Goal: Task Accomplishment & Management: Manage account settings

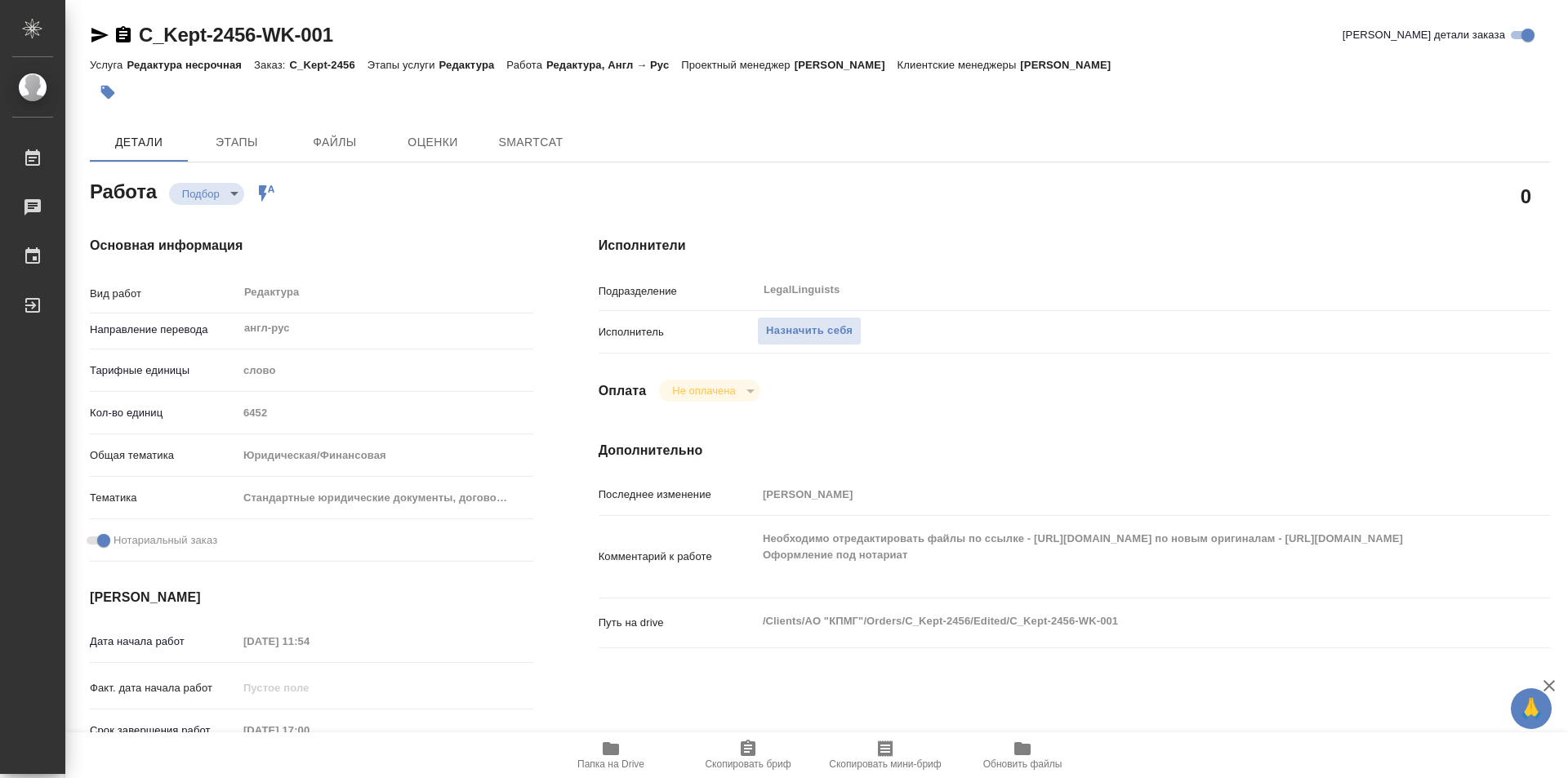
type textarea "x"
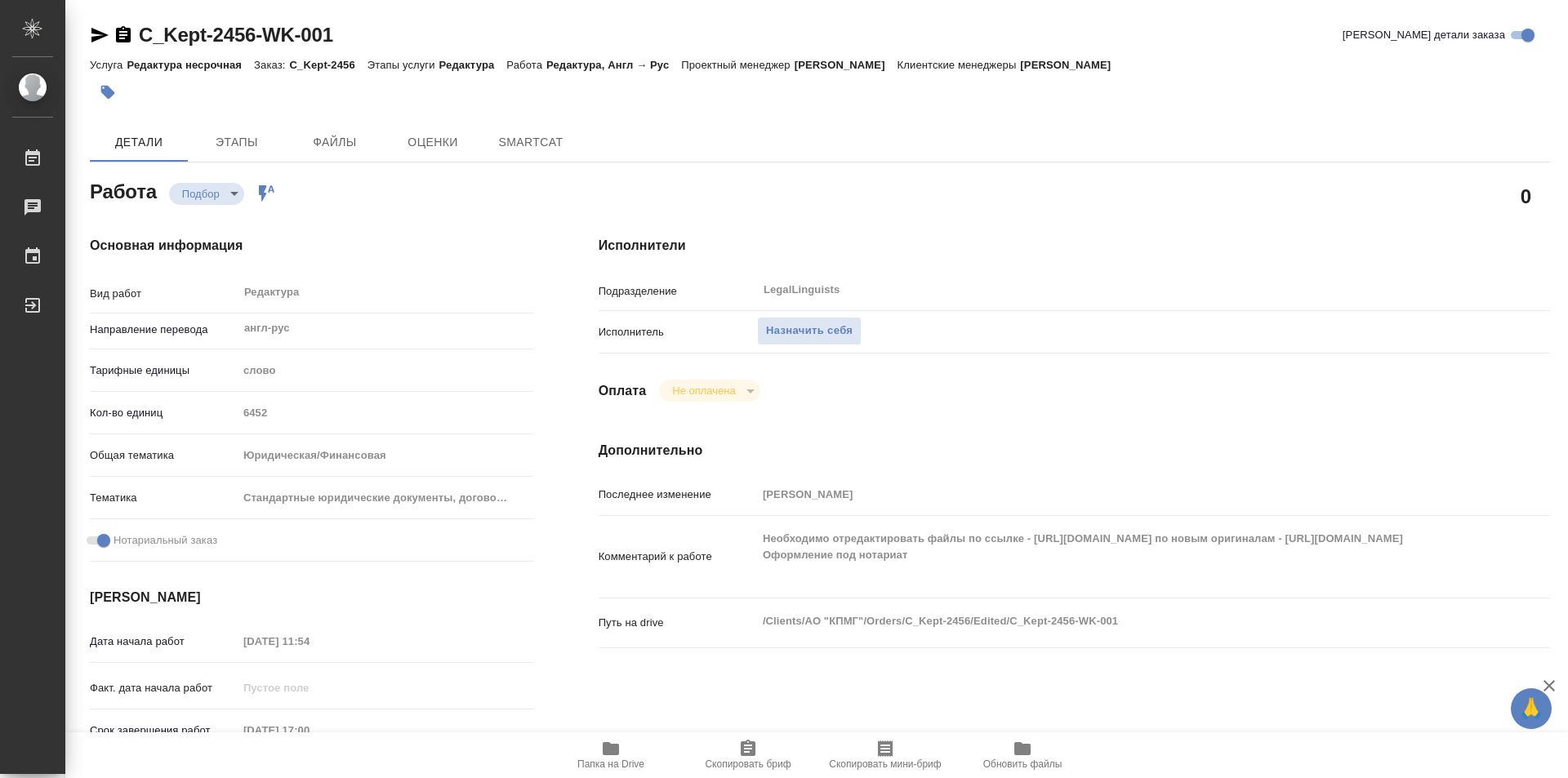
type textarea "x"
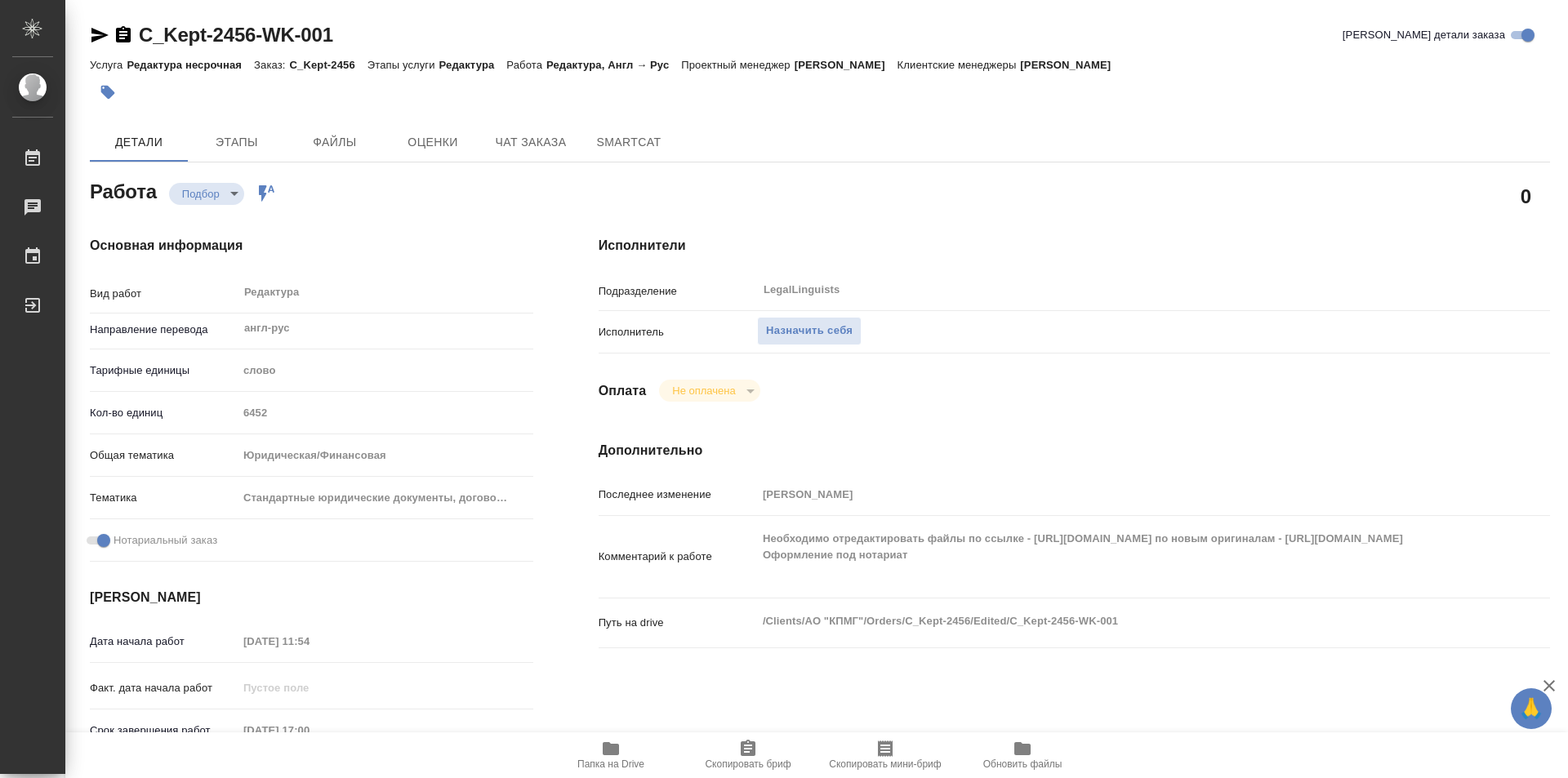
type textarea "x"
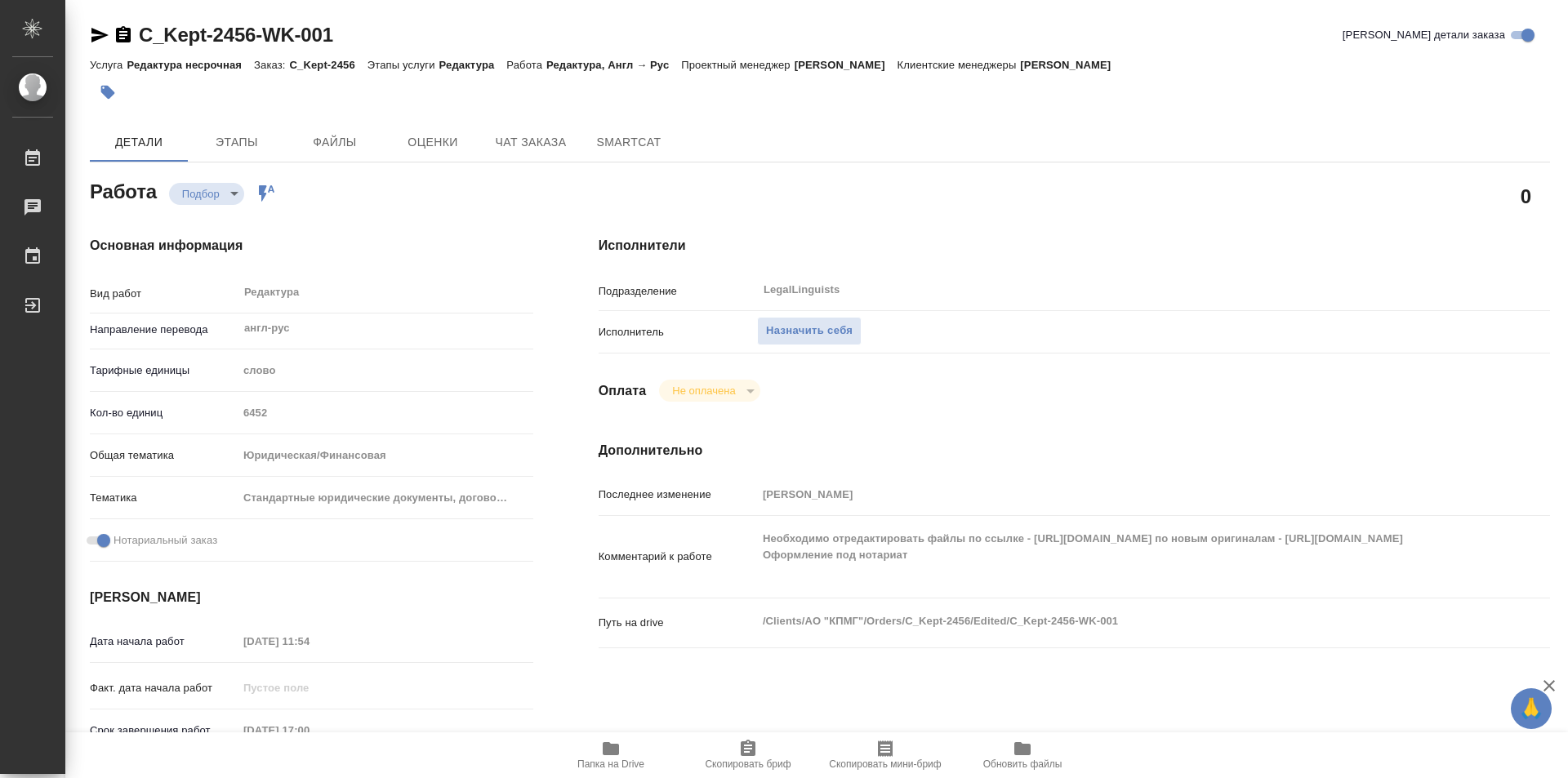
type textarea "x"
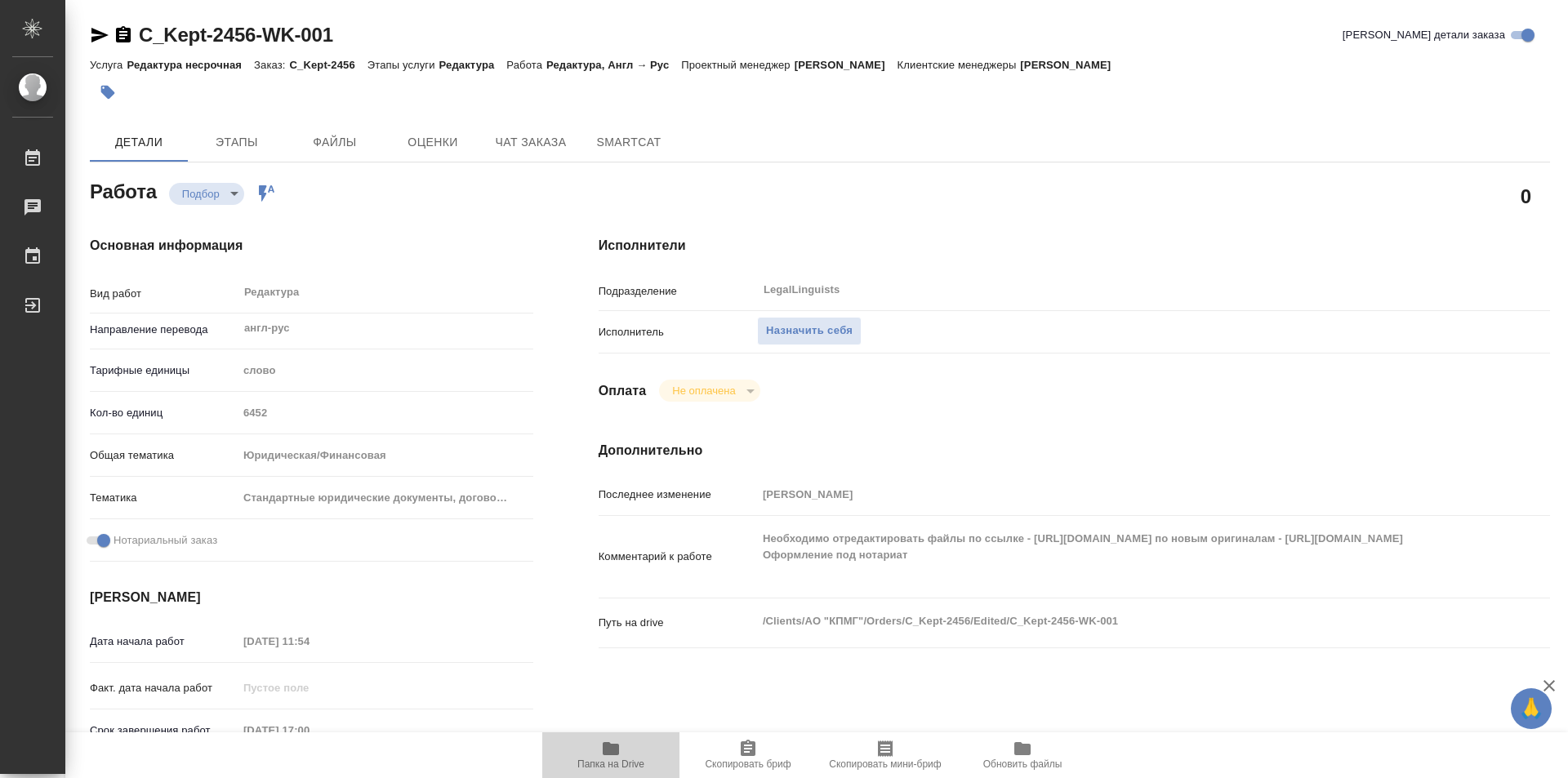
click at [613, 753] on icon "button" at bounding box center [610, 748] width 16 height 13
click at [1322, 142] on div "Детали Этапы Файлы Оценки Чат заказа SmartCat" at bounding box center [820, 142] width 1460 height 39
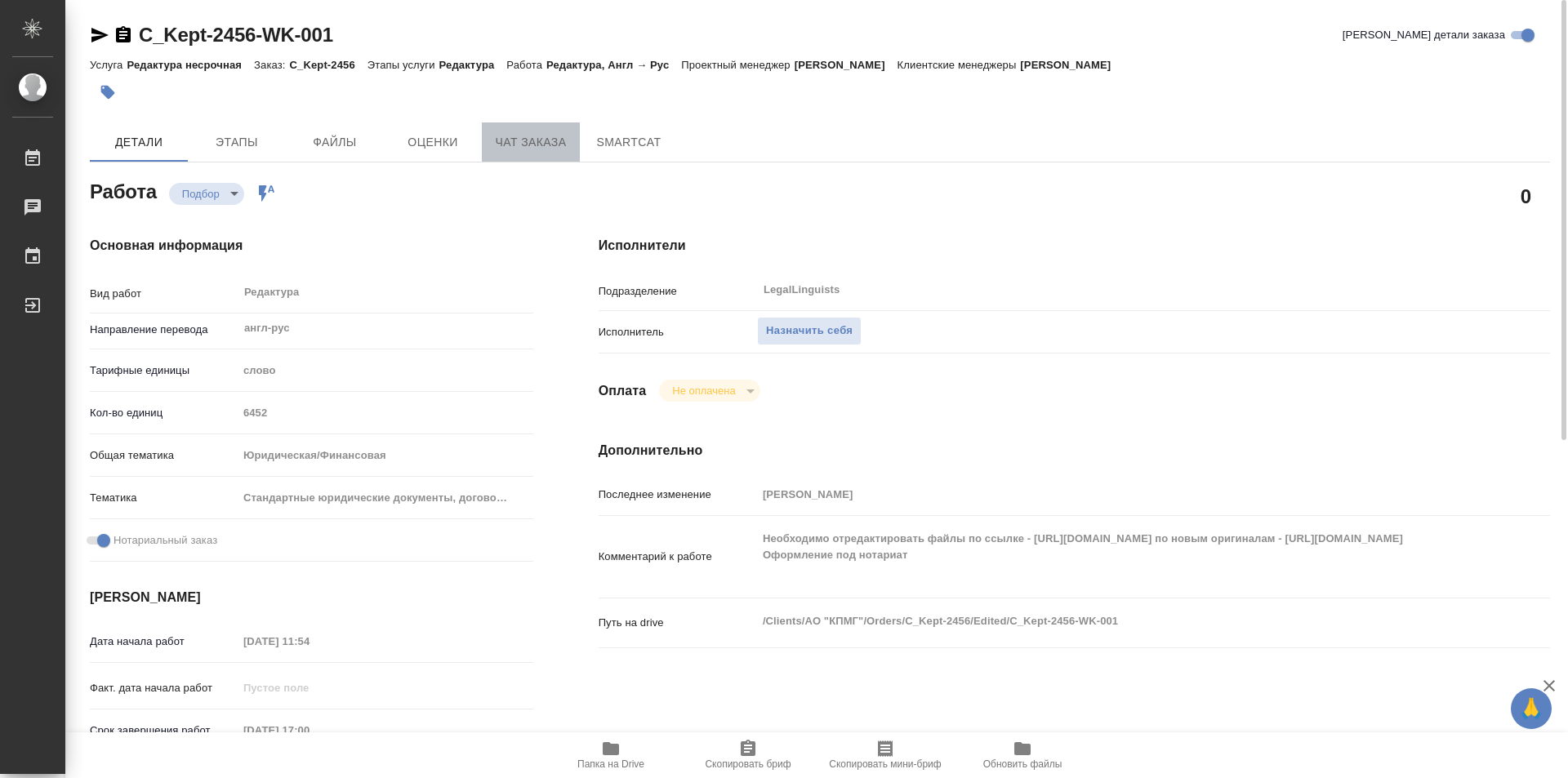
click at [505, 147] on span "Чат заказа" at bounding box center [530, 143] width 78 height 20
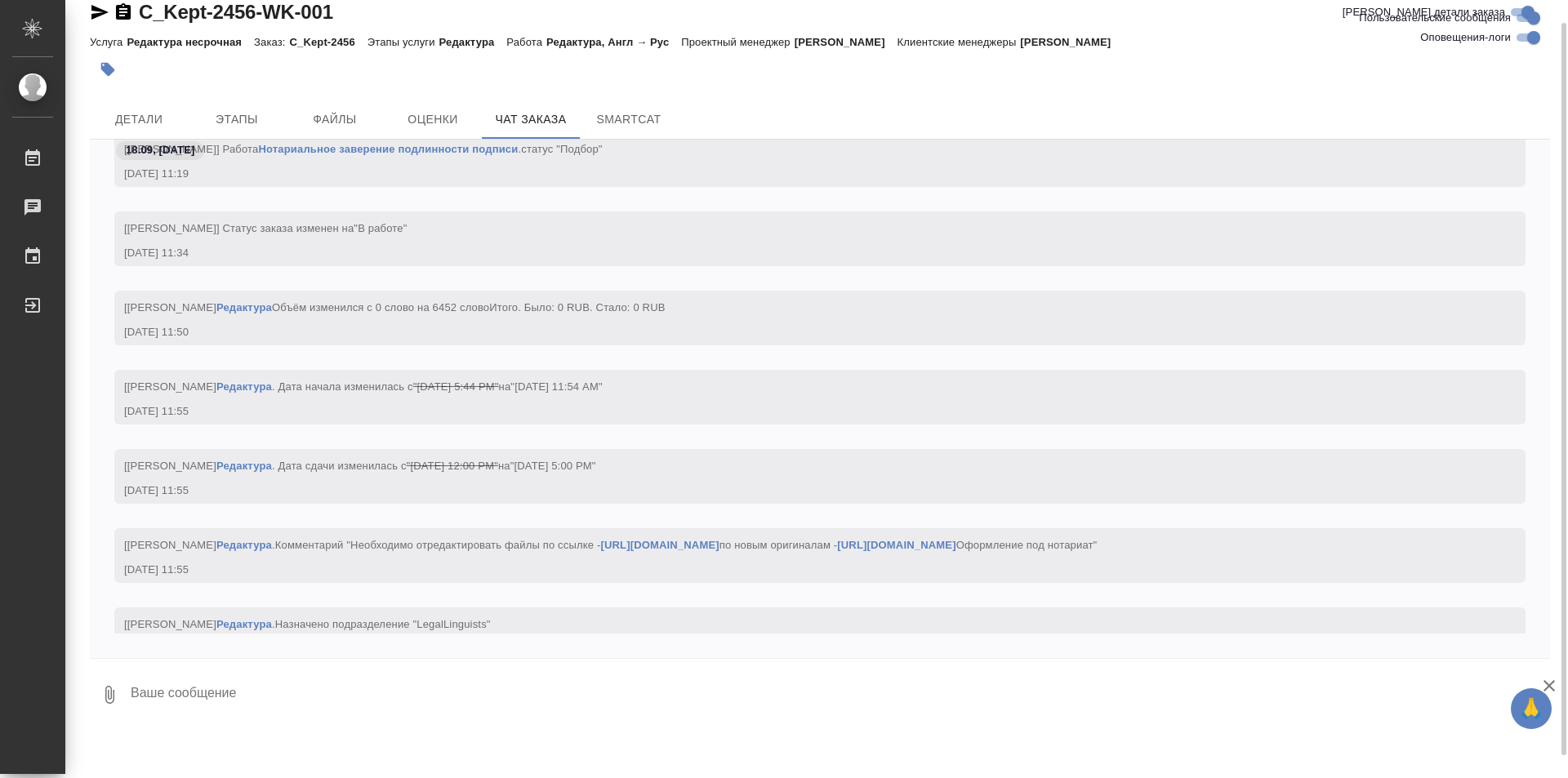
scroll to position [708, 0]
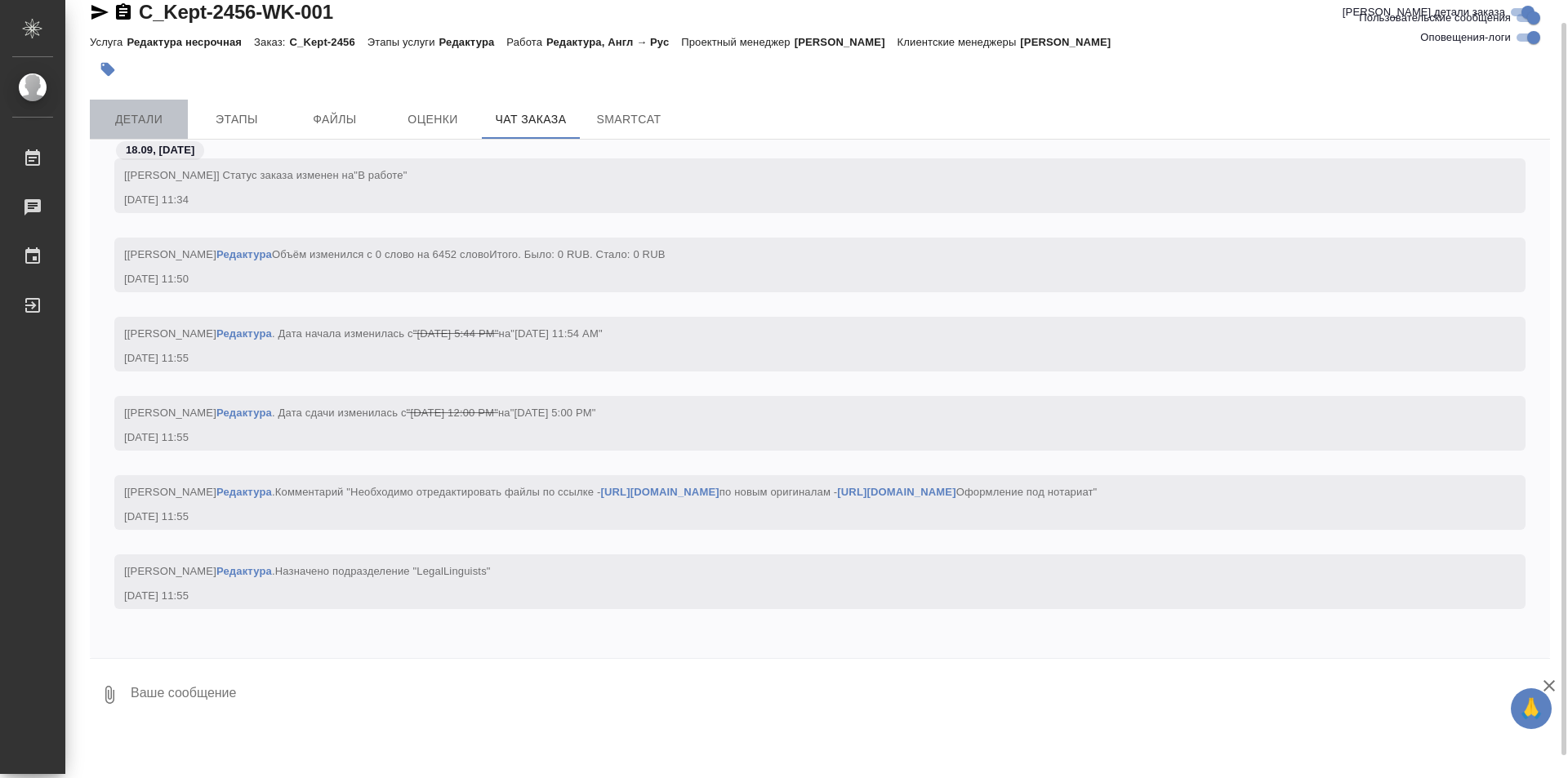
click at [138, 120] on span "Детали" at bounding box center [138, 120] width 78 height 20
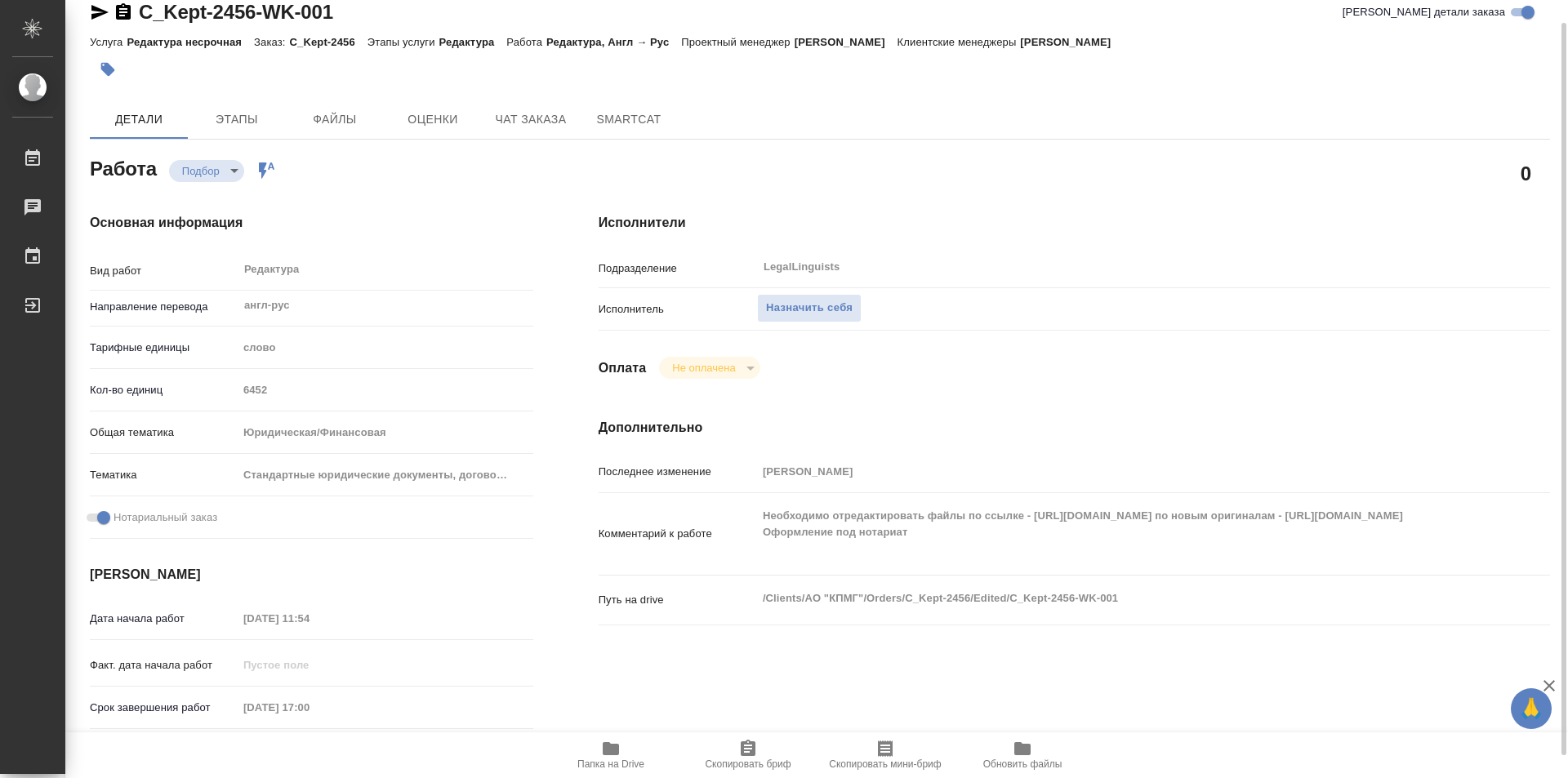
type textarea "x"
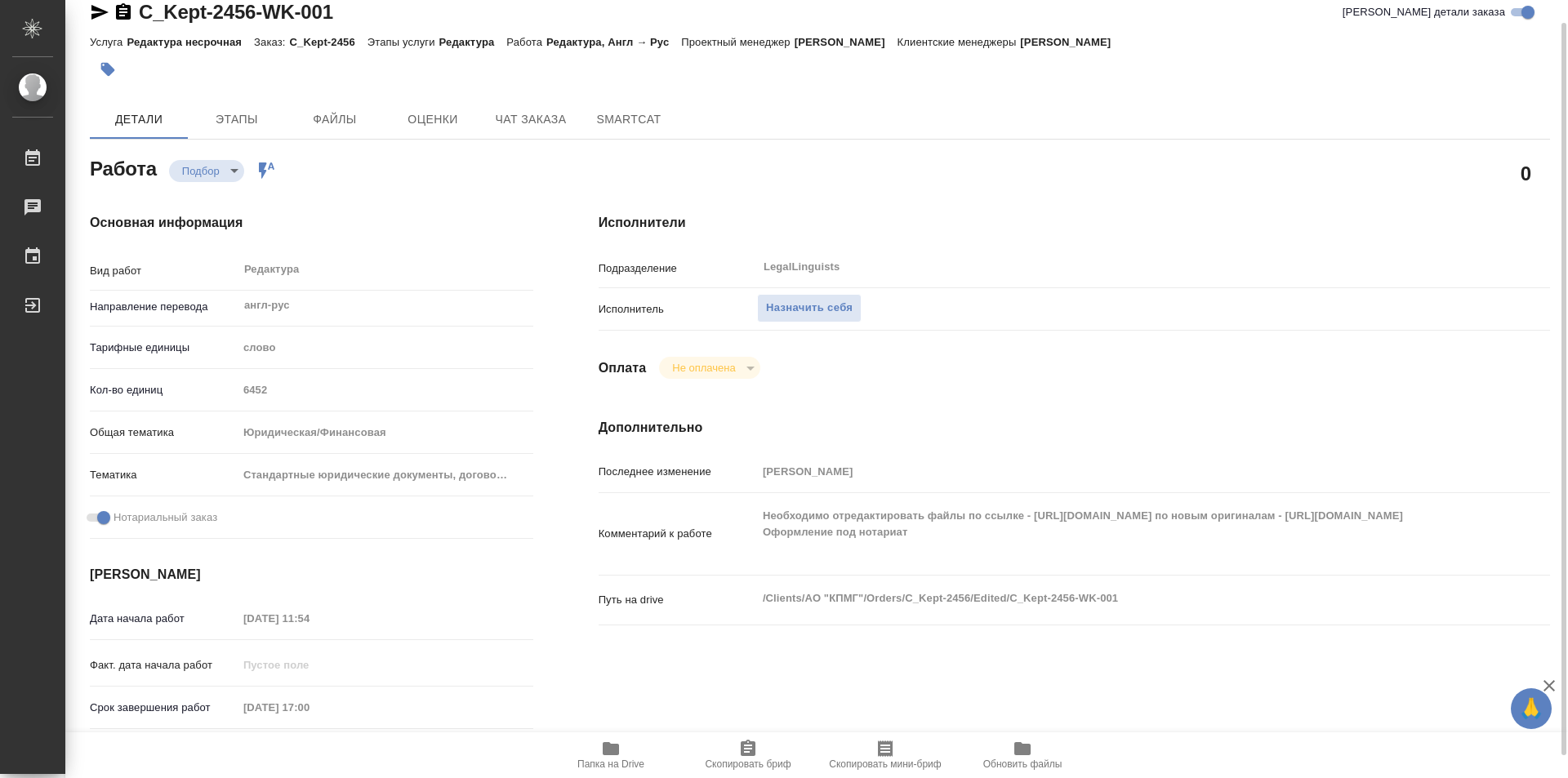
type textarea "x"
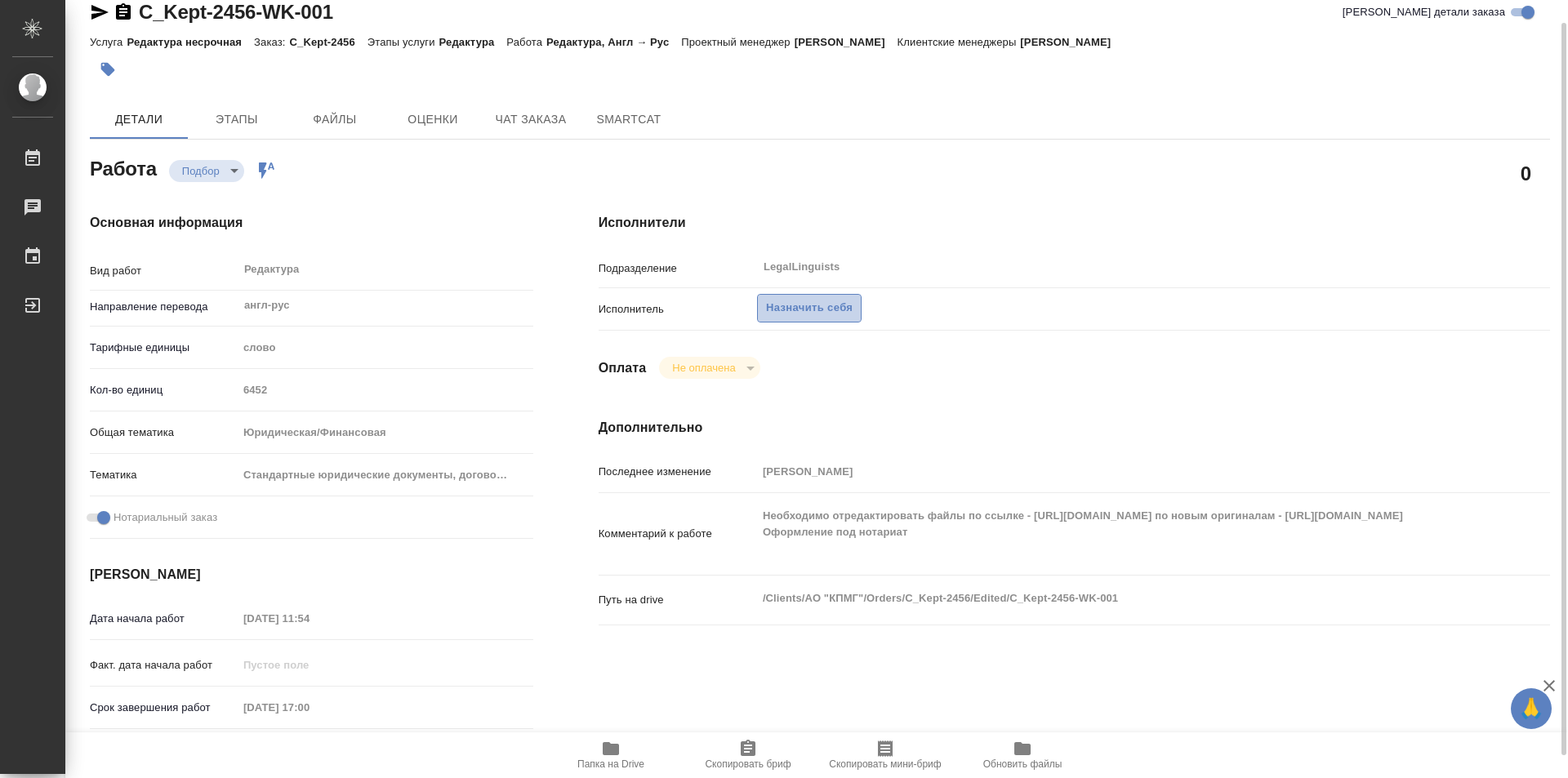
click at [797, 299] on span "Назначить себя" at bounding box center [809, 308] width 87 height 19
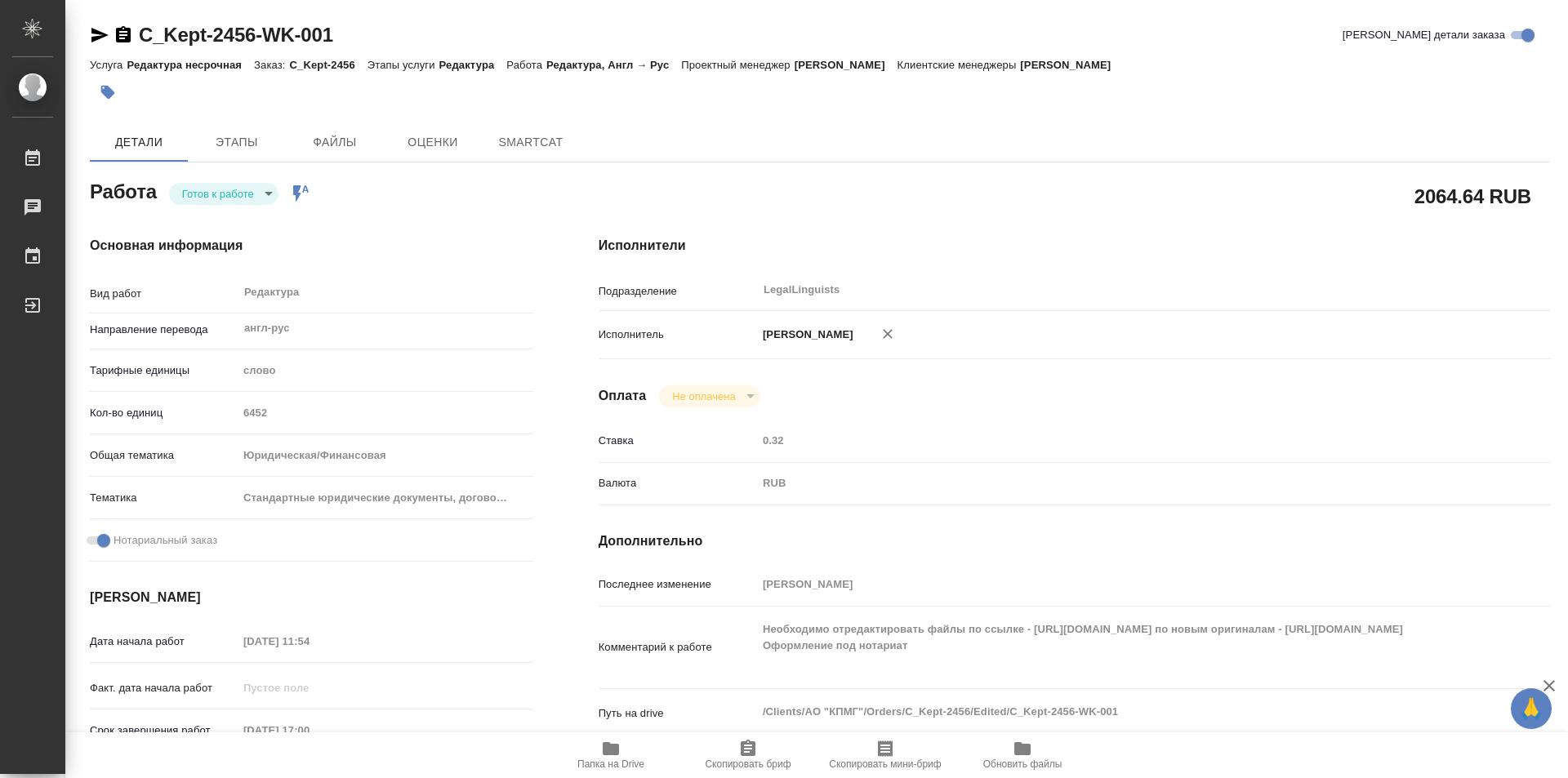
type textarea "x"
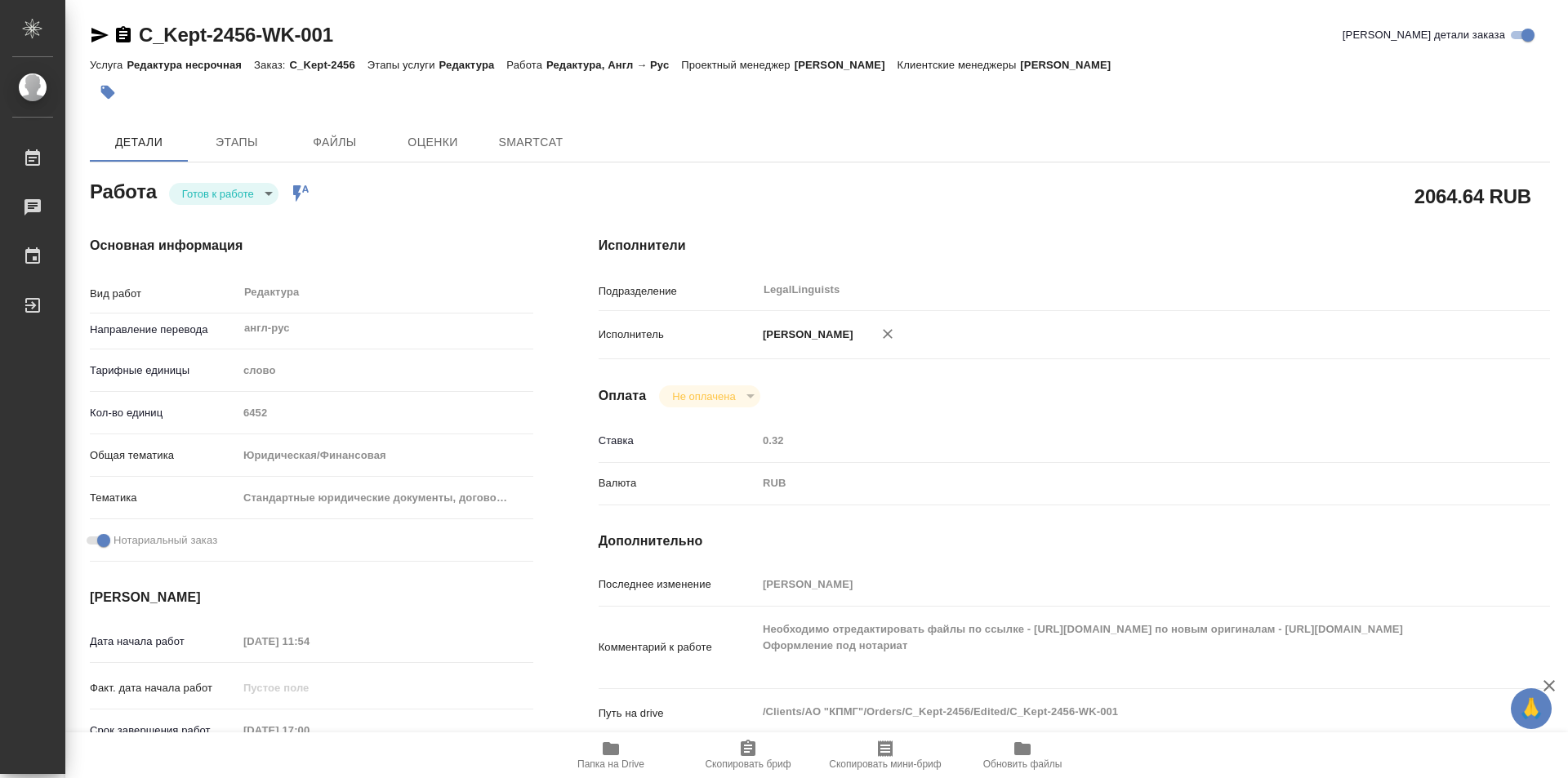
type textarea "x"
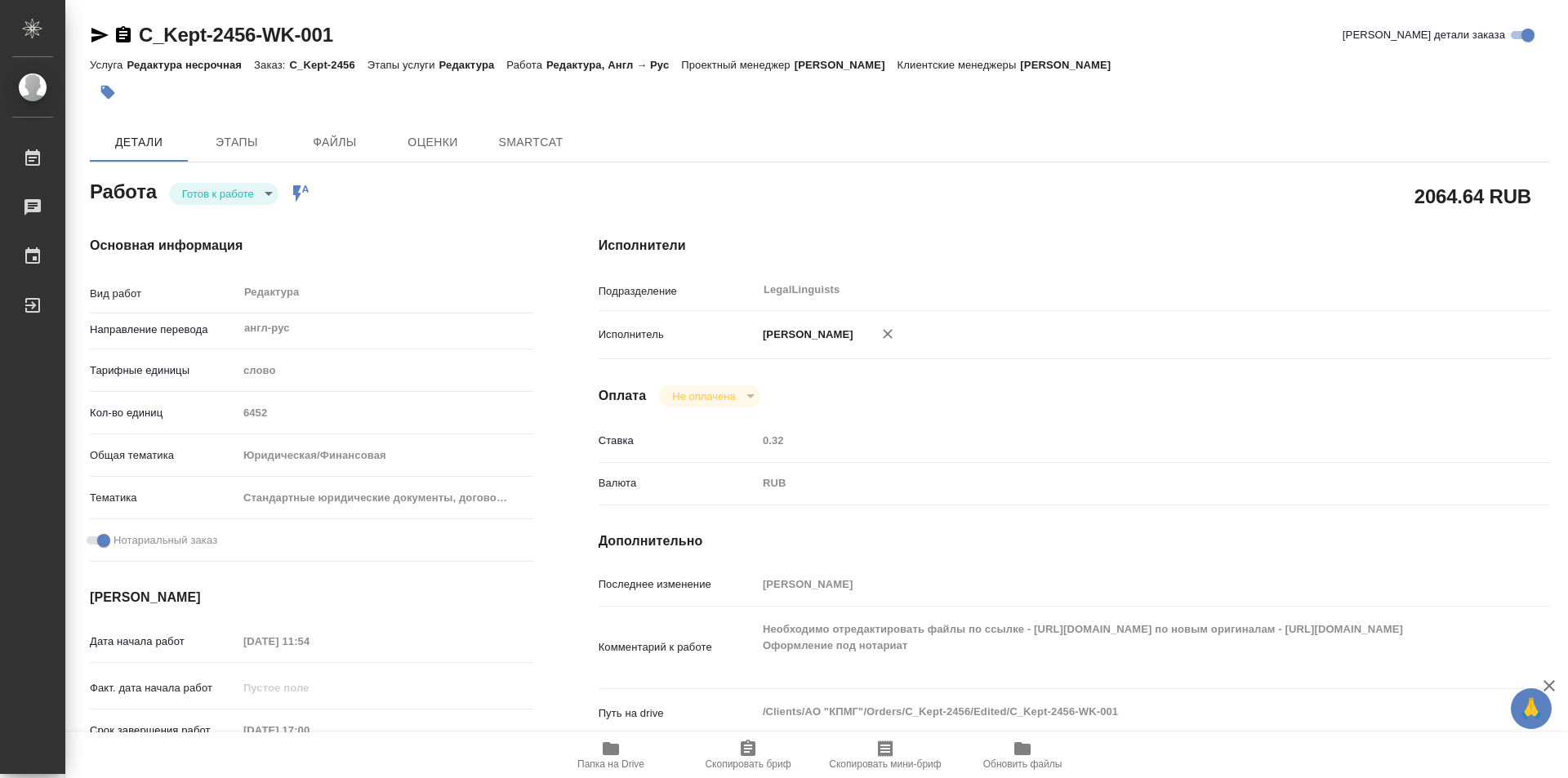
type textarea "x"
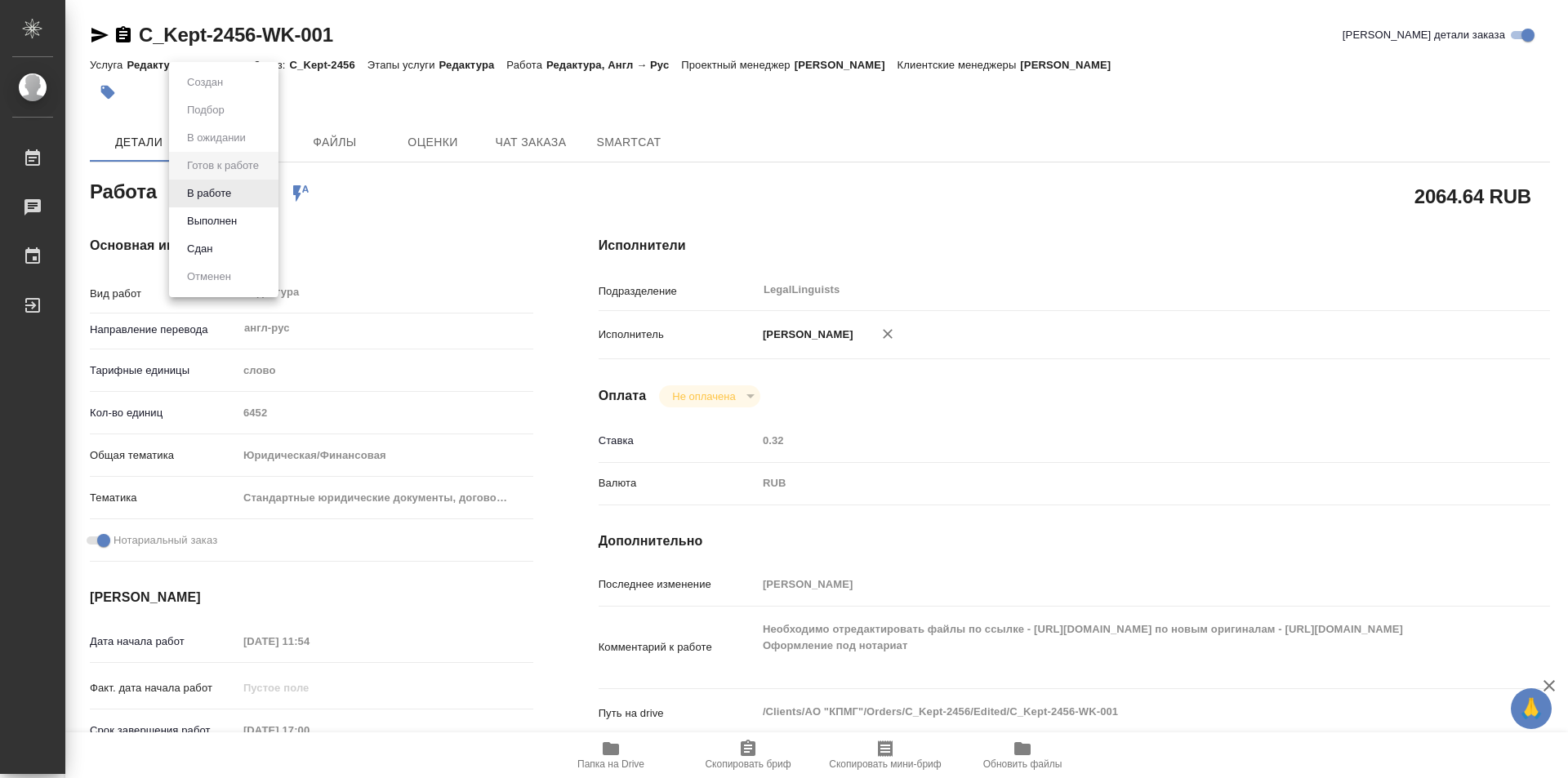
click at [266, 196] on body "🙏 .cls-1 fill:#fff; AWATERA Kozinets Larisa Работы Чаты График Выйти C_Kept-245…" at bounding box center [784, 389] width 1568 height 778
type textarea "x"
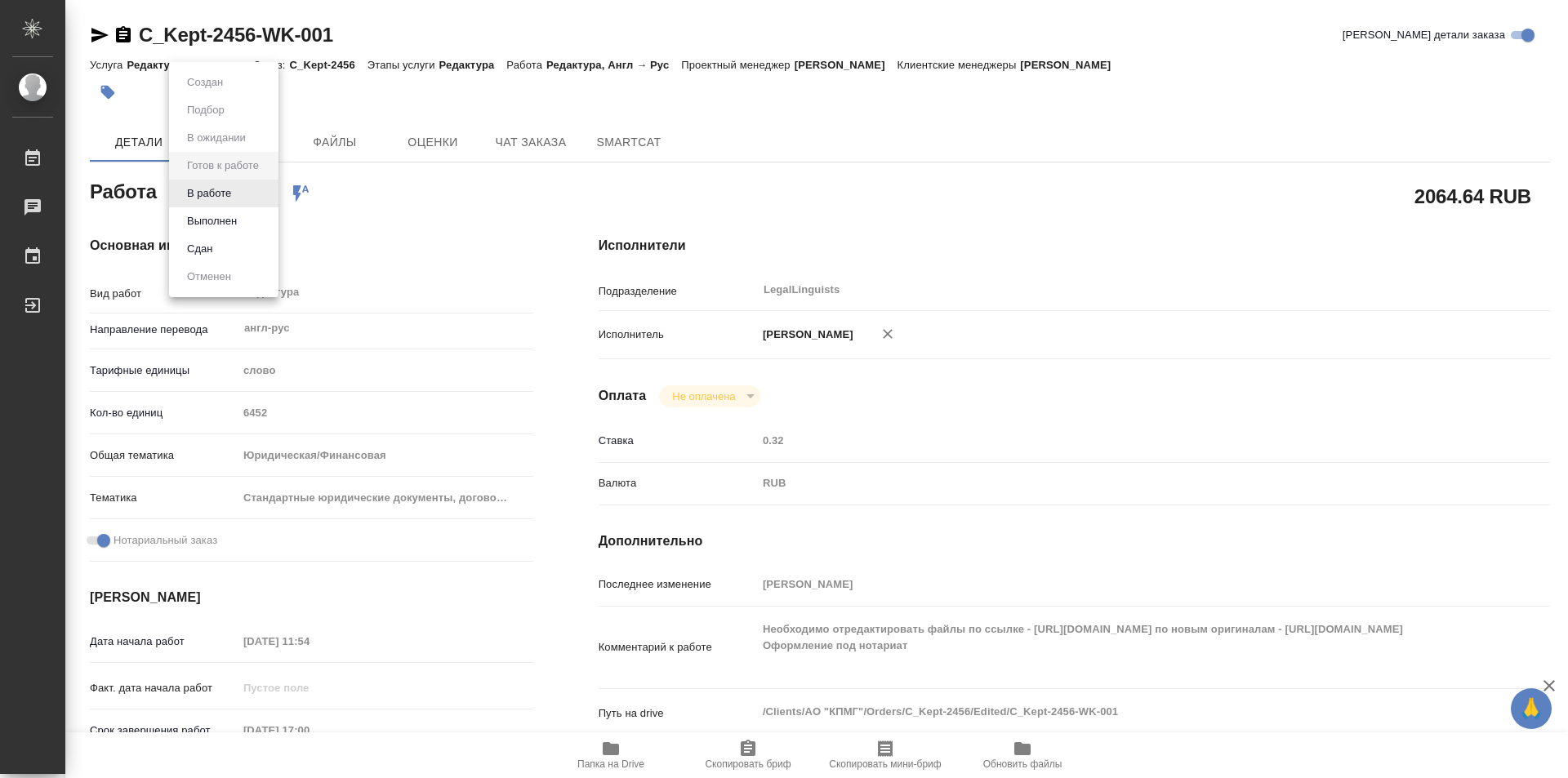
type textarea "x"
click at [221, 189] on button "В работе" at bounding box center [210, 193] width 54 height 18
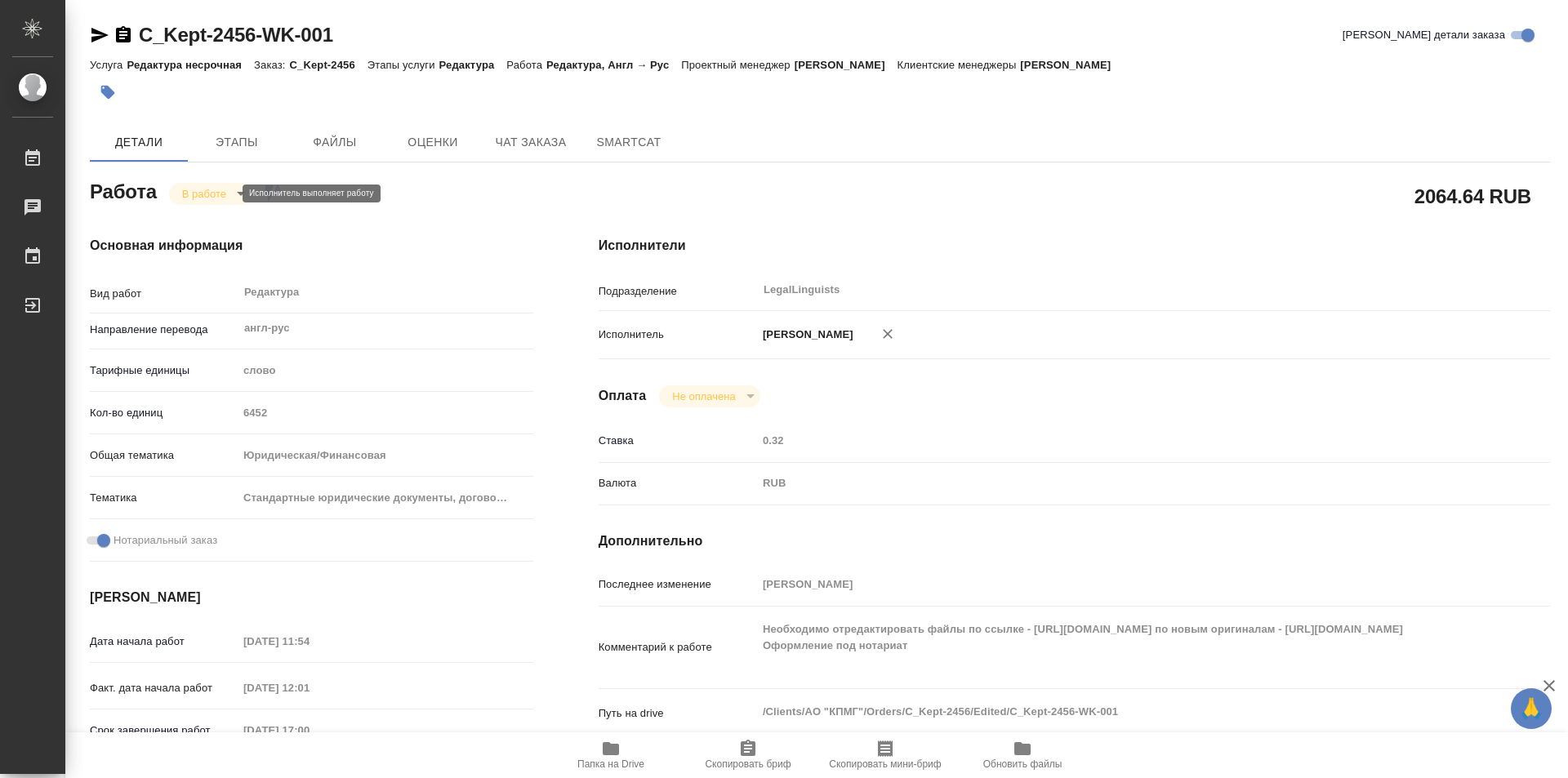
type textarea "x"
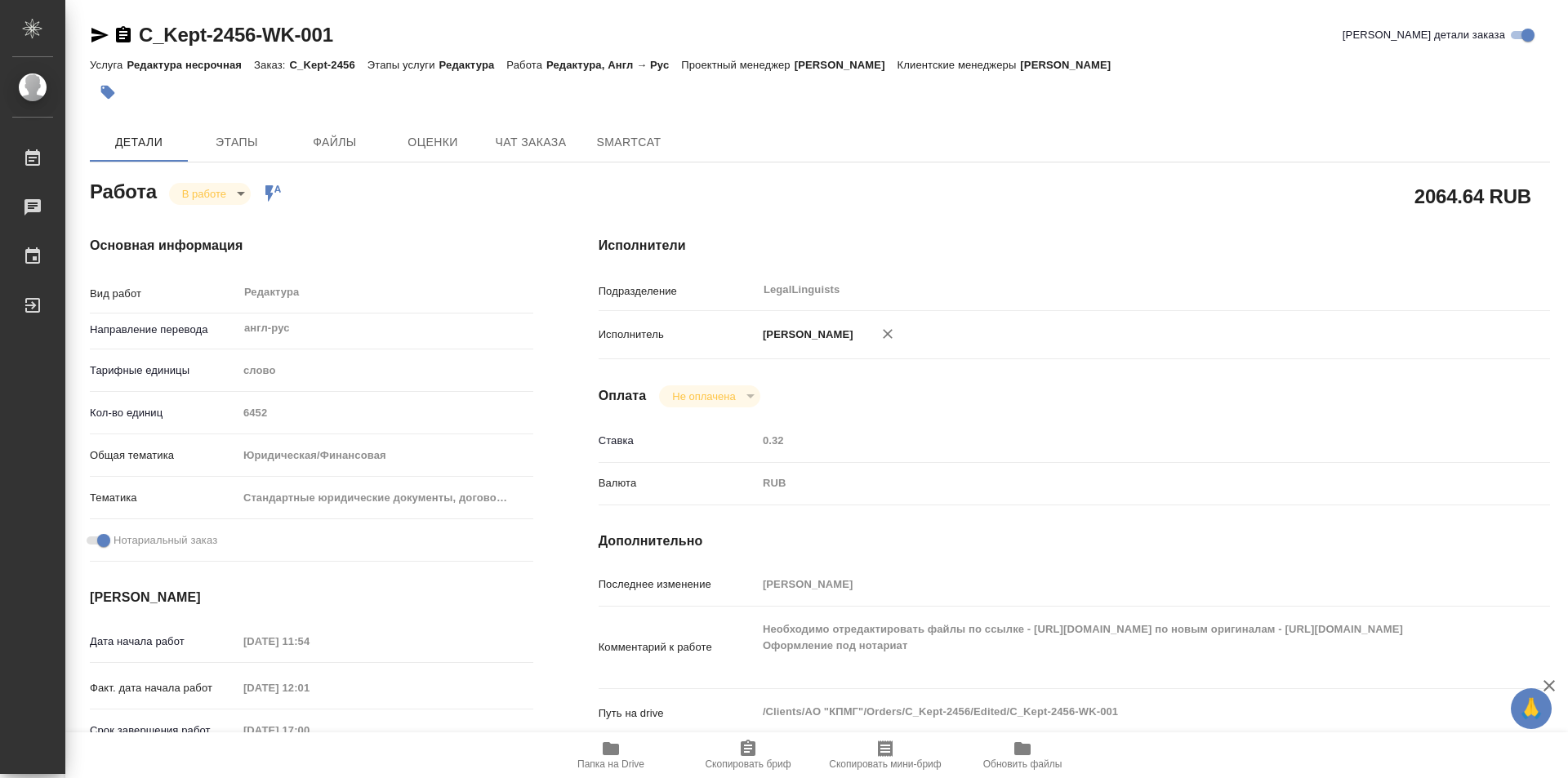
type textarea "x"
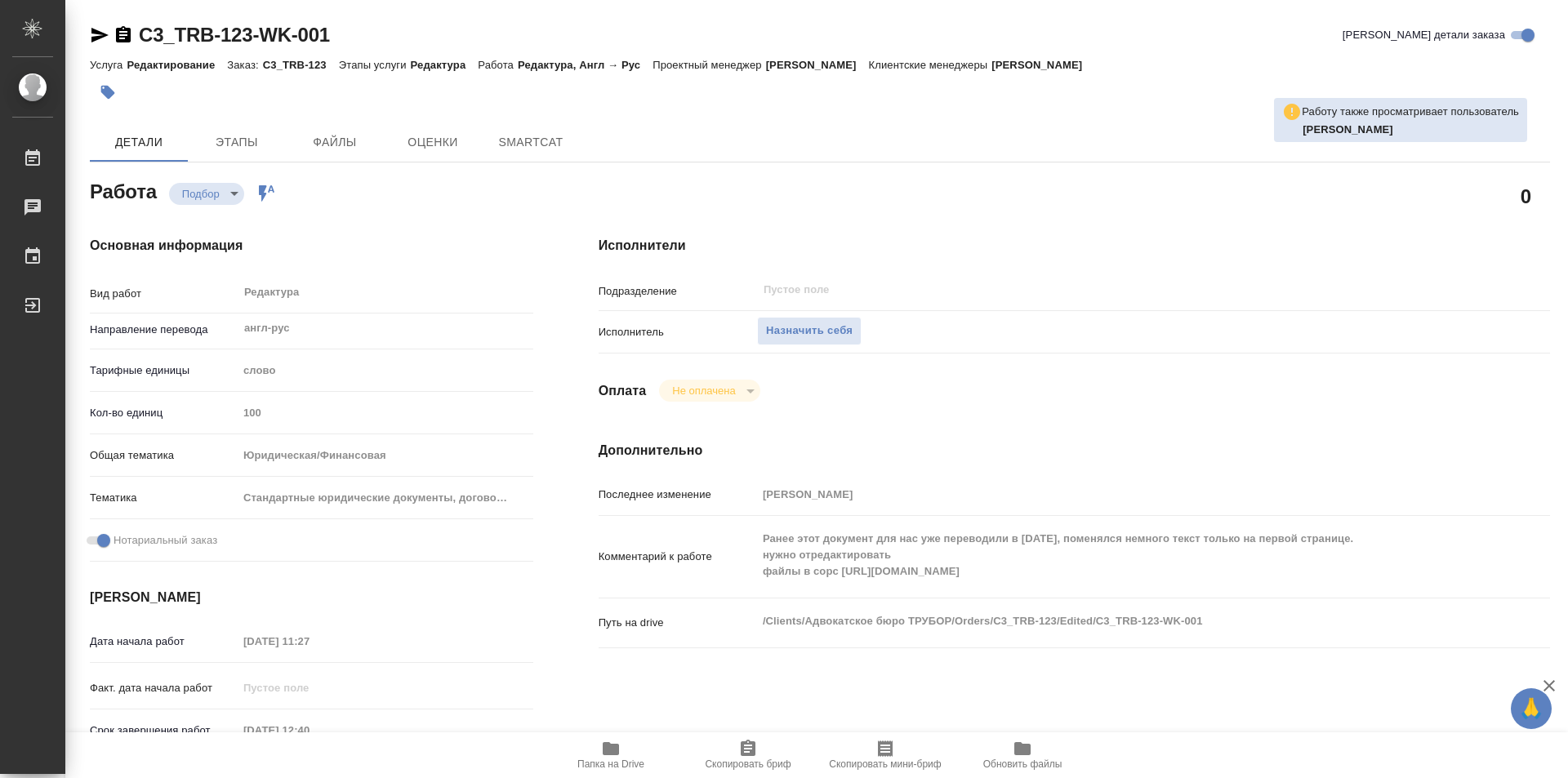
type textarea "x"
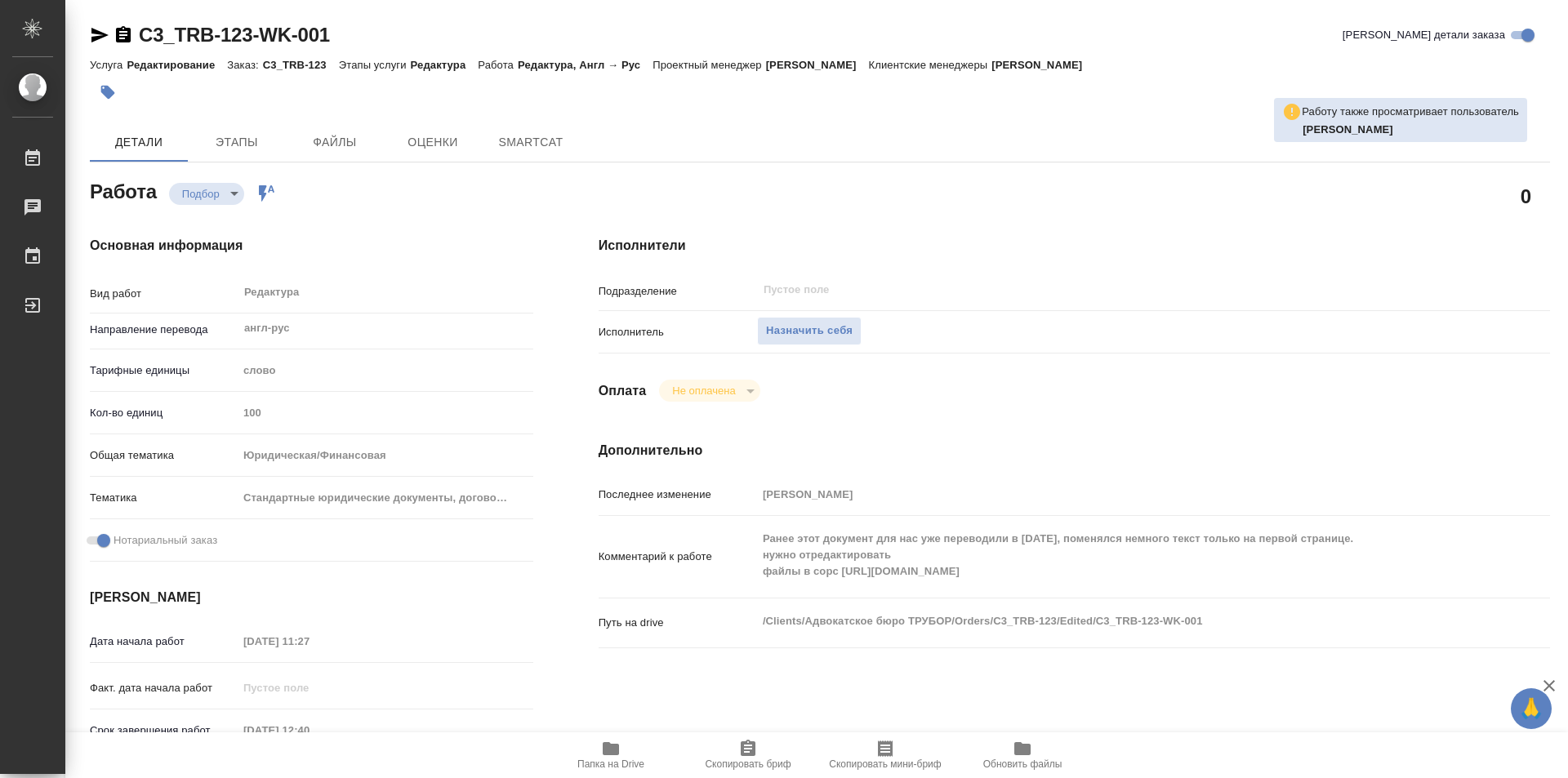
type textarea "x"
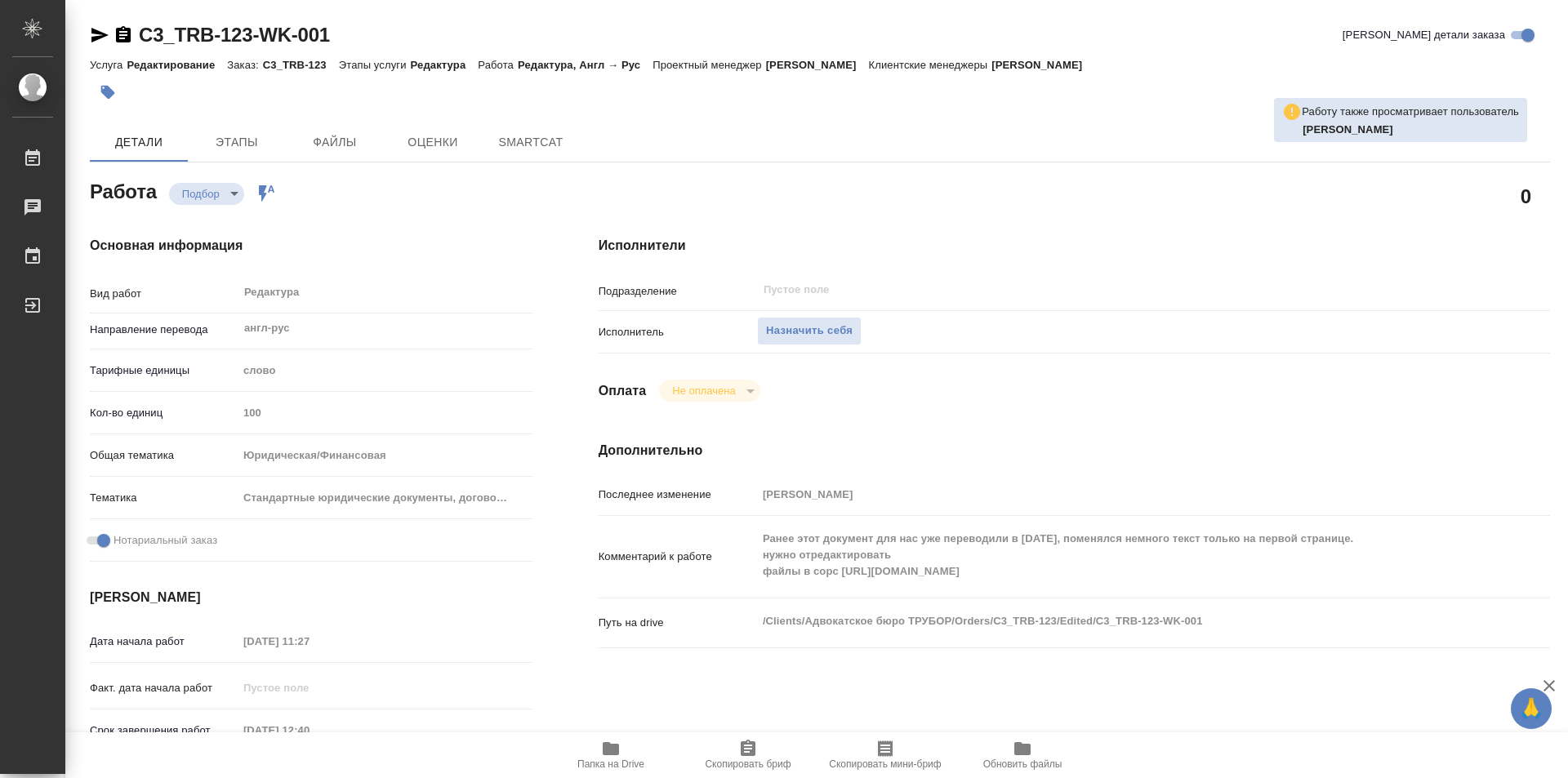
type textarea "x"
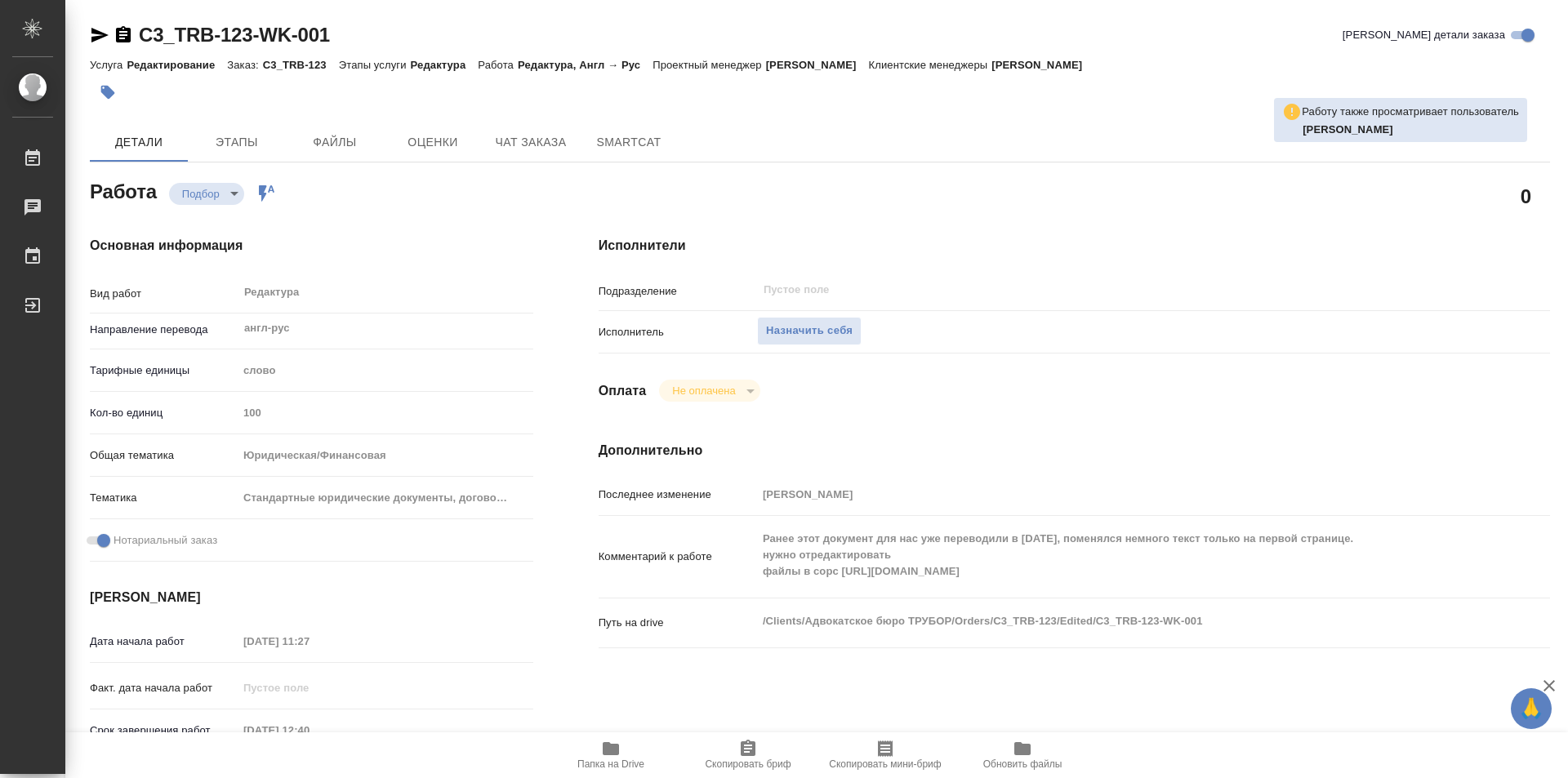
type textarea "x"
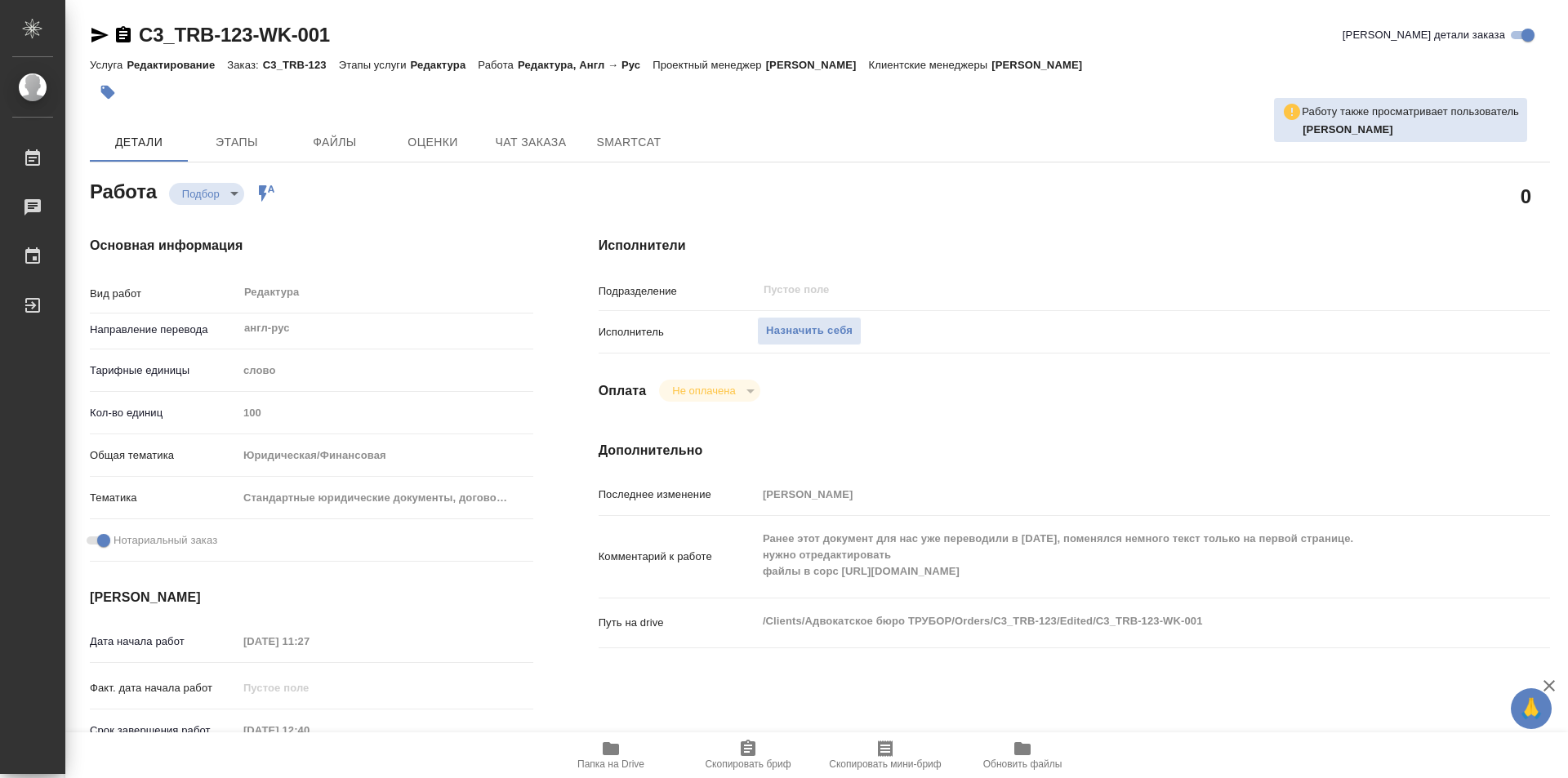
type textarea "x"
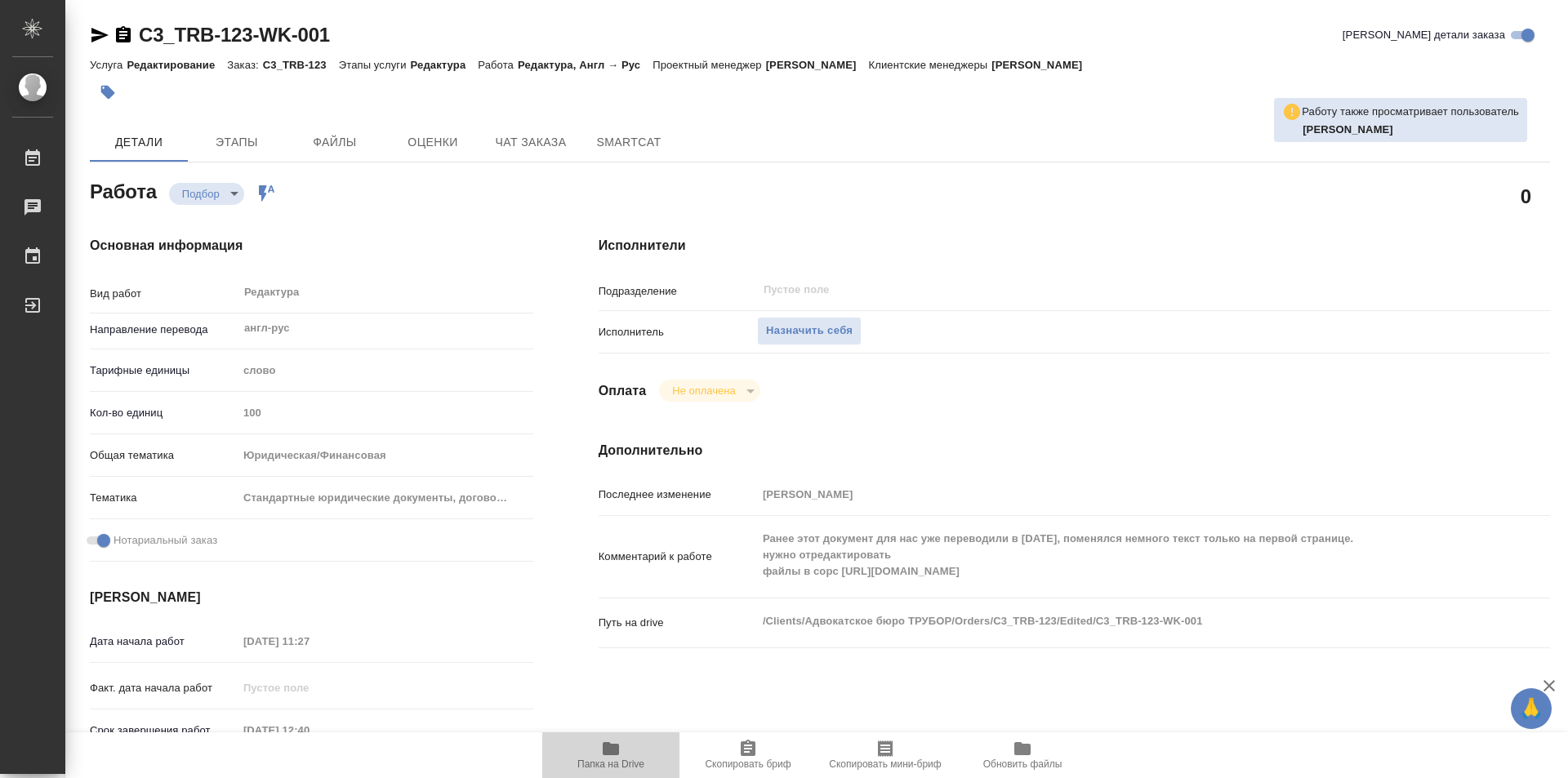
click at [622, 750] on span "Папка на Drive" at bounding box center [611, 754] width 118 height 31
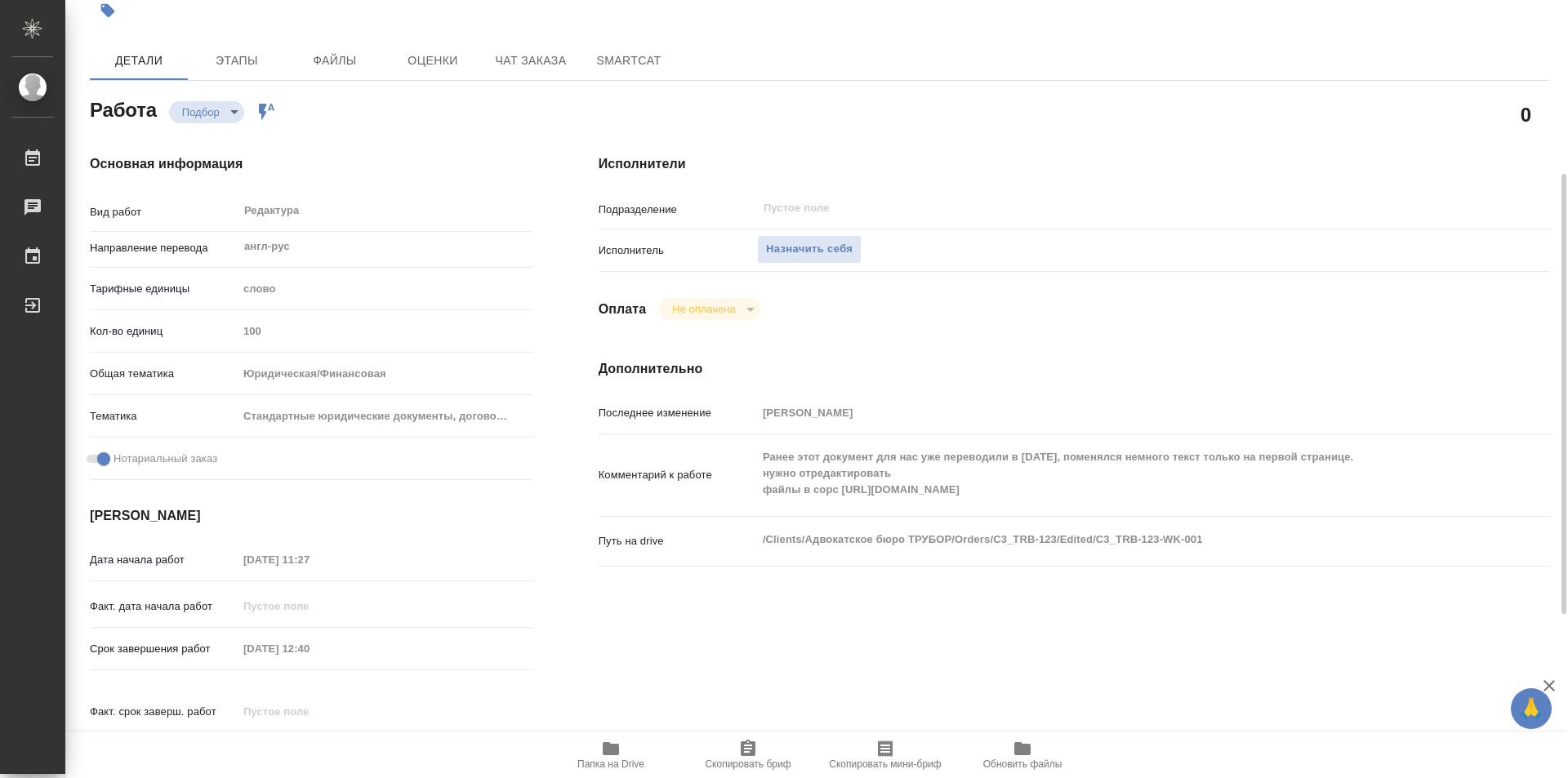
scroll to position [164, 0]
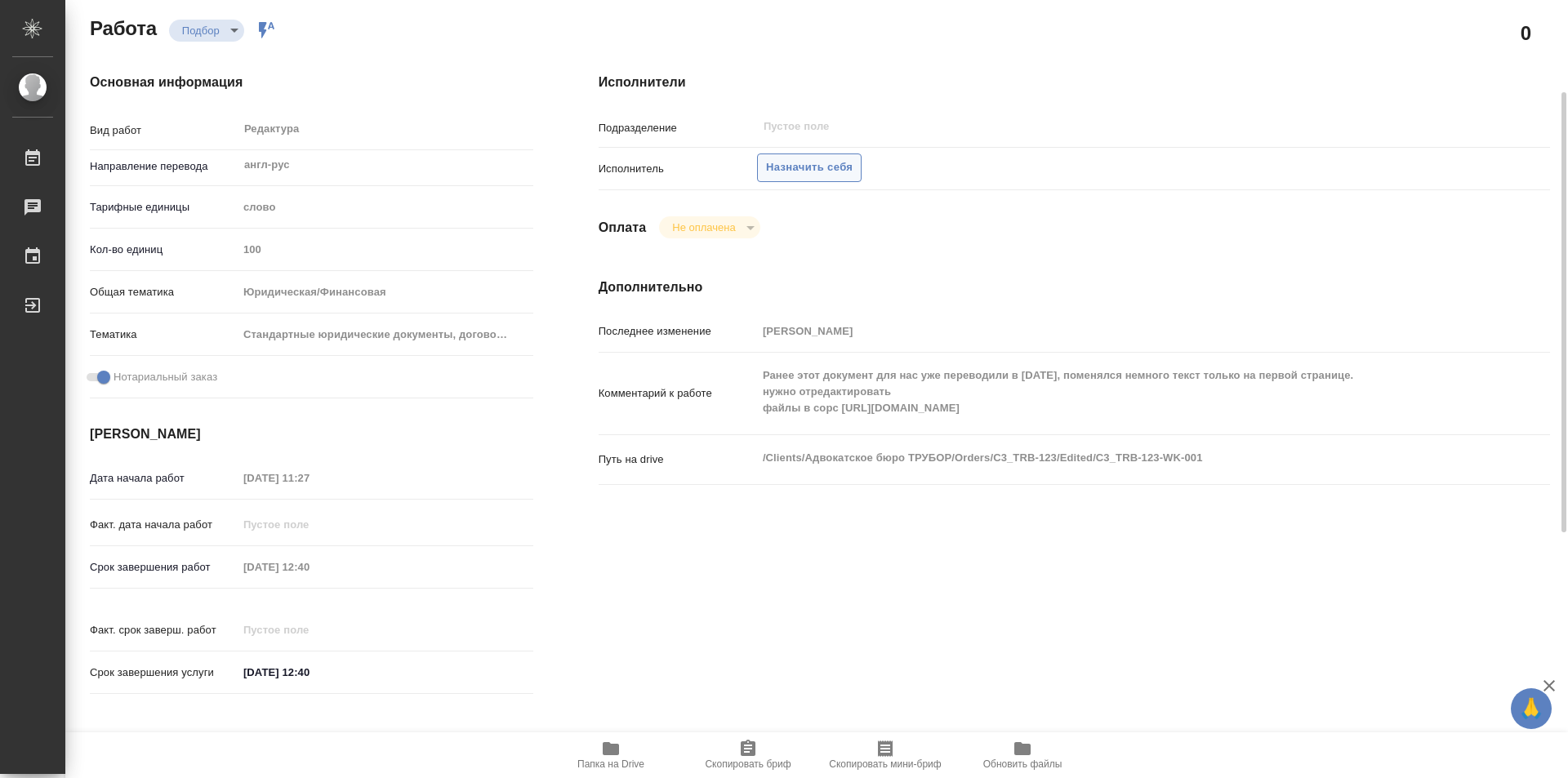
click at [834, 159] on span "Назначить себя" at bounding box center [809, 168] width 87 height 19
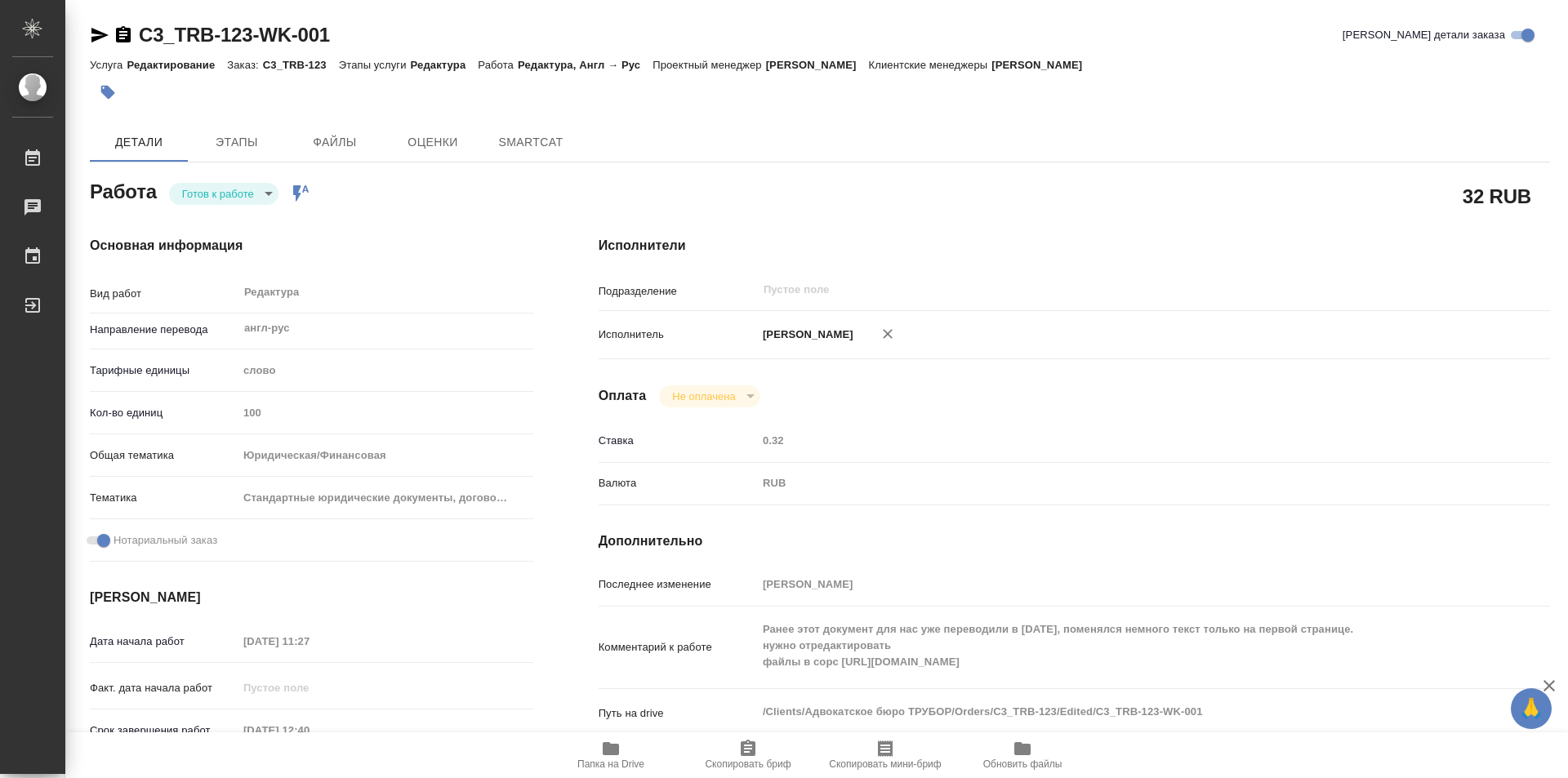
type textarea "x"
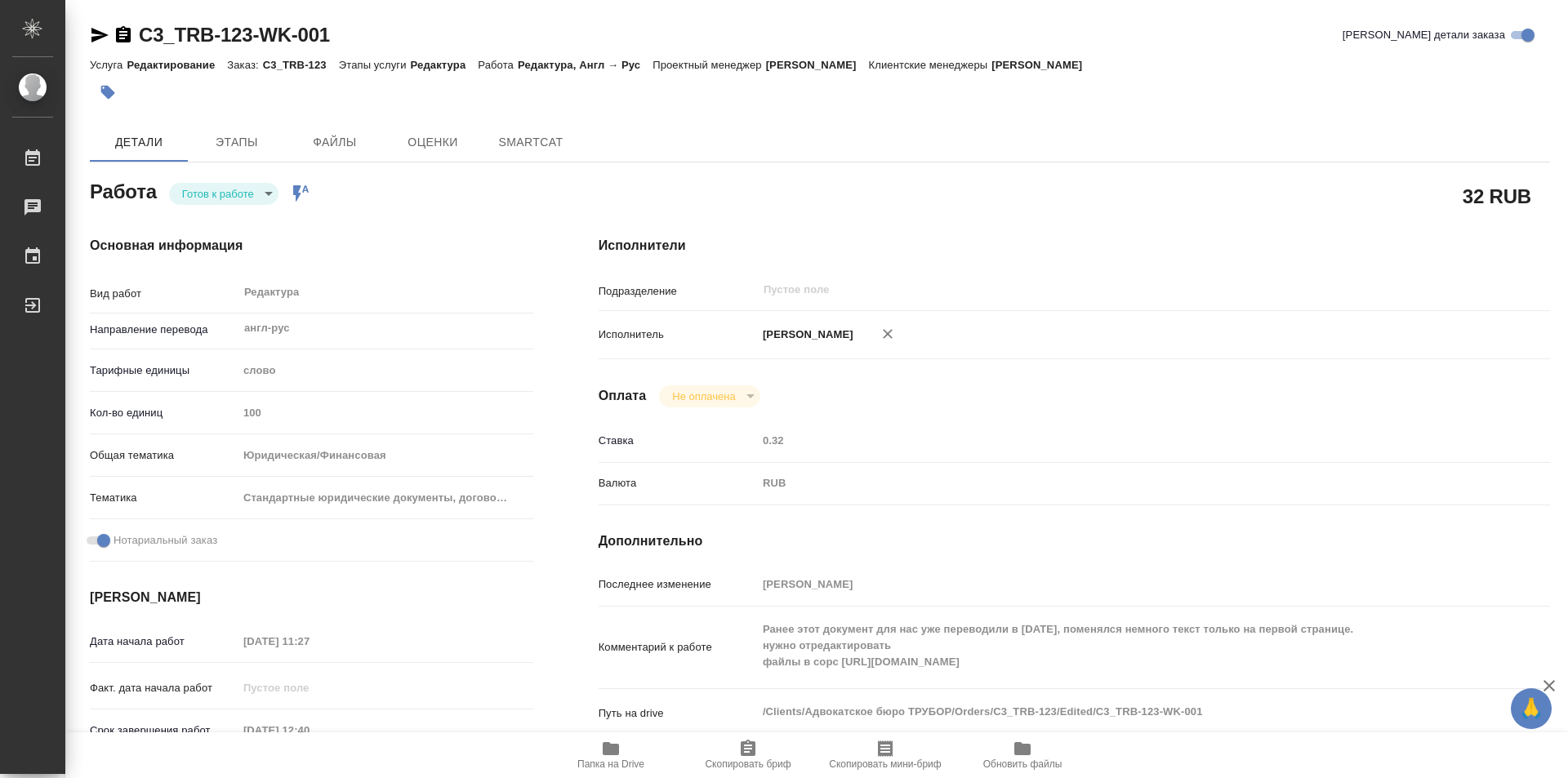
type textarea "x"
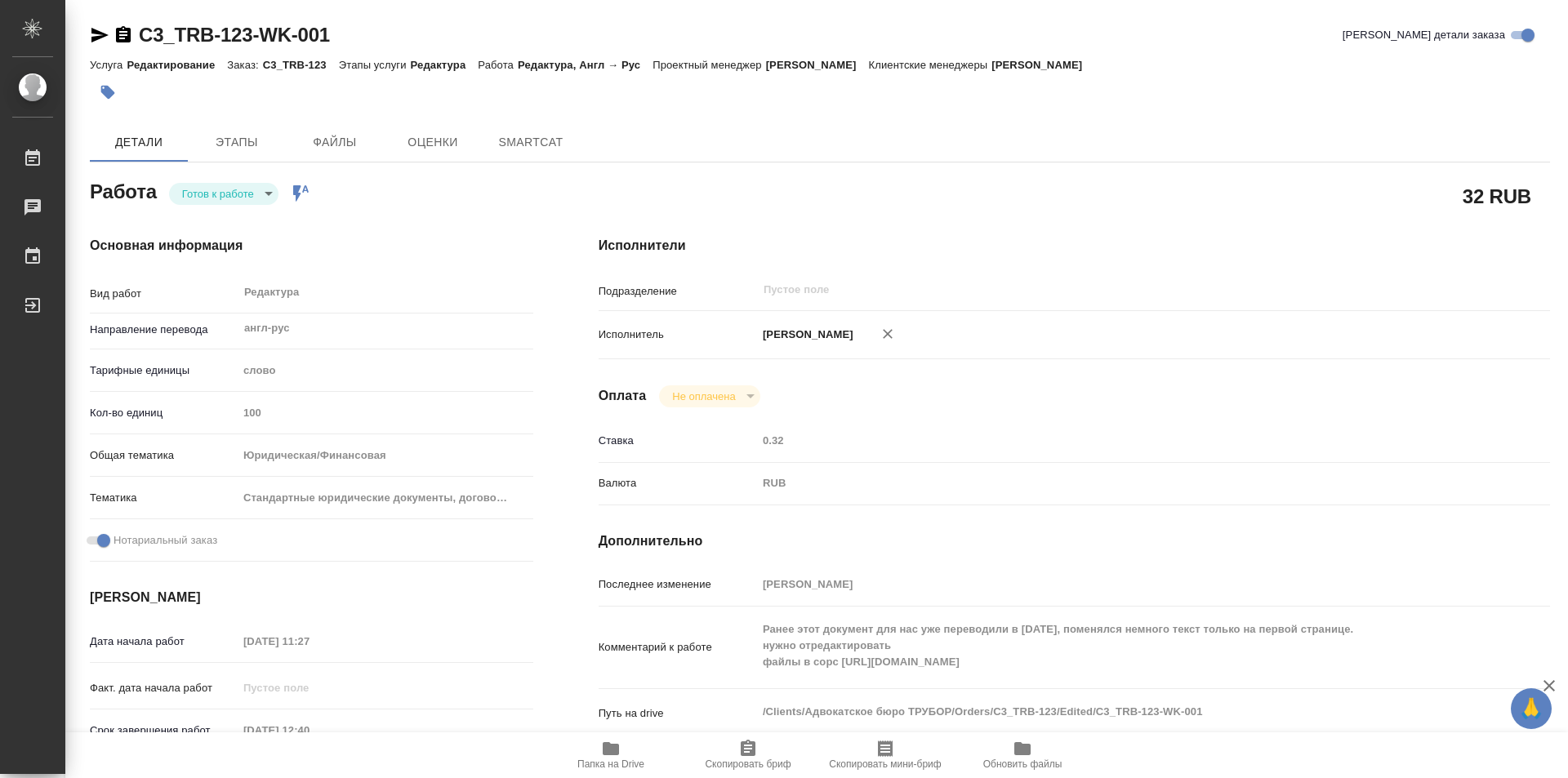
type textarea "x"
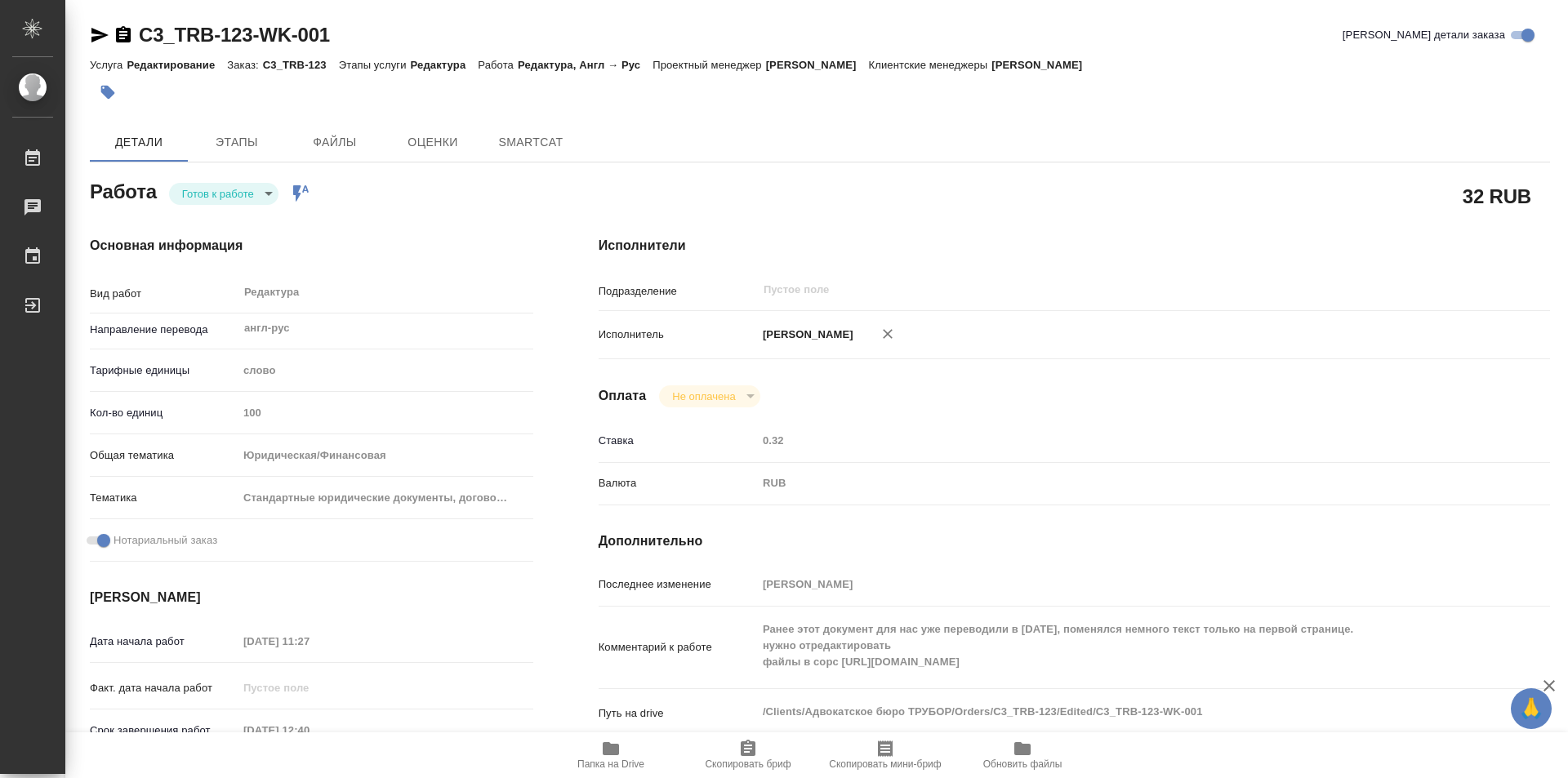
type textarea "x"
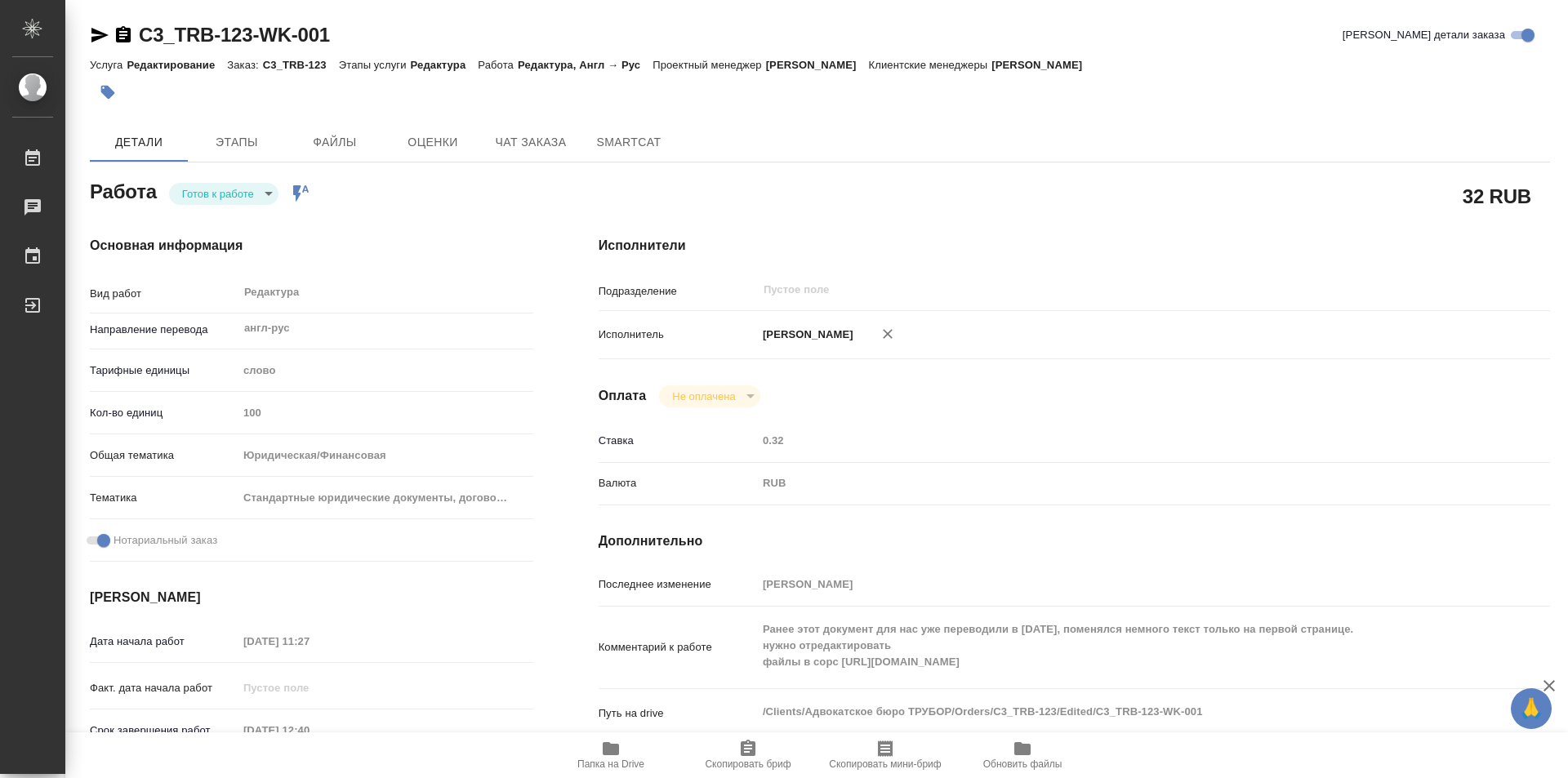
type textarea "x"
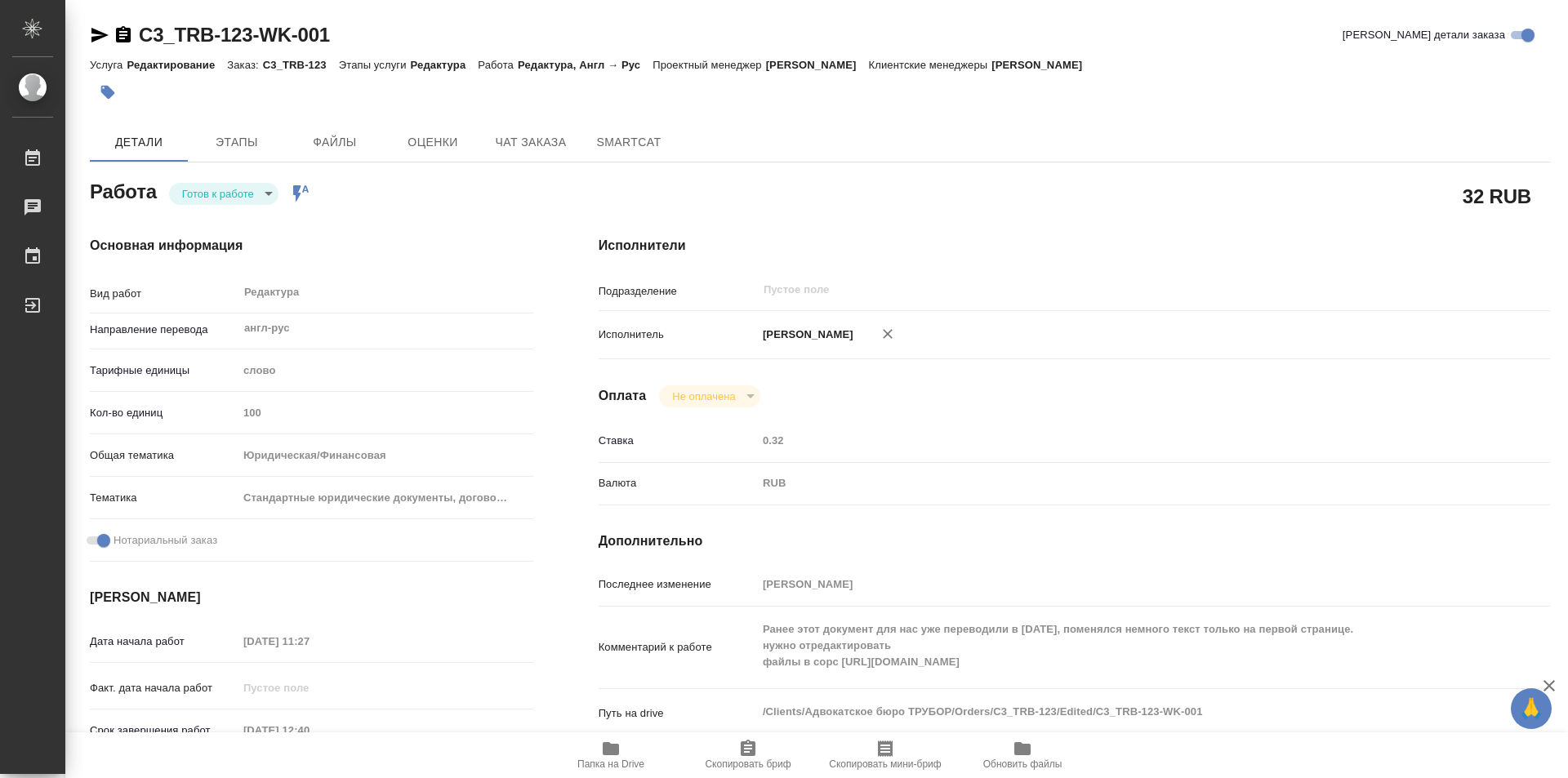
click at [264, 191] on body "🙏 .cls-1 fill:#fff; AWATERA Kozinets Larisa Работы Чаты График Выйти C3_TRB-123…" at bounding box center [784, 389] width 1568 height 778
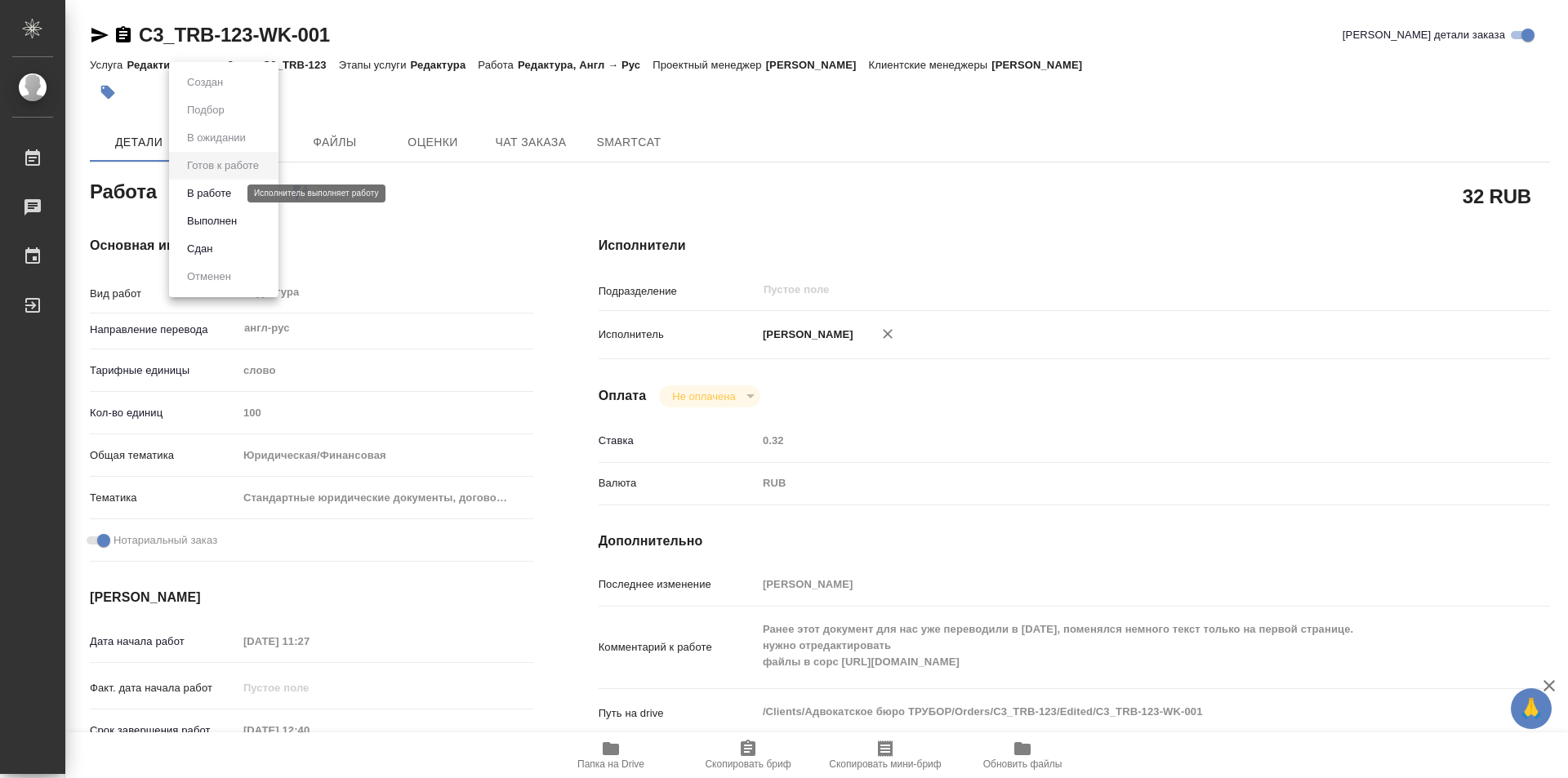
click at [201, 188] on button "В работе" at bounding box center [210, 193] width 54 height 18
type textarea "x"
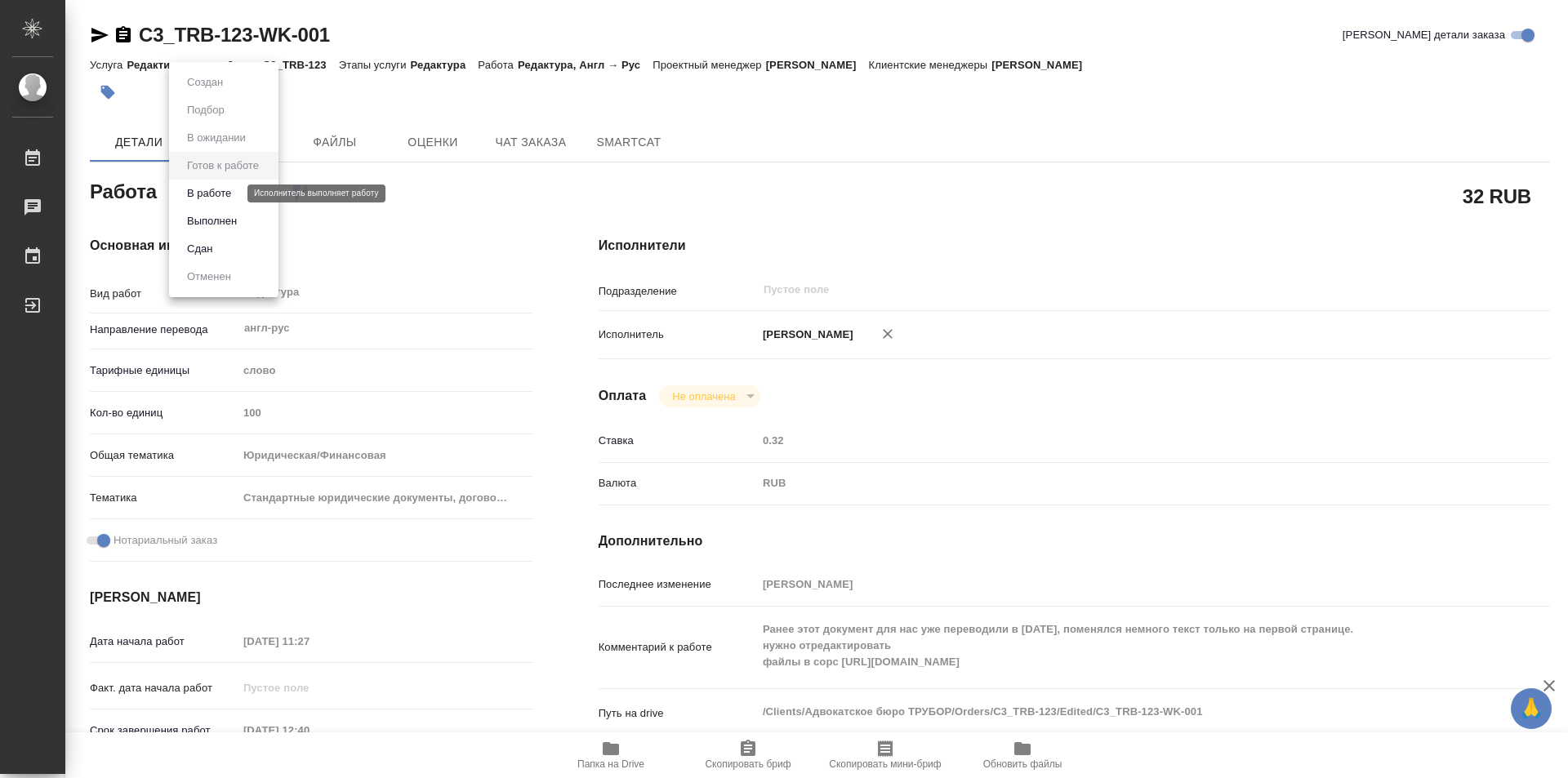
type textarea "x"
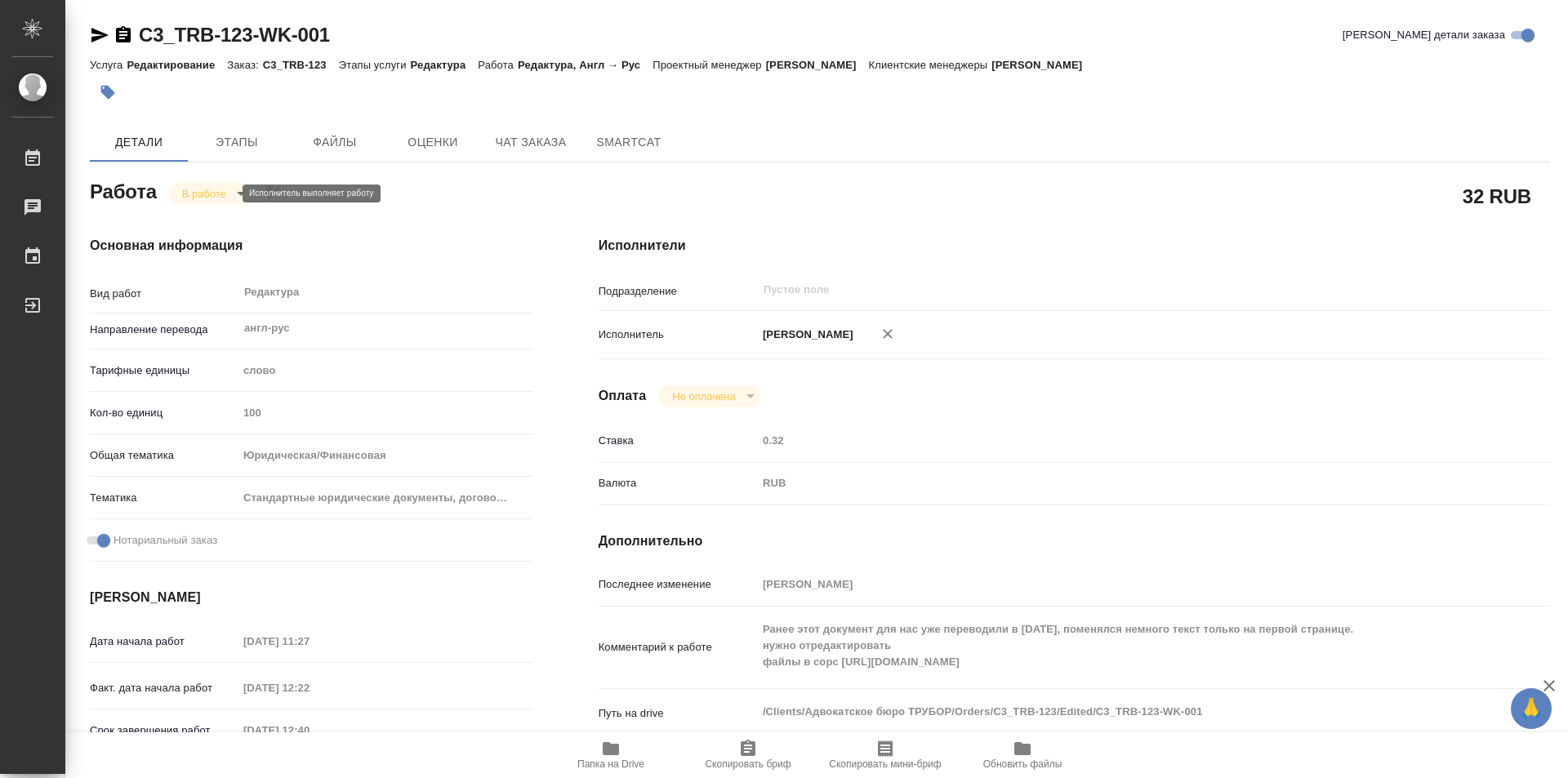
type textarea "x"
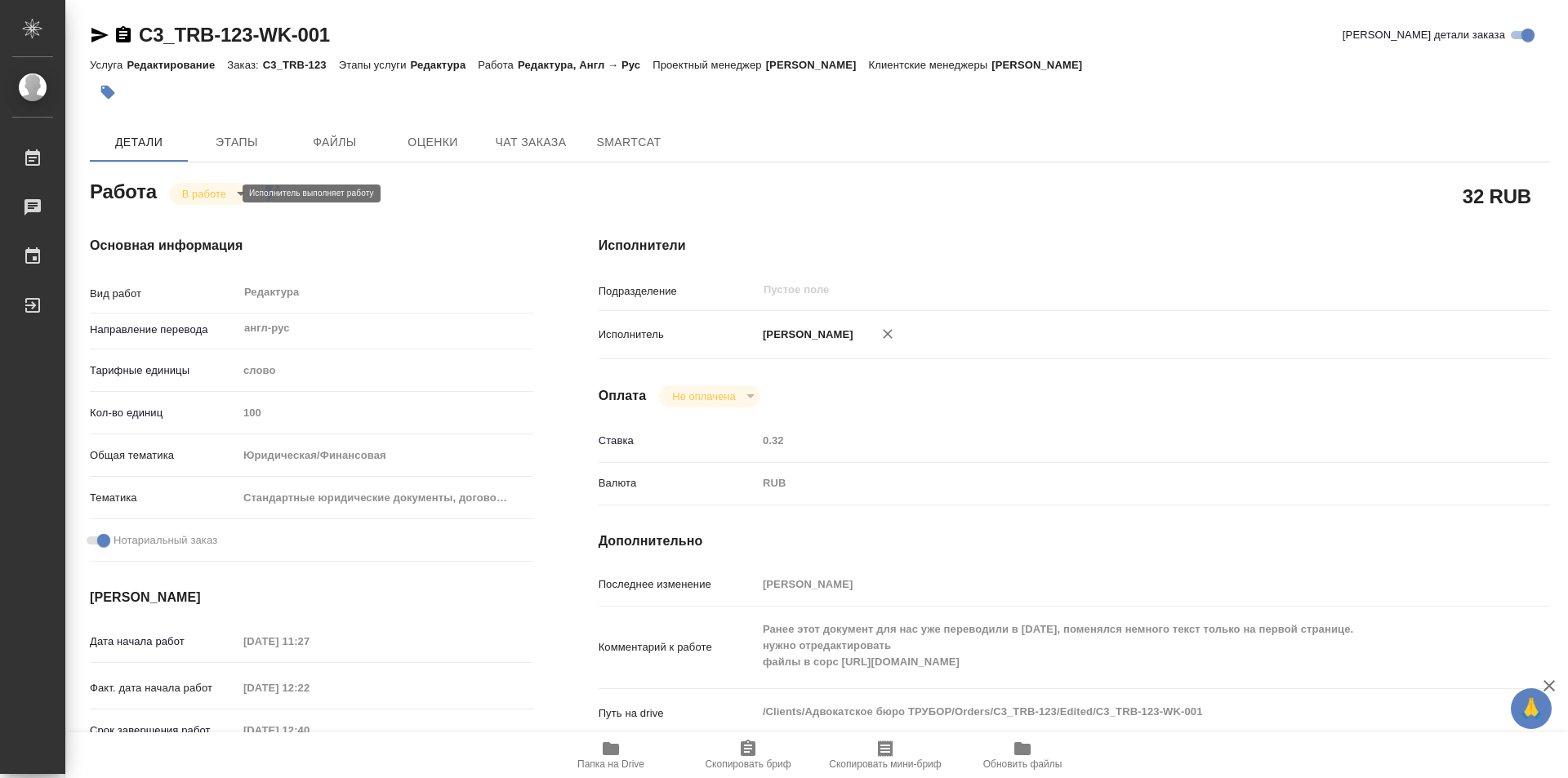
type textarea "x"
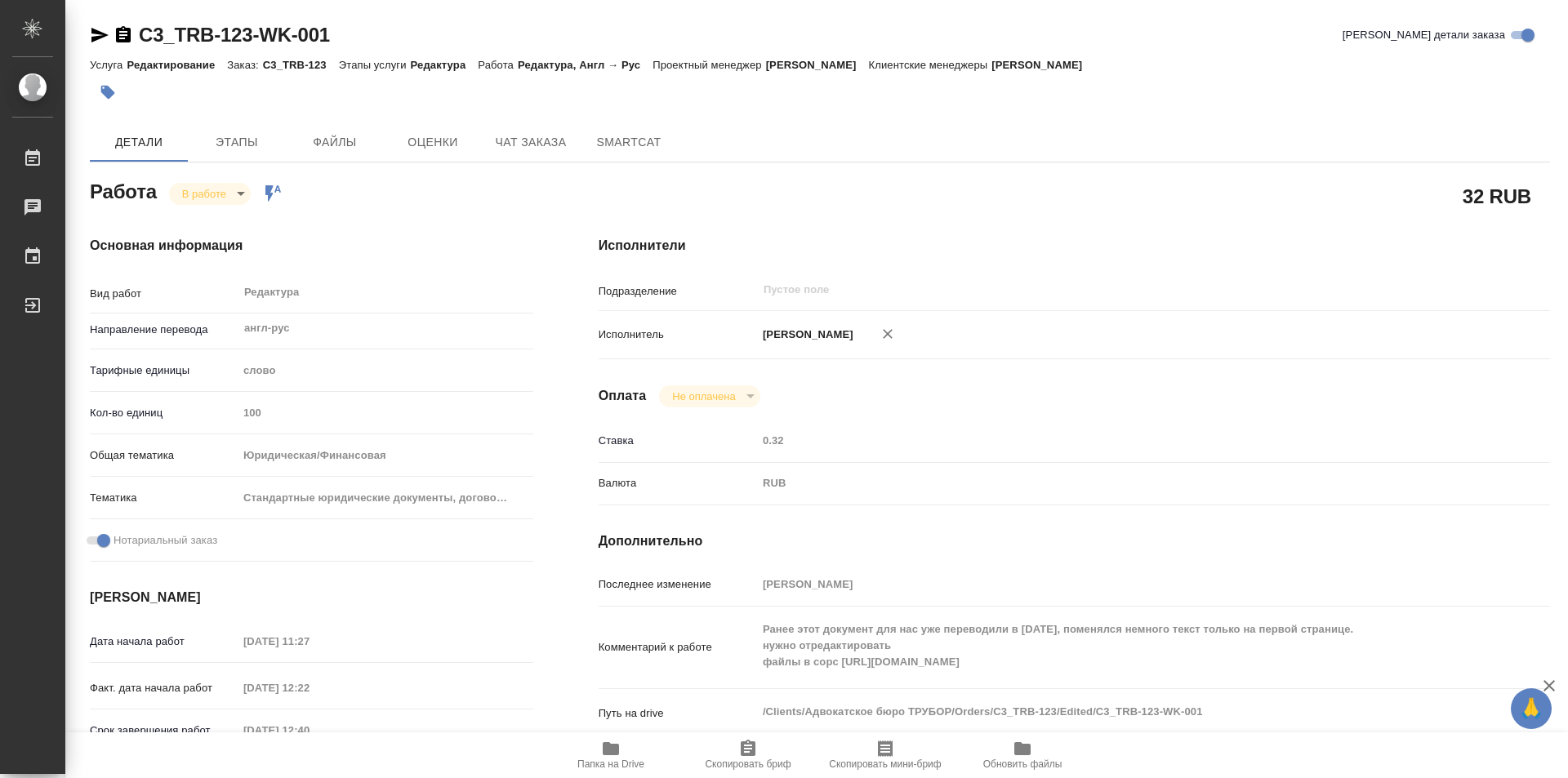
type textarea "x"
click at [244, 201] on div "В работе inProgress" at bounding box center [210, 194] width 81 height 22
click at [242, 199] on body "🙏 .cls-1 fill:#fff; AWATERA Kozinets Larisa Работы 0 Чаты График Выйти C3_TRB-1…" at bounding box center [784, 389] width 1568 height 778
click at [208, 247] on button "Сдан" at bounding box center [199, 249] width 35 height 18
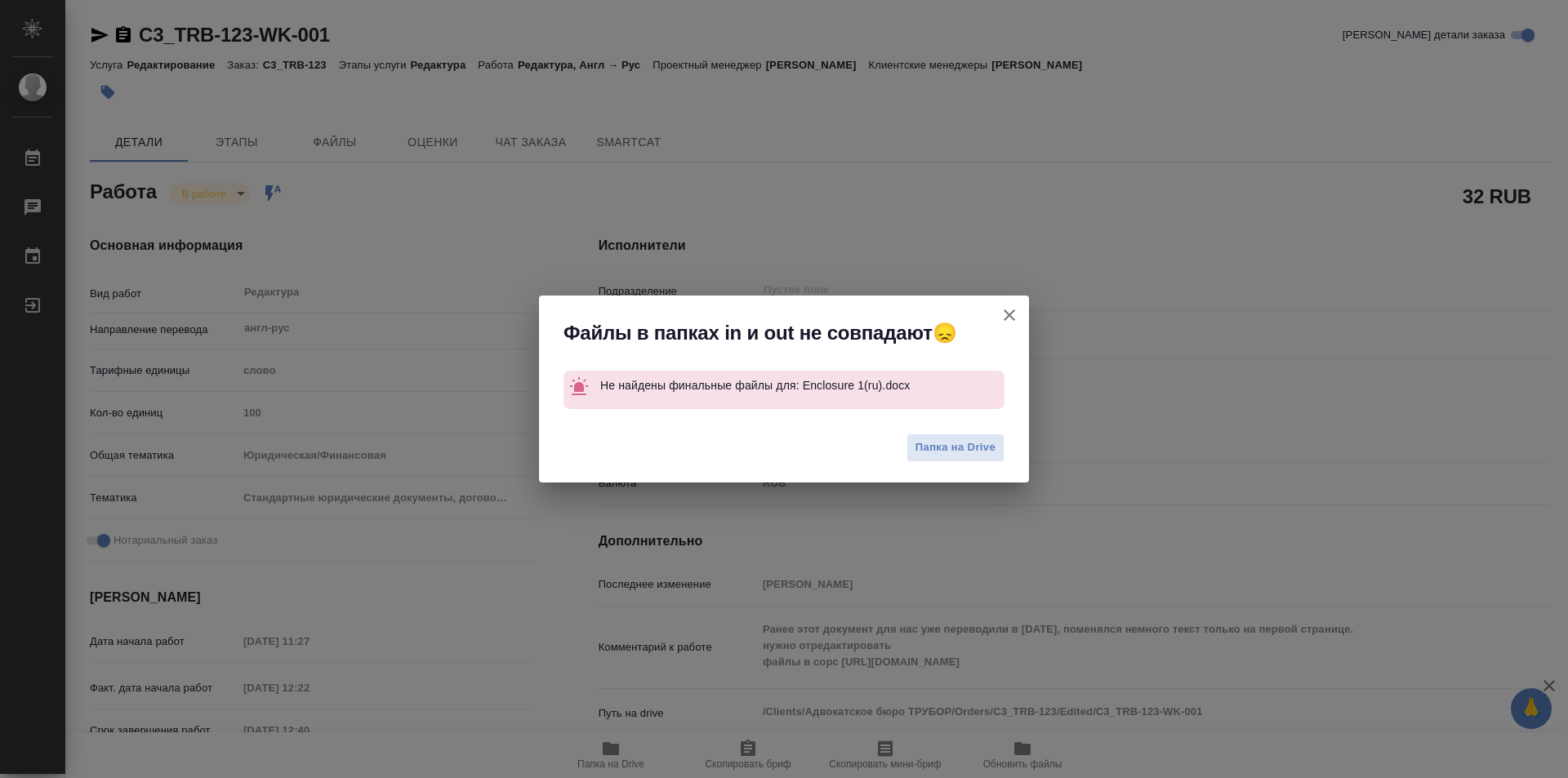
type textarea "x"
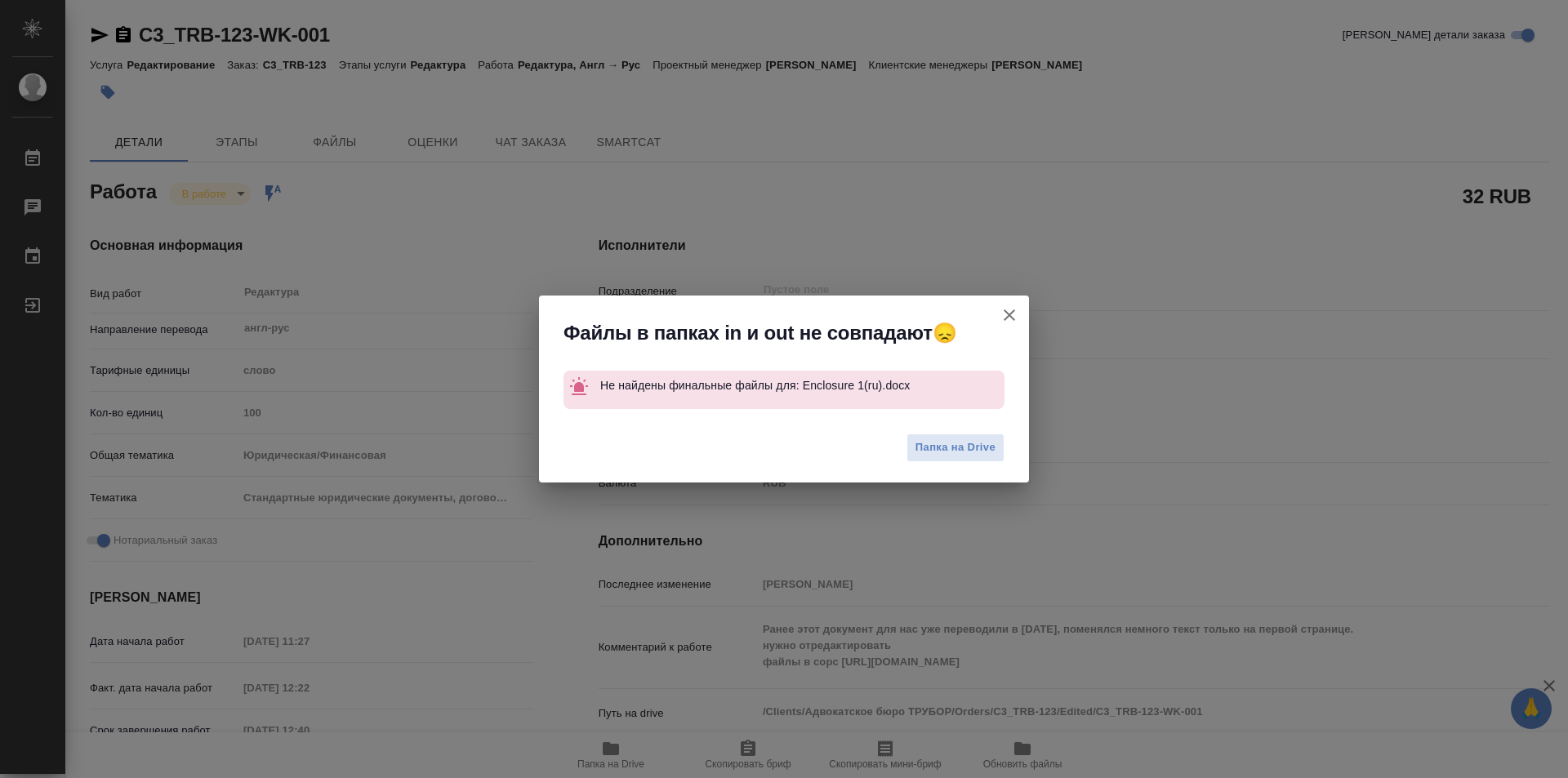
type textarea "x"
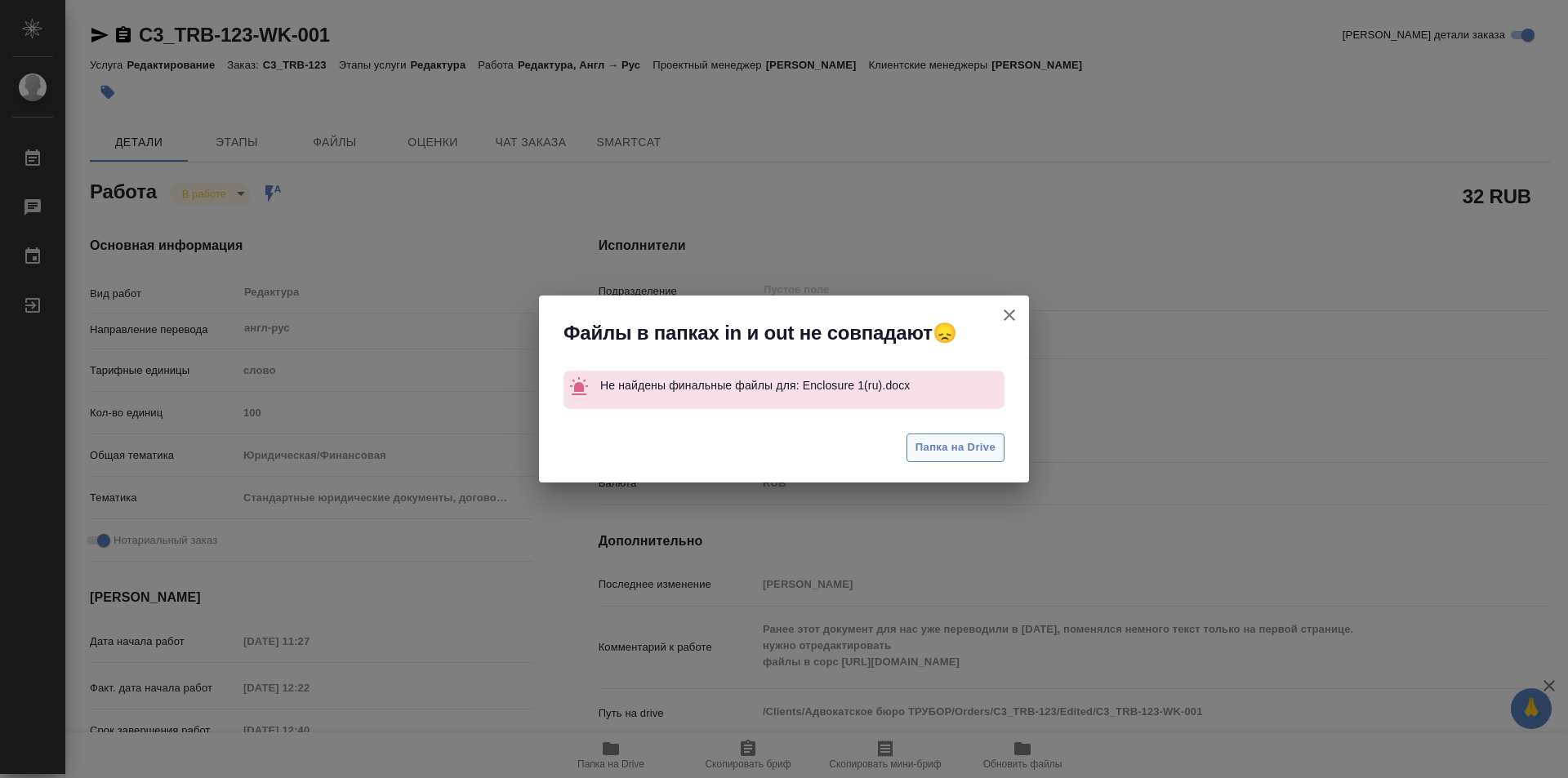
type textarea "x"
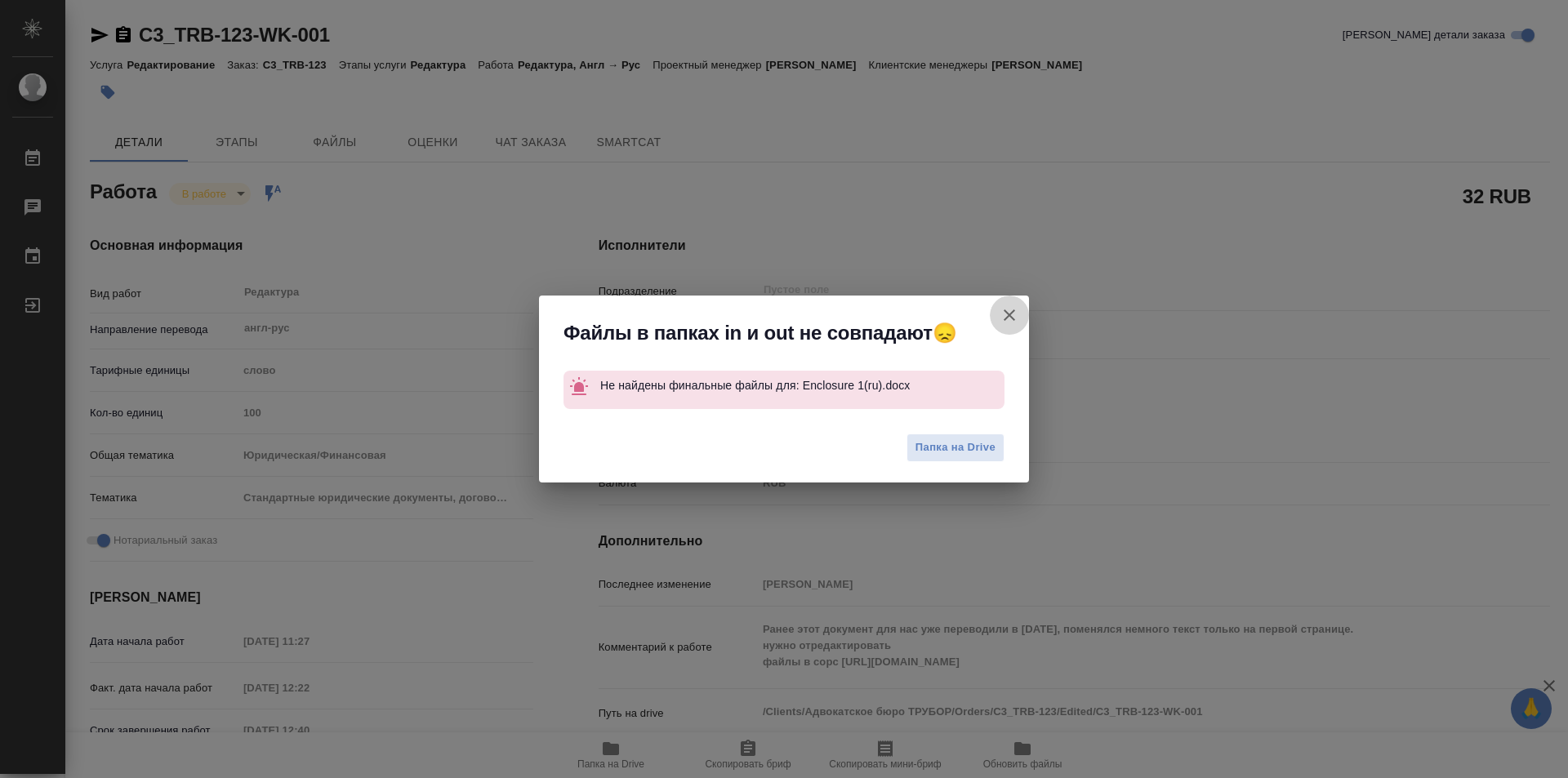
click at [1011, 310] on icon "button" at bounding box center [1009, 315] width 20 height 20
type textarea "x"
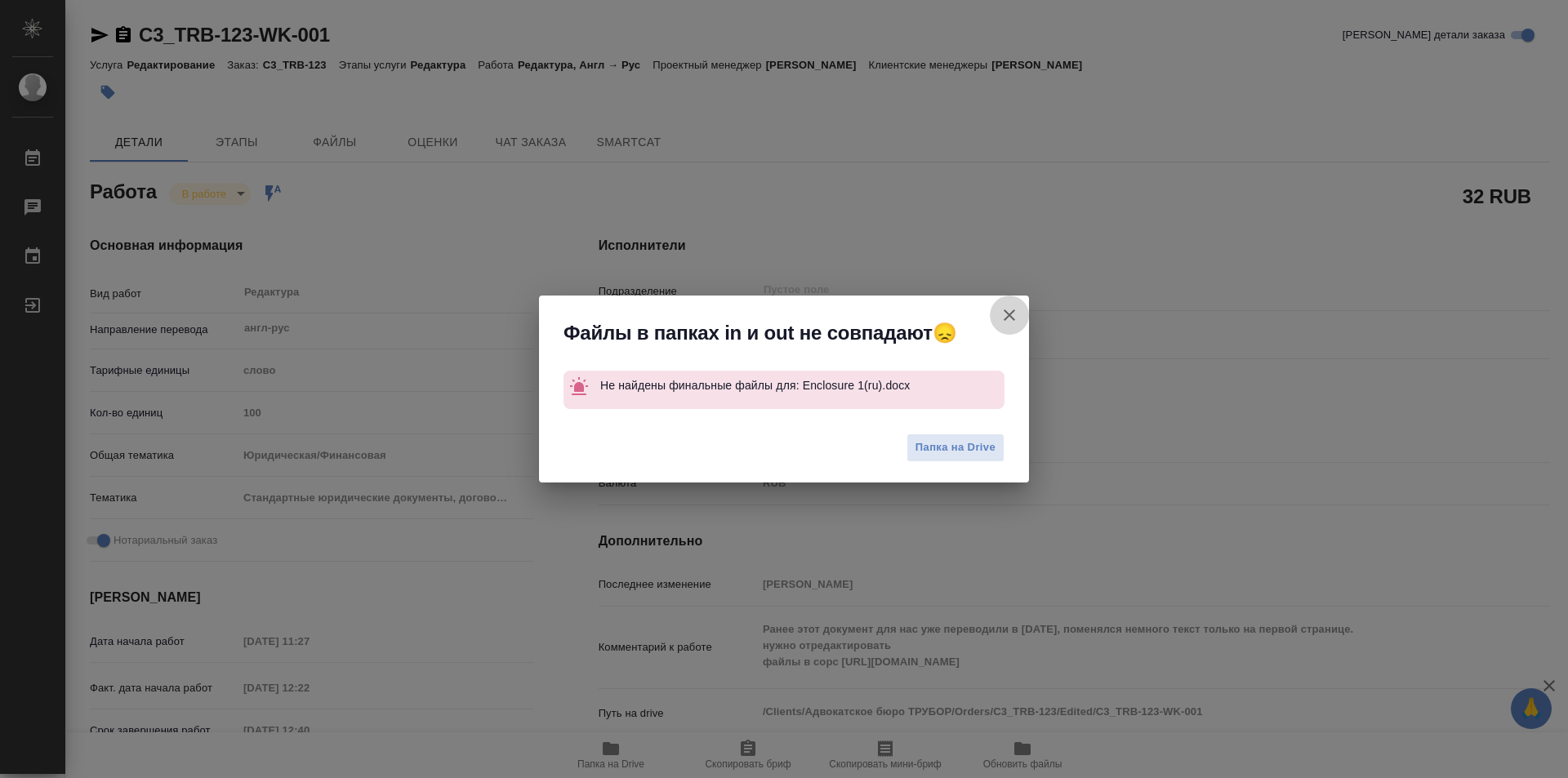
type textarea "x"
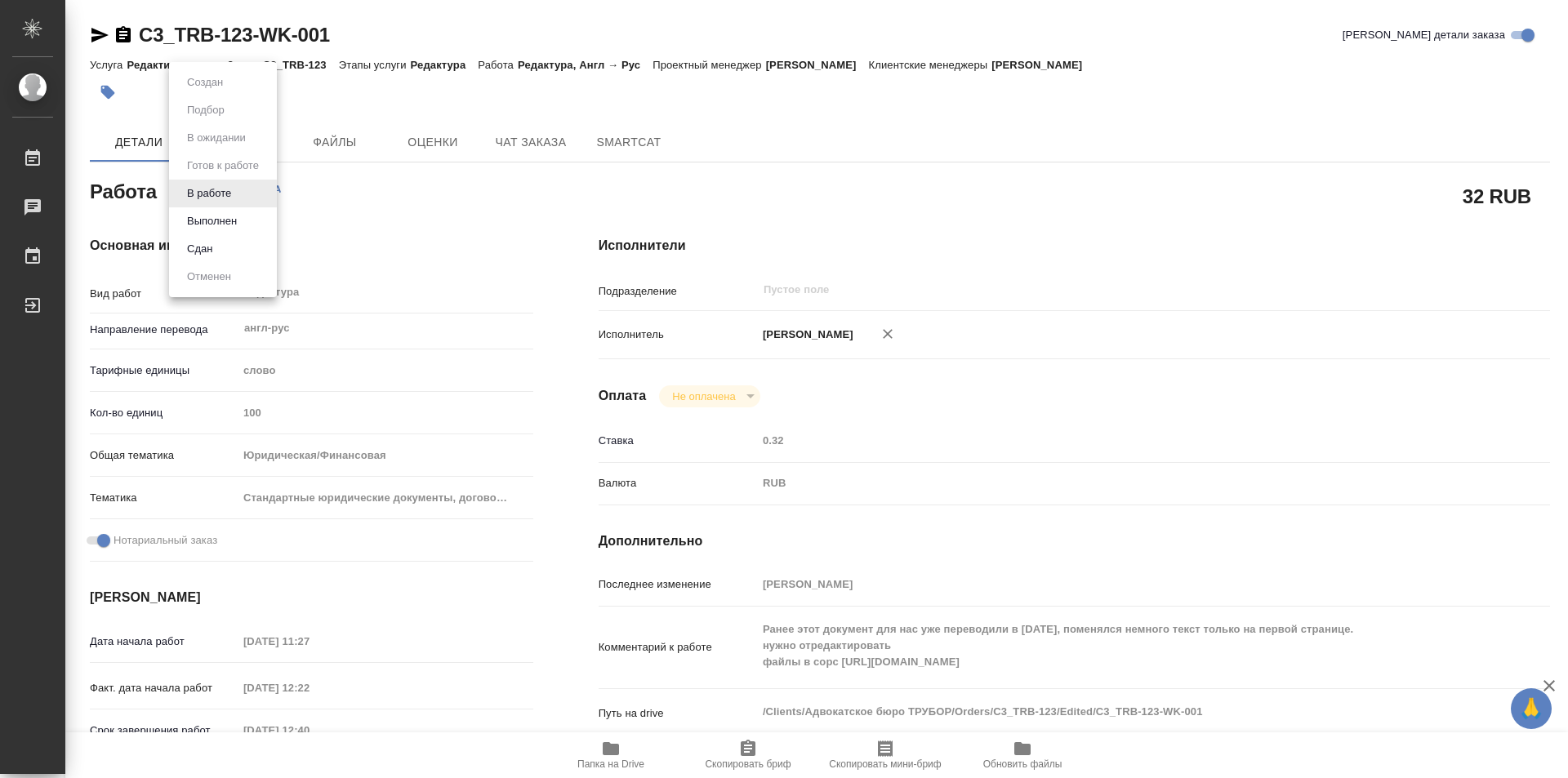
click at [245, 195] on body "🙏 .cls-1 fill:#fff; AWATERA Kozinets Larisa Работы 0 Чаты График Выйти C3_TRB-1…" at bounding box center [784, 389] width 1568 height 778
click at [211, 242] on button "Сдан" at bounding box center [199, 249] width 35 height 18
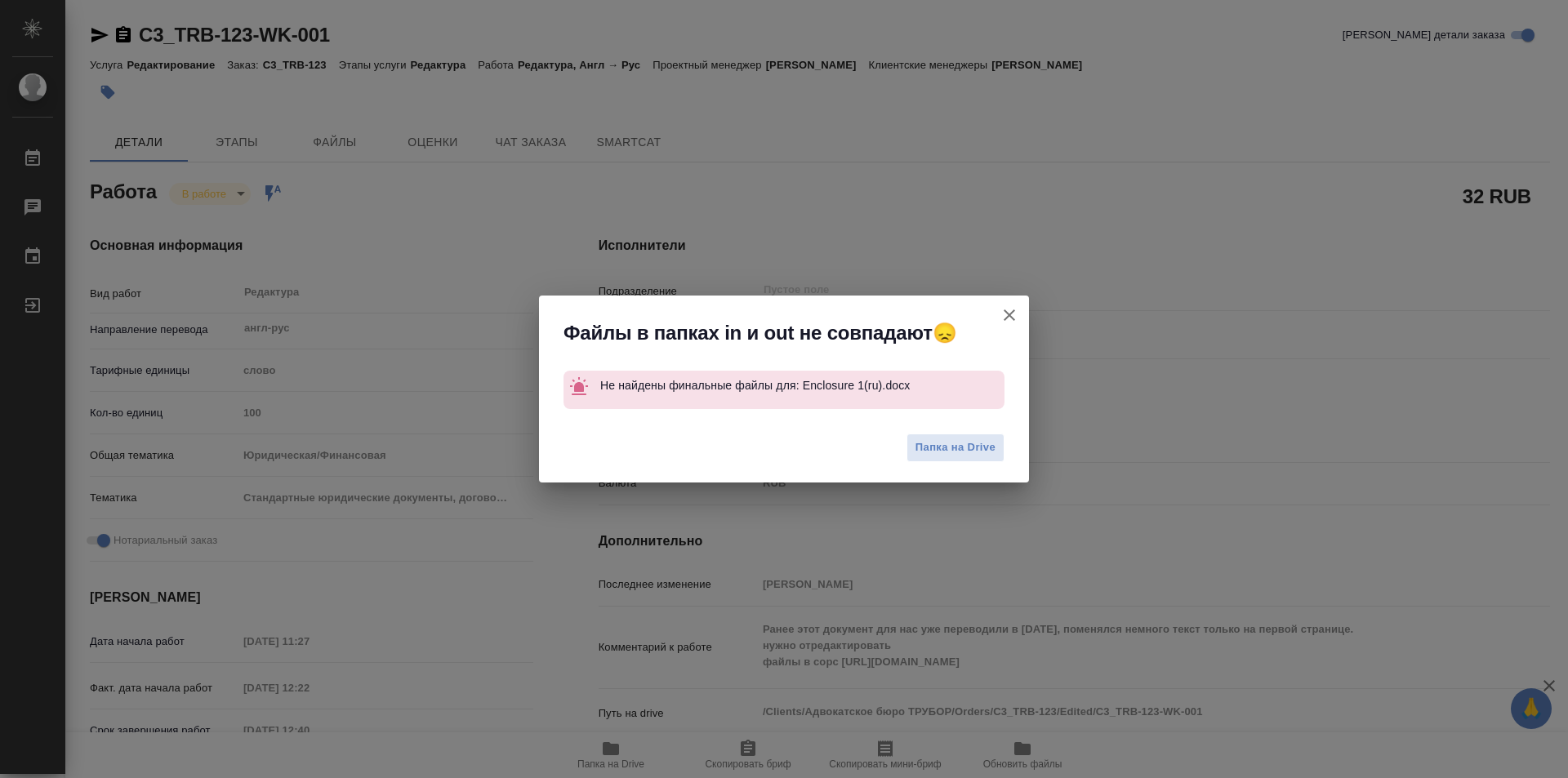
type textarea "x"
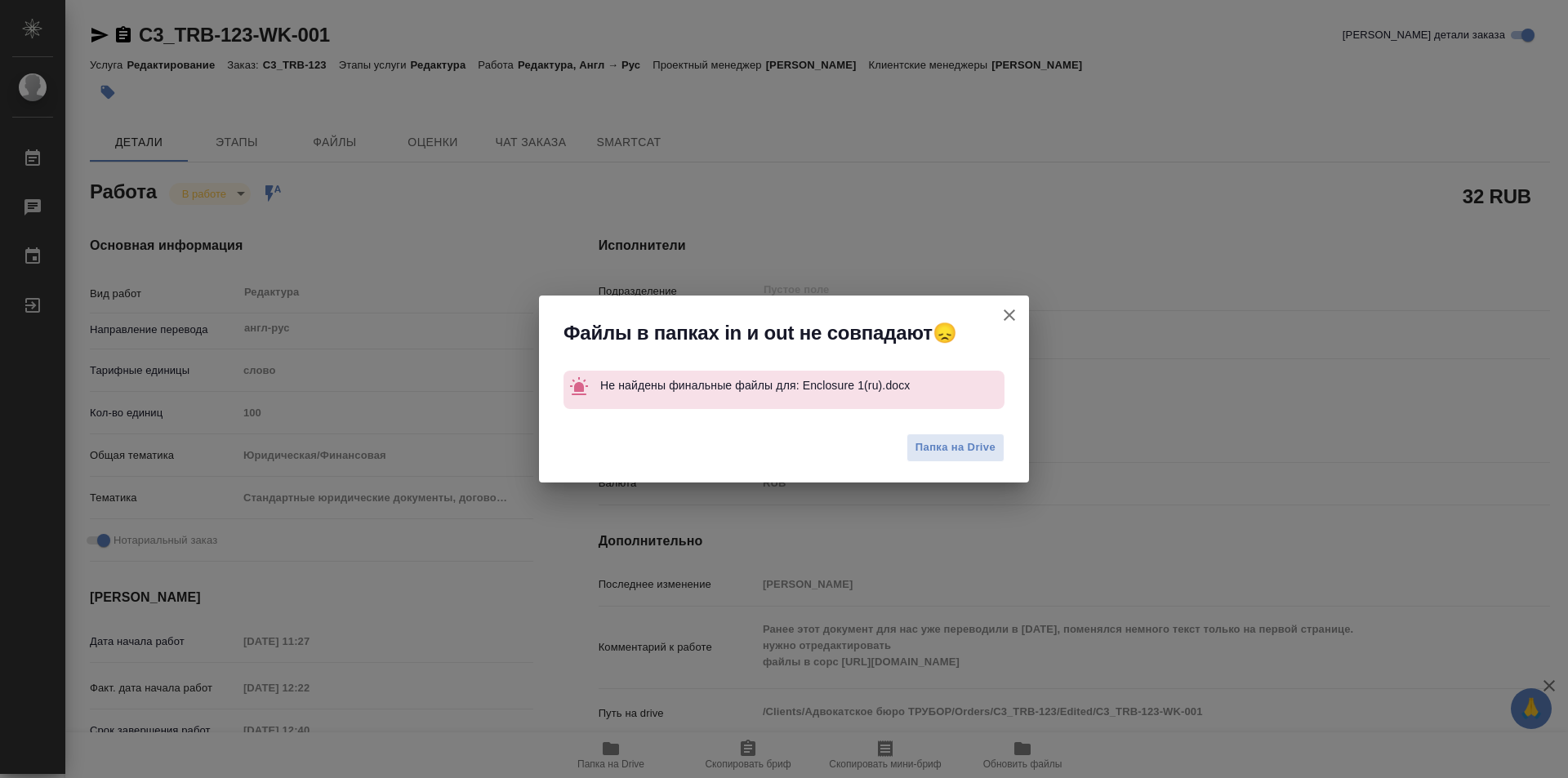
type textarea "x"
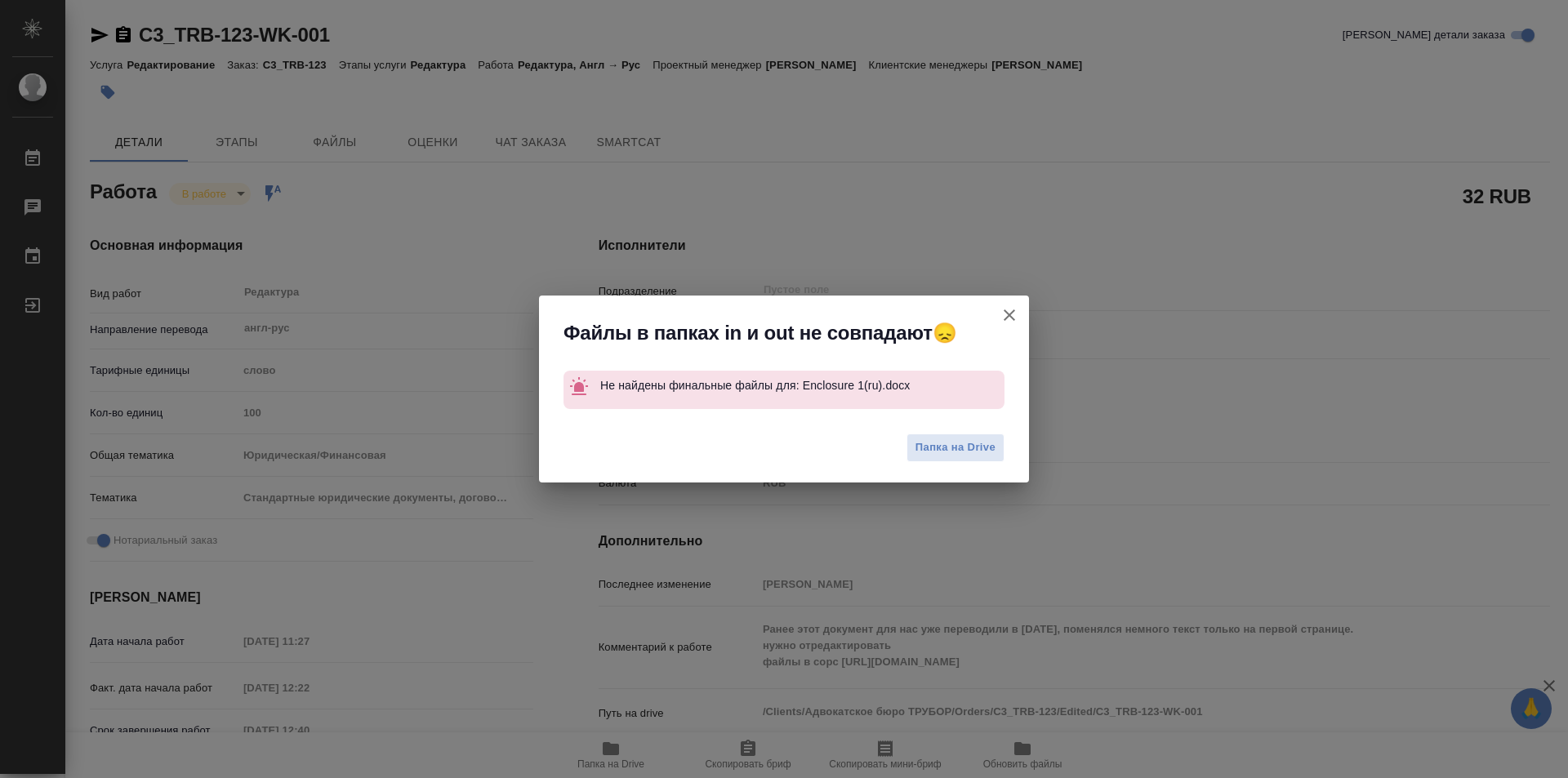
type textarea "x"
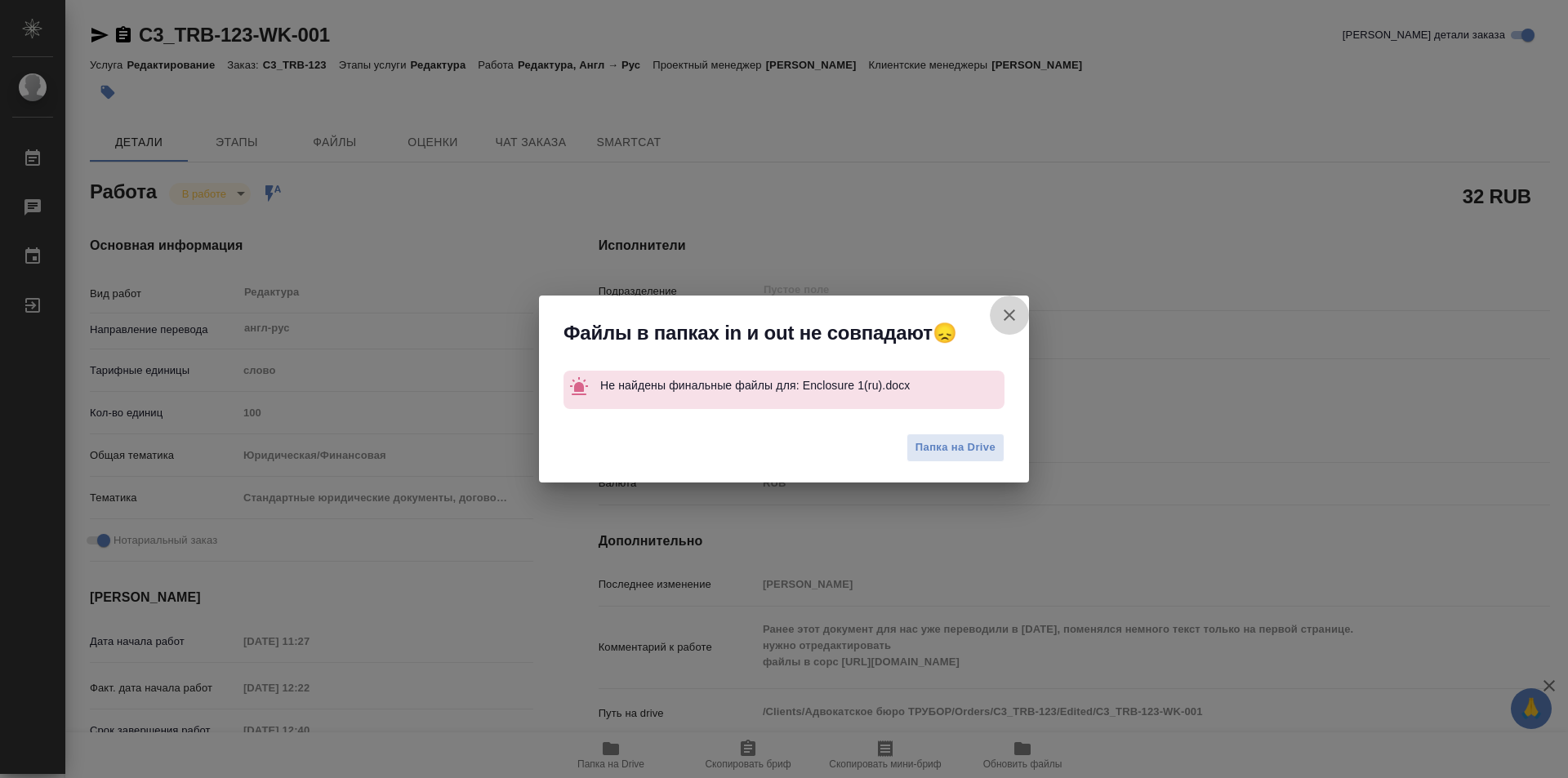
click at [1011, 317] on icon "button" at bounding box center [1009, 315] width 20 height 20
type textarea "x"
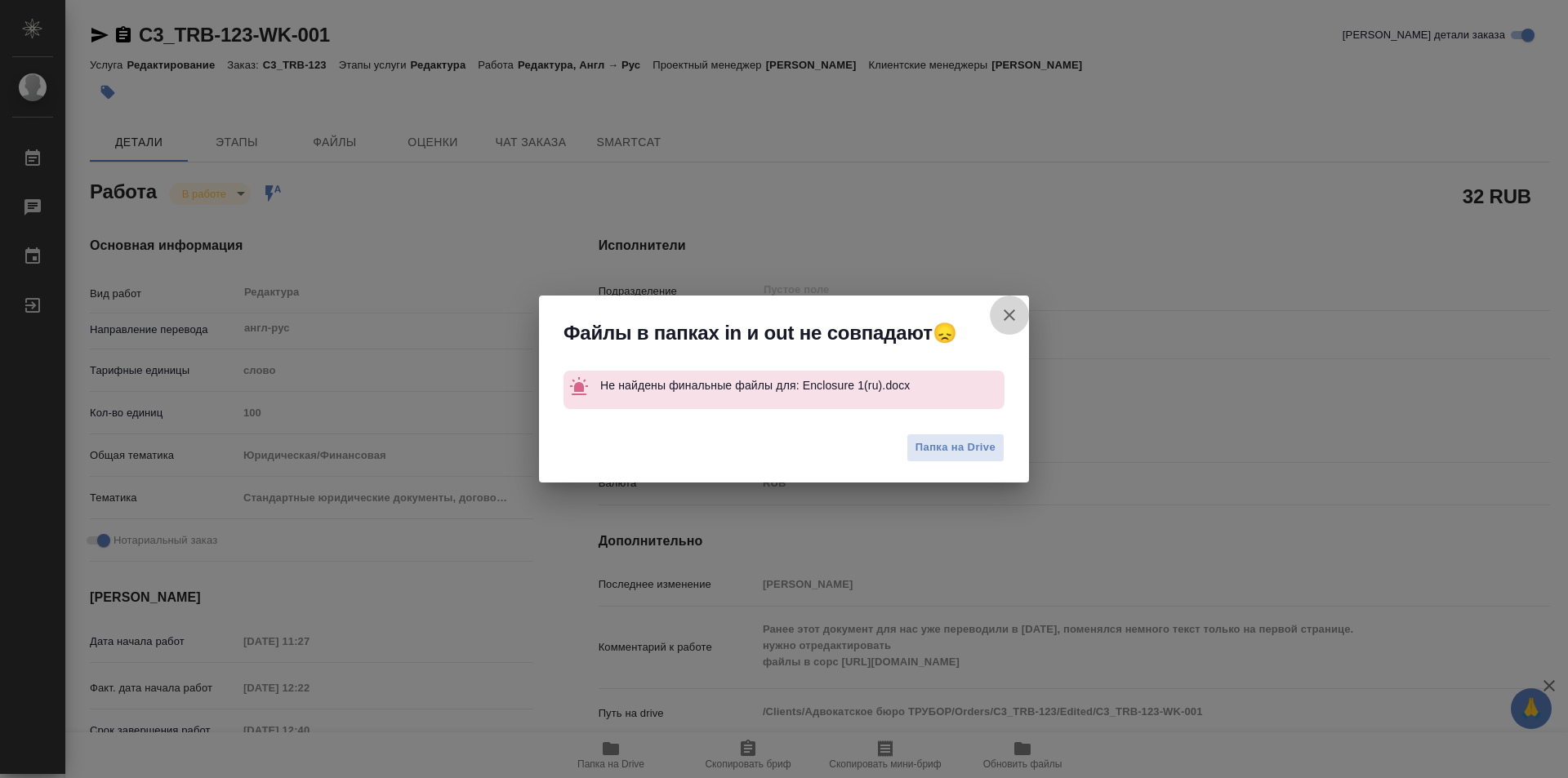
type textarea "x"
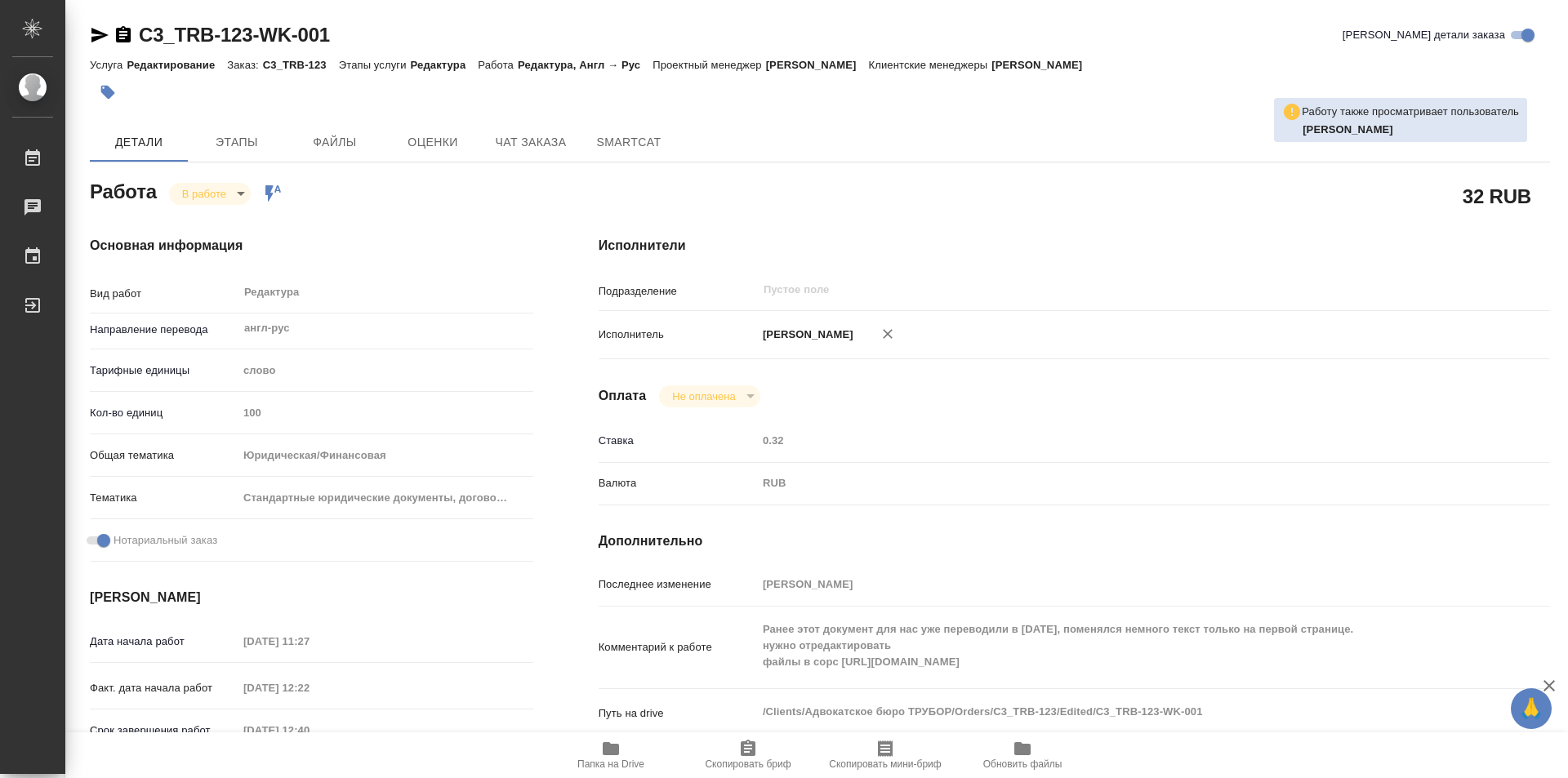
type textarea "x"
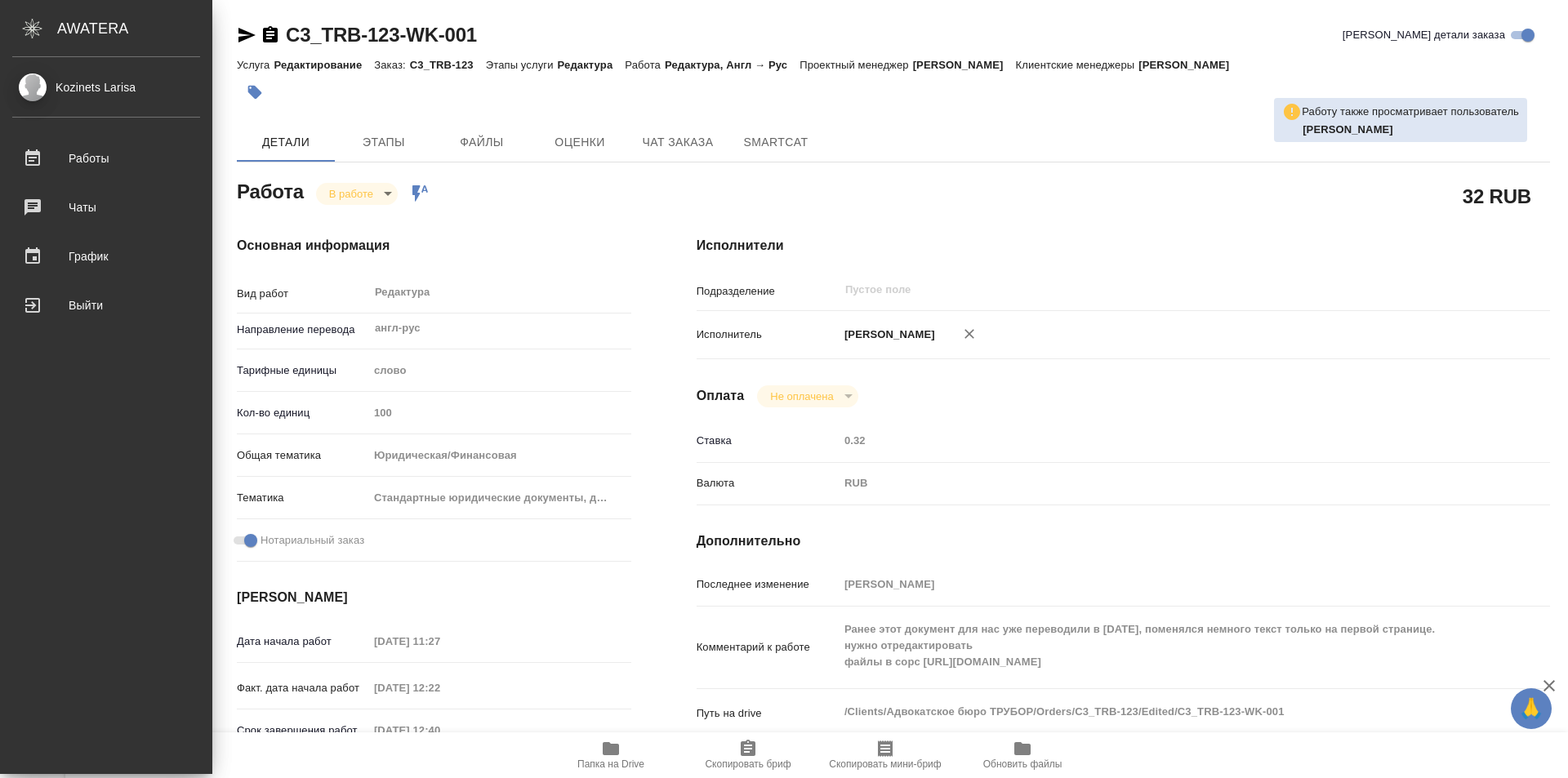
type textarea "x"
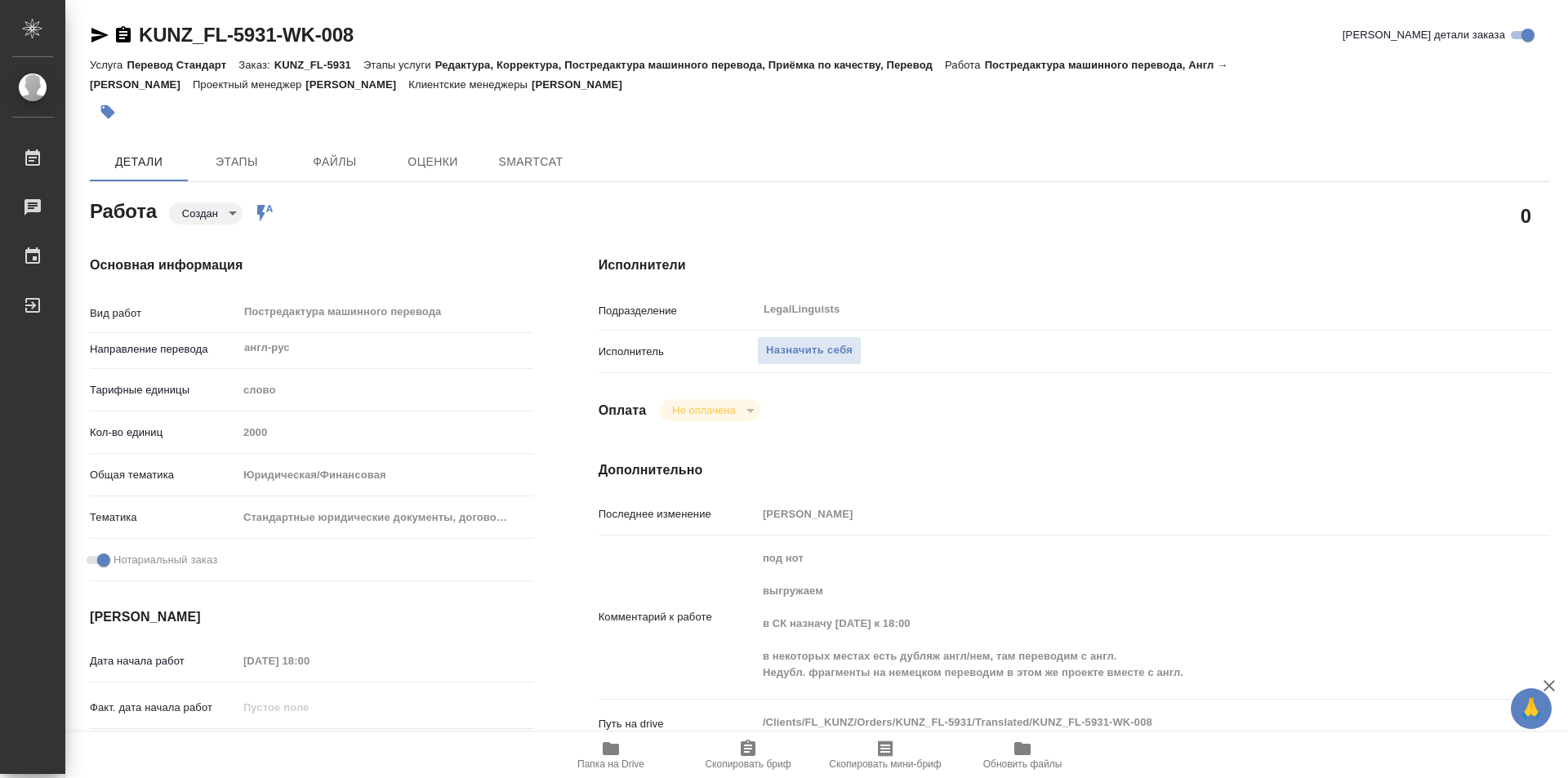
type textarea "x"
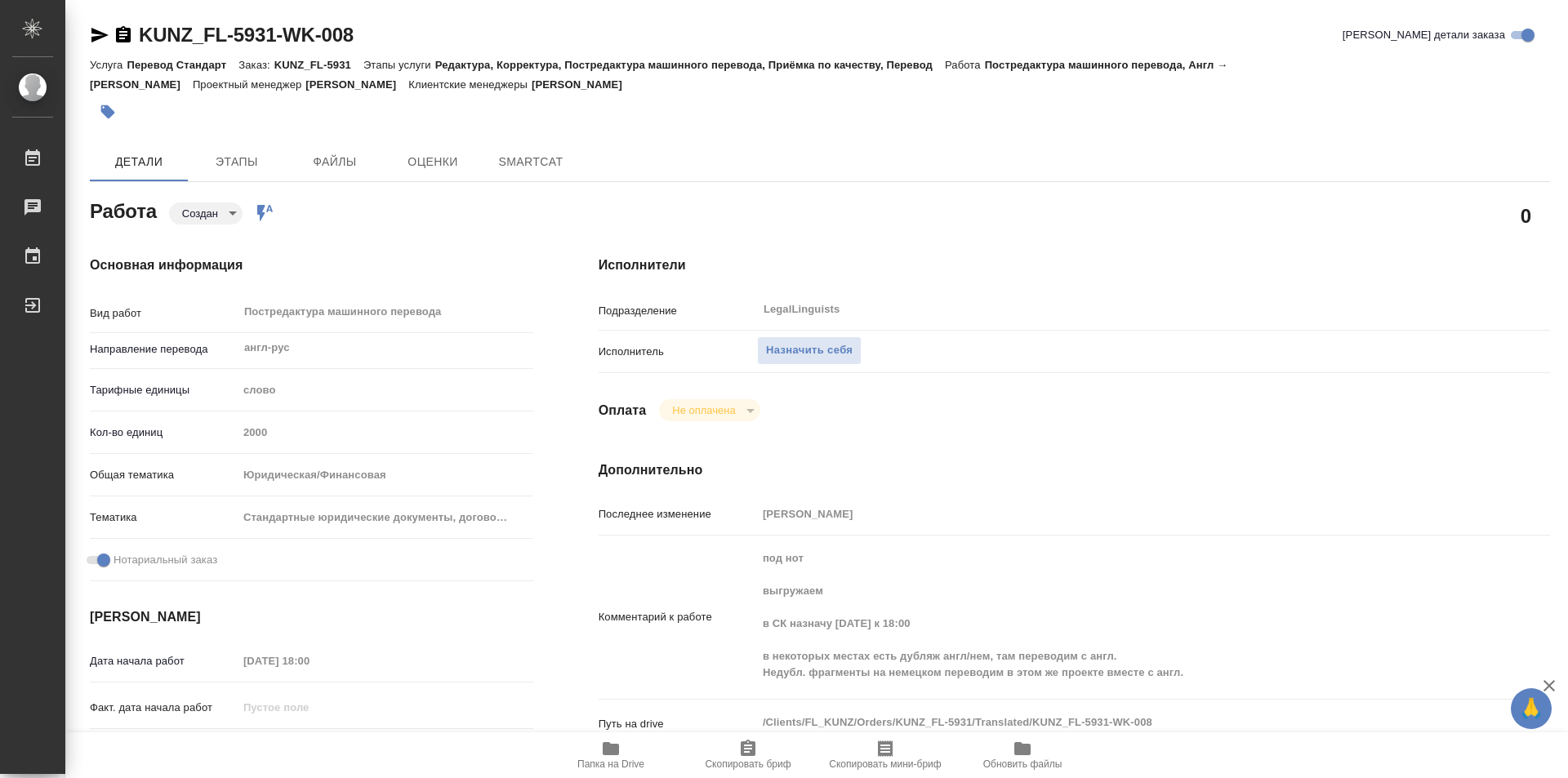
type textarea "x"
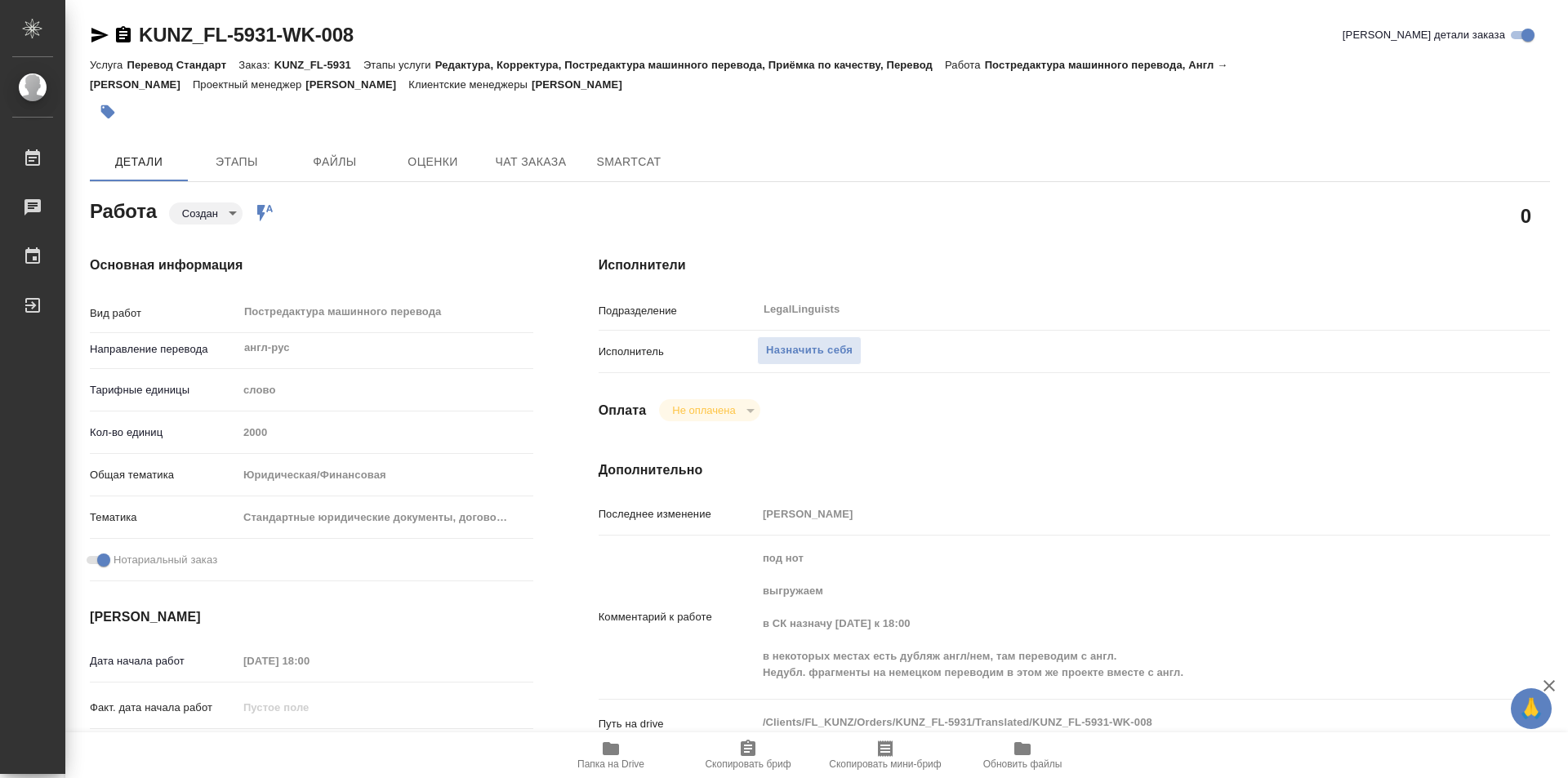
type textarea "x"
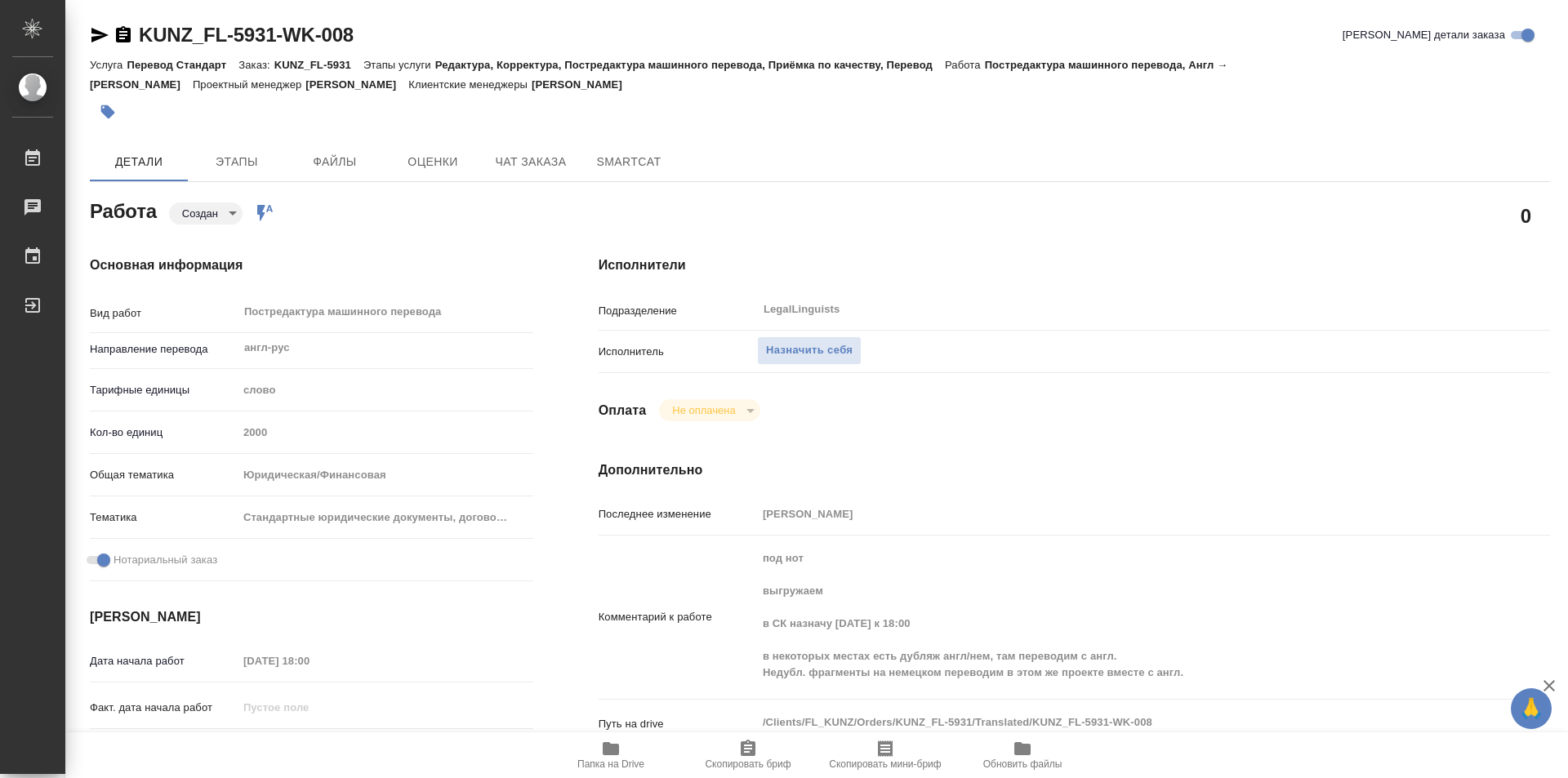
type textarea "x"
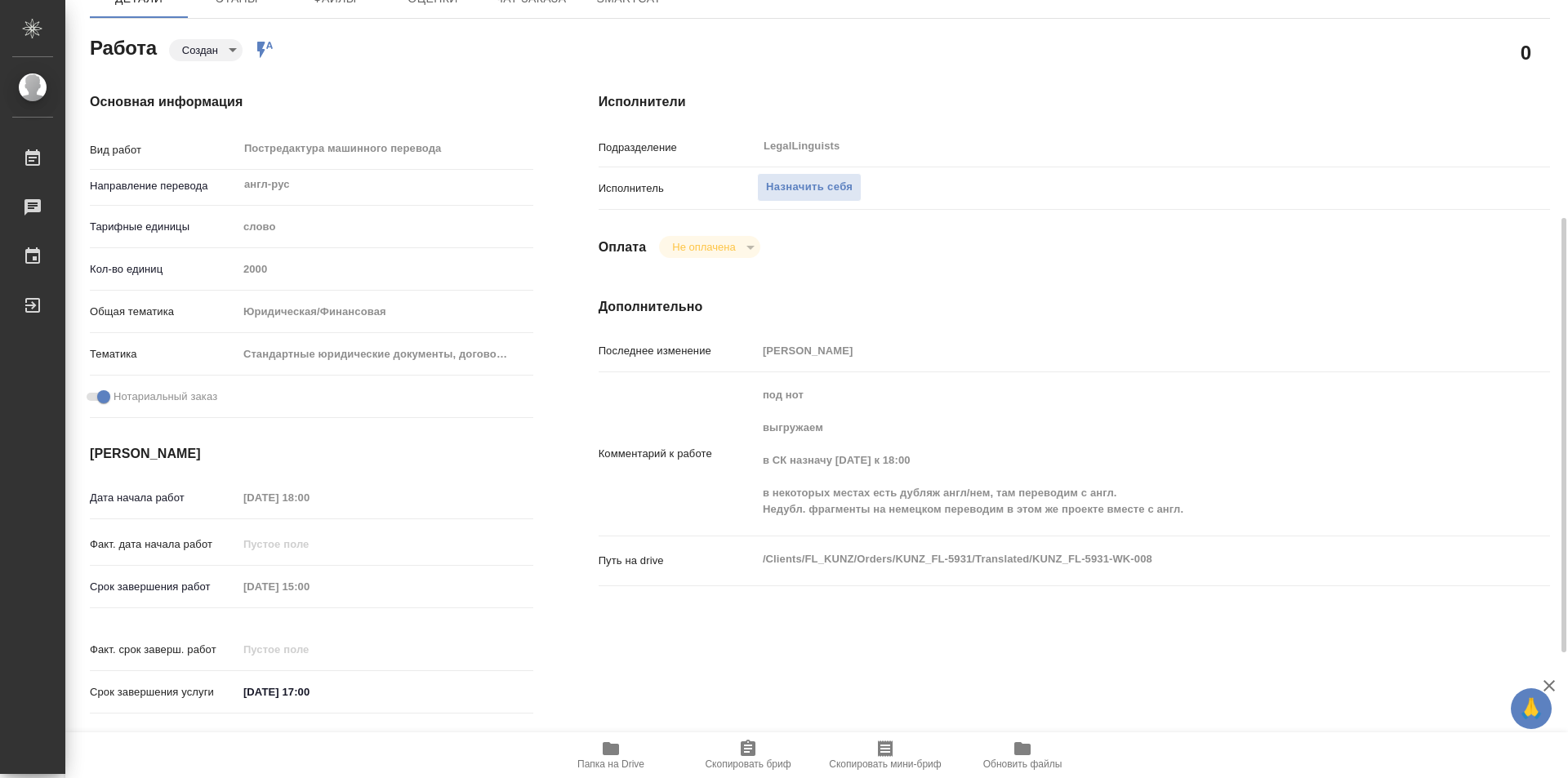
scroll to position [245, 0]
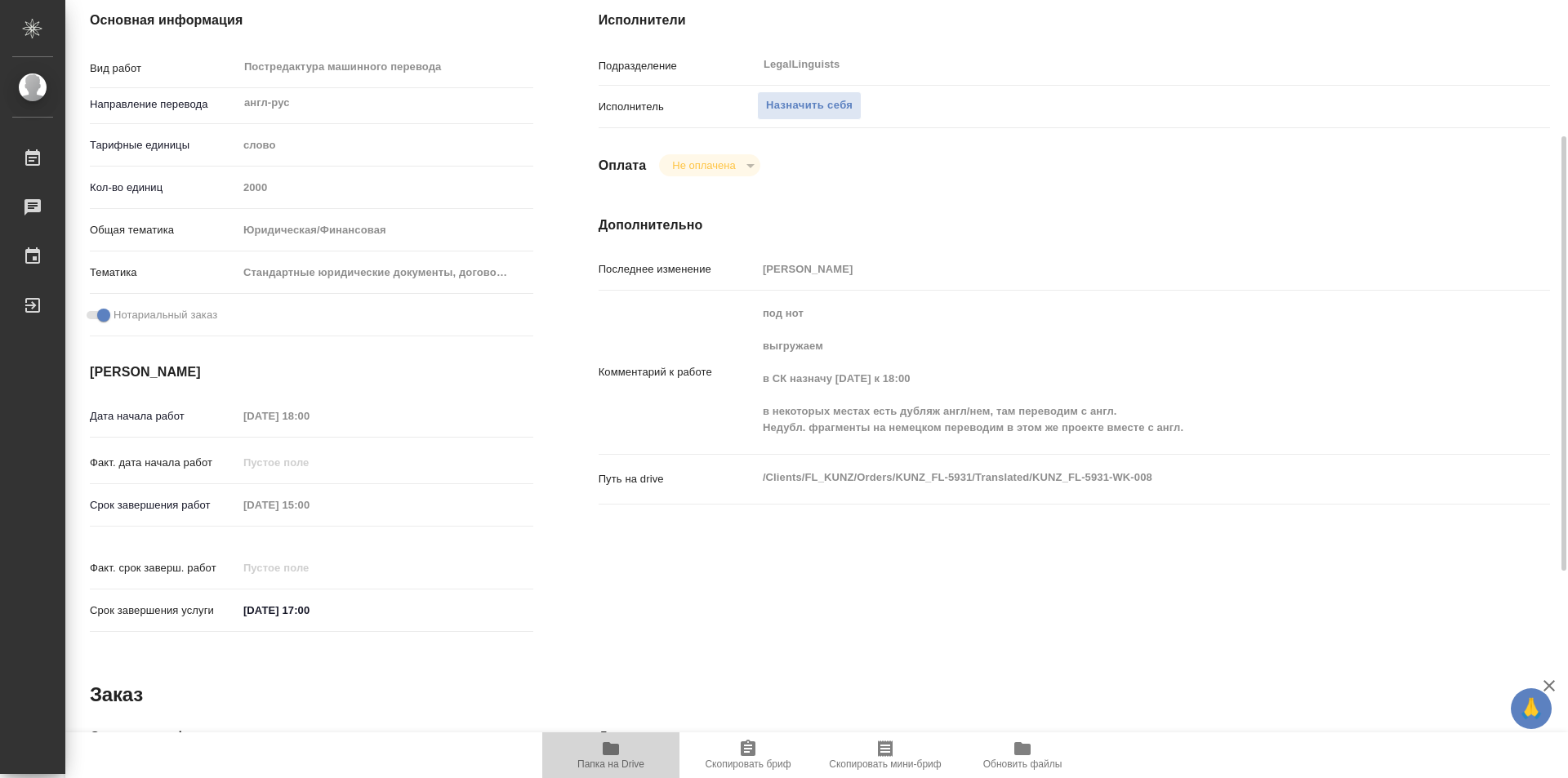
click at [610, 753] on icon "button" at bounding box center [610, 748] width 16 height 13
drag, startPoint x: 1298, startPoint y: 238, endPoint x: 1217, endPoint y: 238, distance: 81.0
click at [1299, 238] on div "Исполнители Подразделение LegalLinguists ​ Исполнитель Назначить себя Оплата Не…" at bounding box center [1074, 327] width 1016 height 697
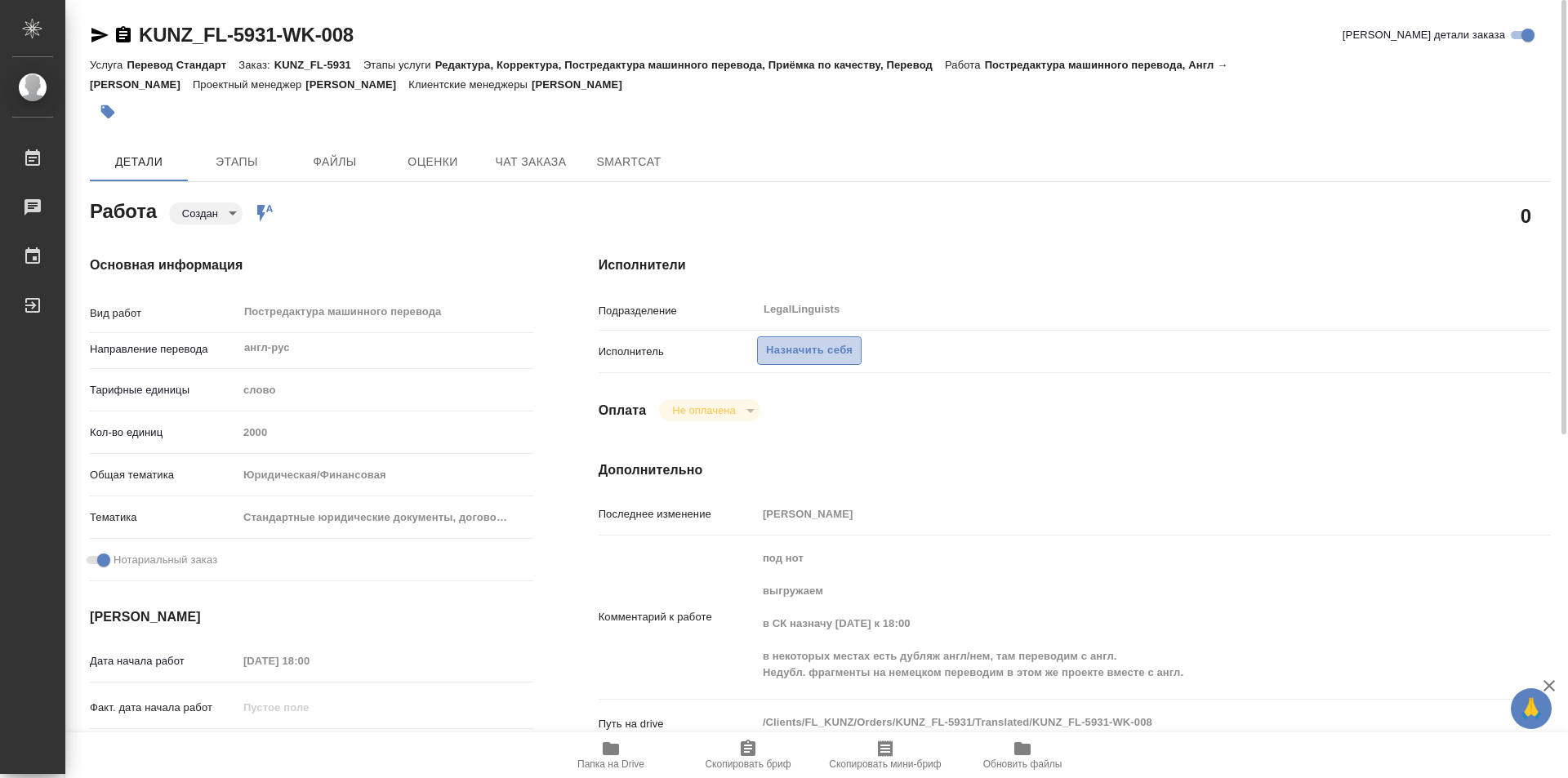
click at [817, 350] on span "Назначить себя" at bounding box center [809, 350] width 87 height 19
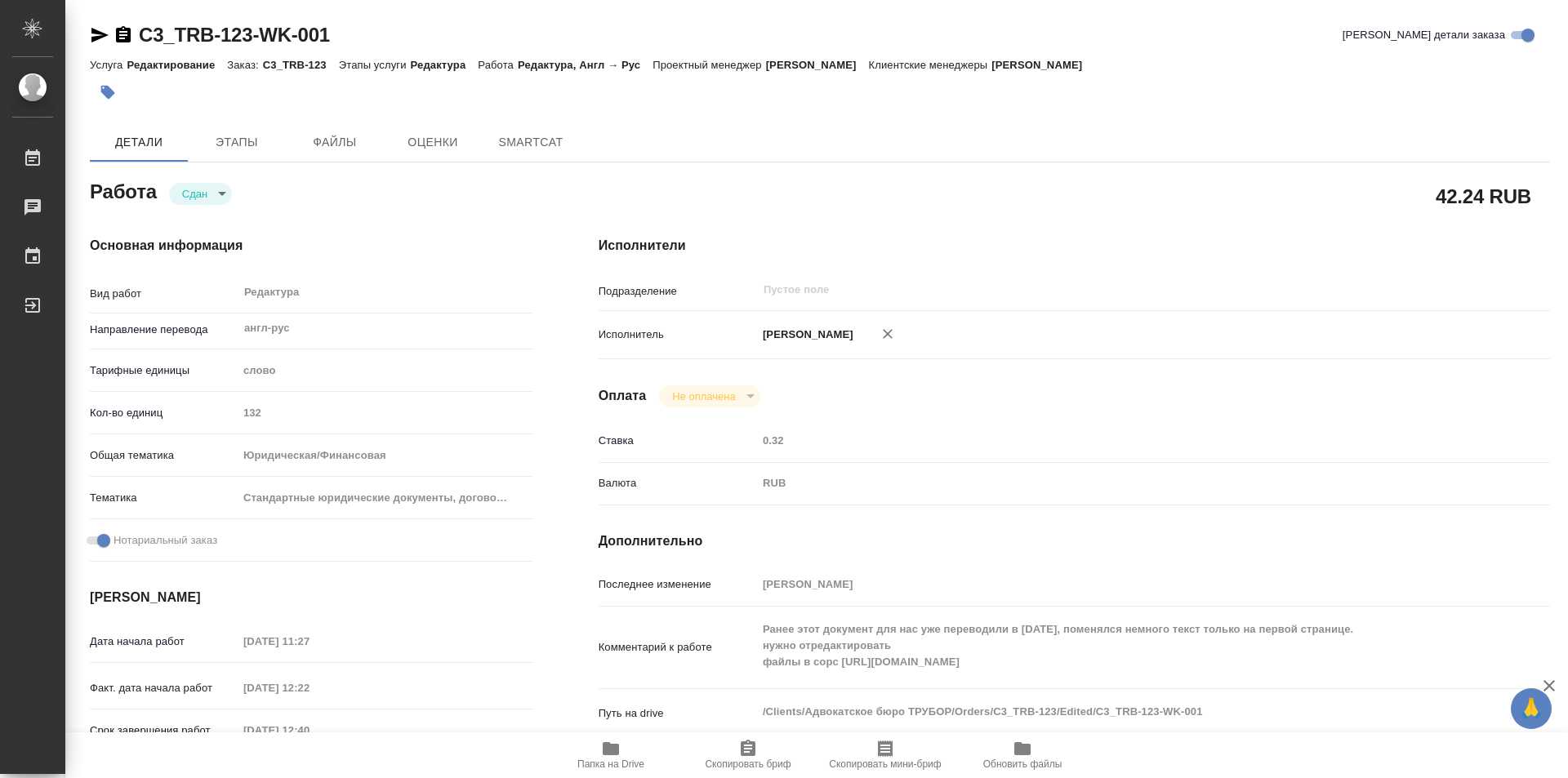
type textarea "x"
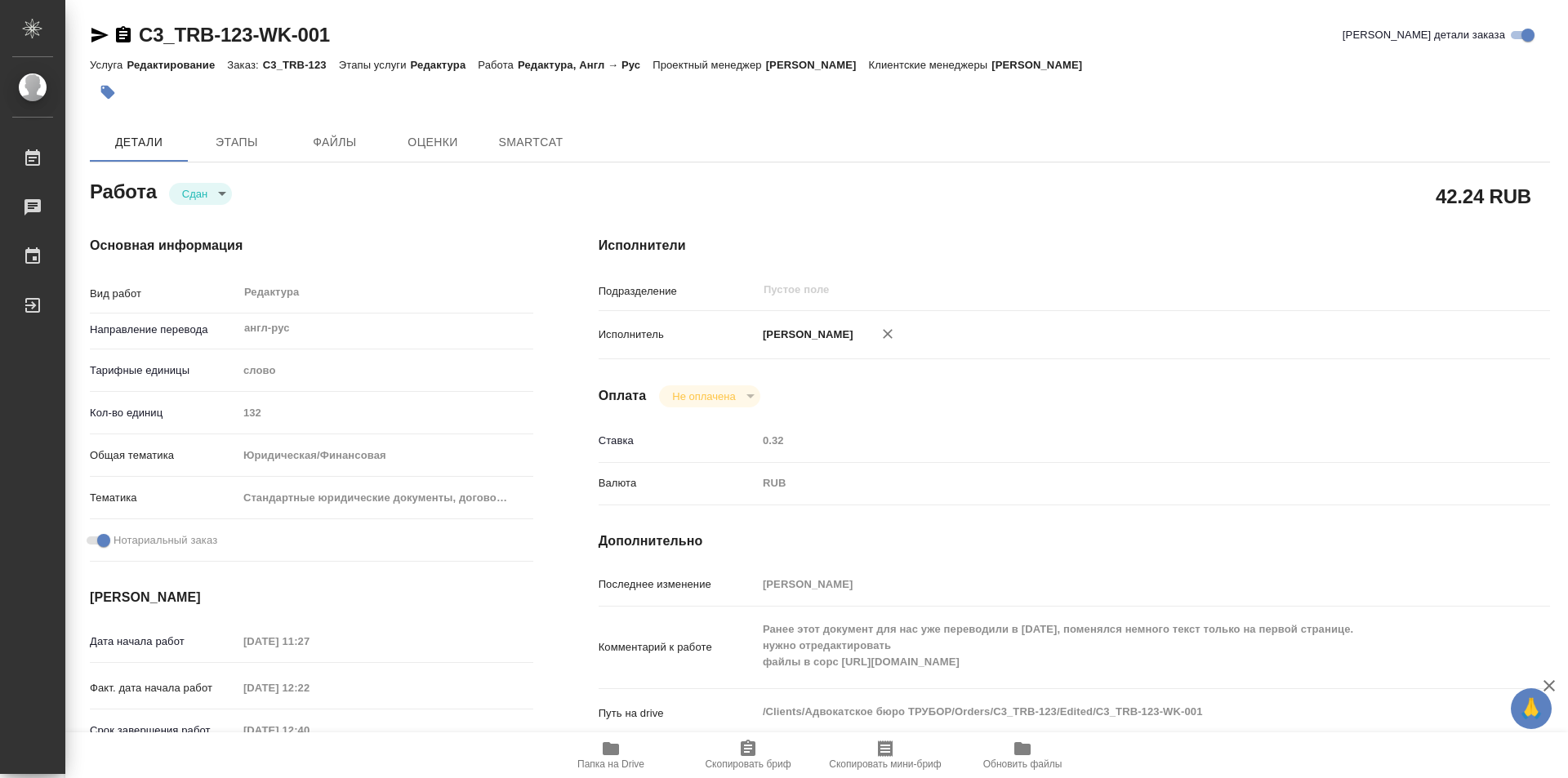
type textarea "x"
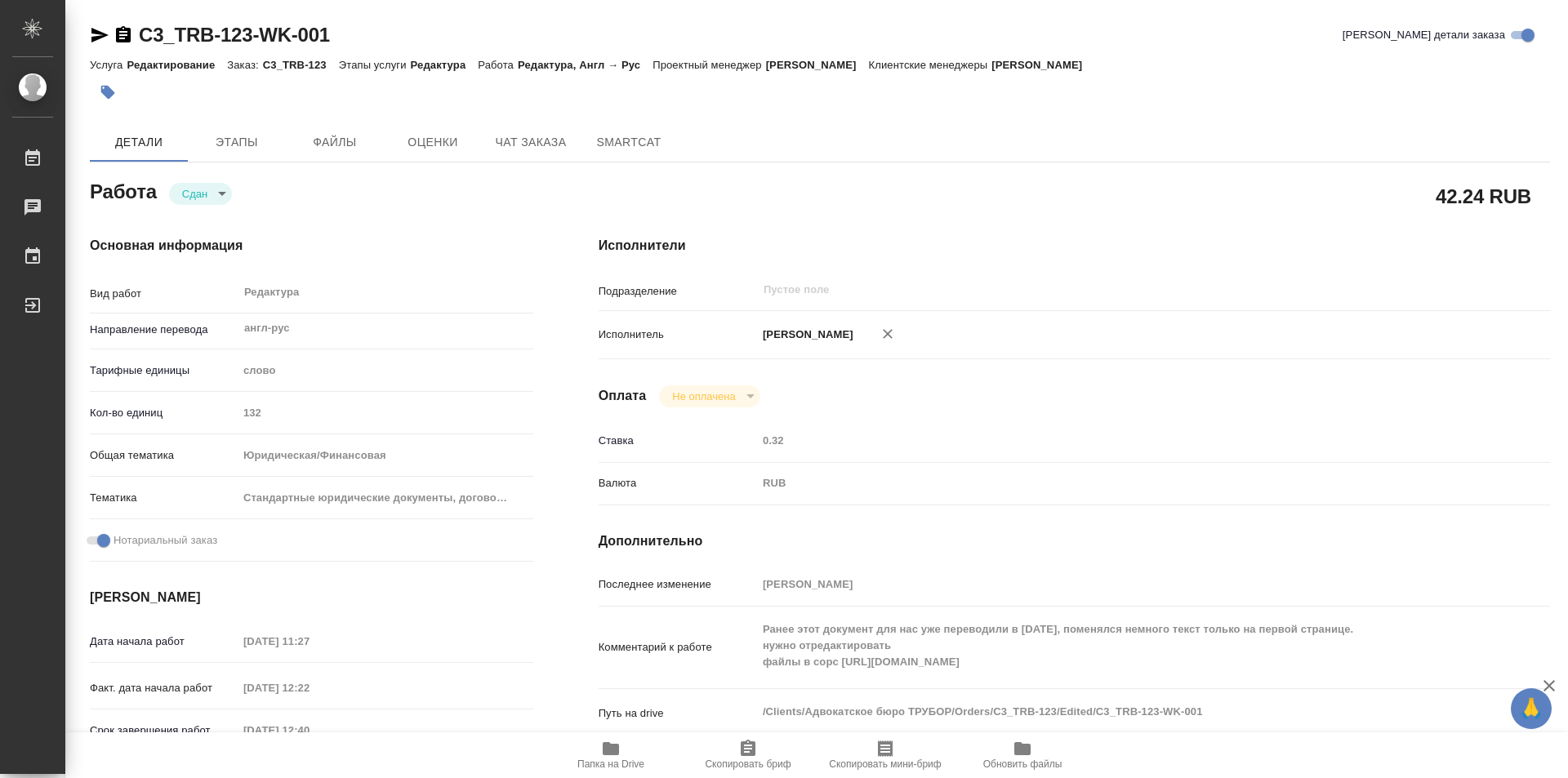
type textarea "x"
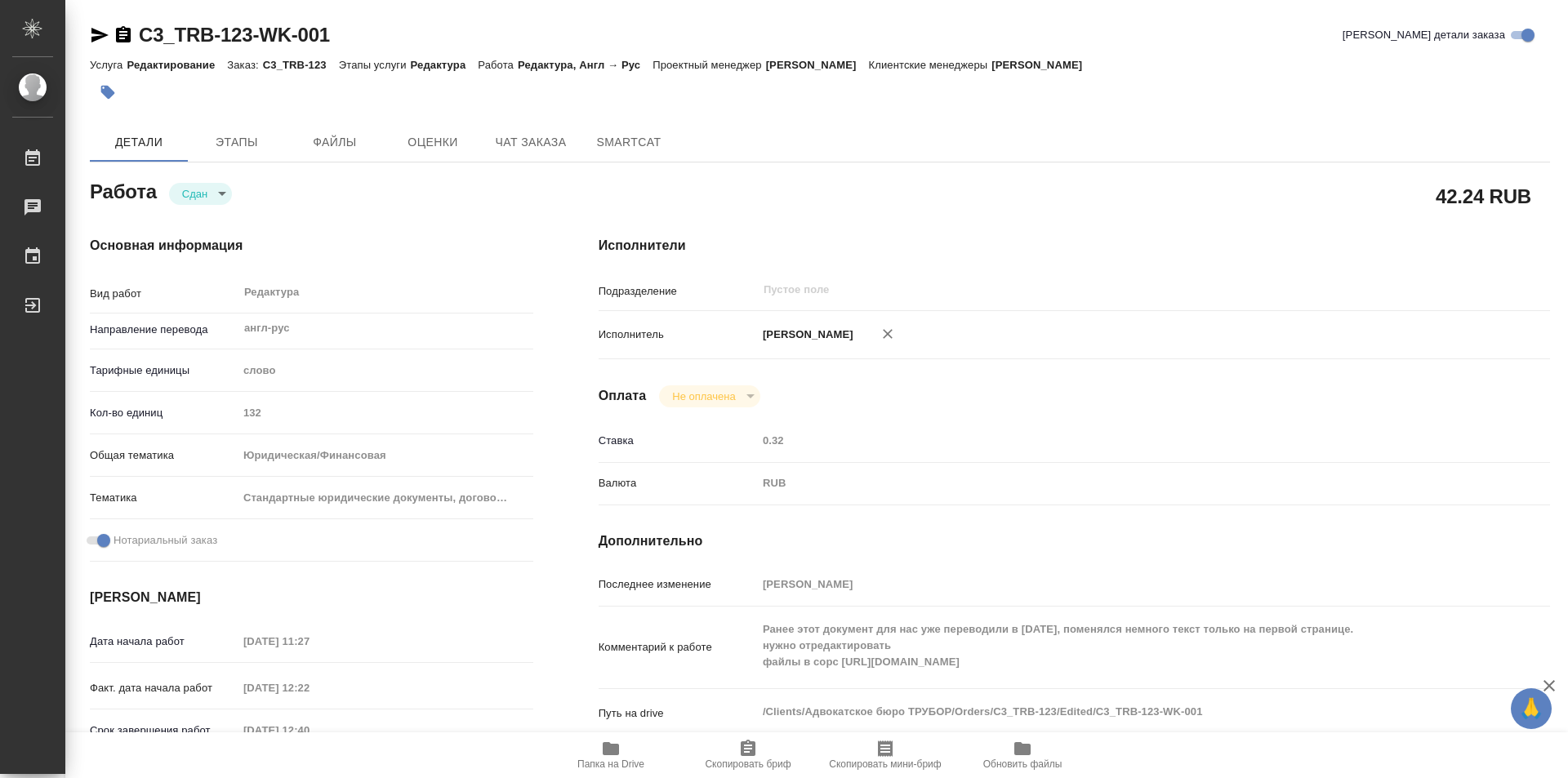
click at [124, 29] on icon "button" at bounding box center [123, 34] width 14 height 16
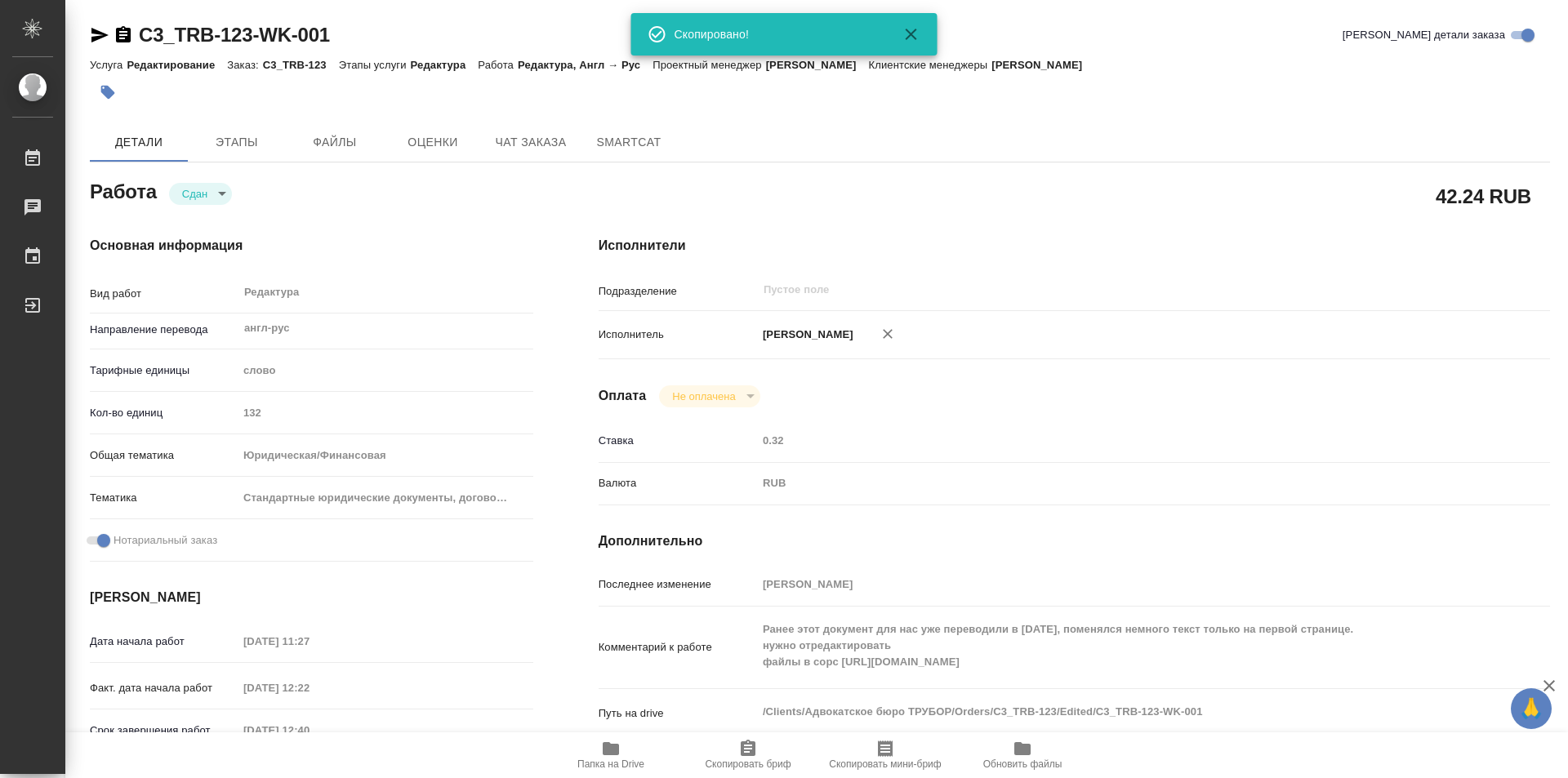
type textarea "x"
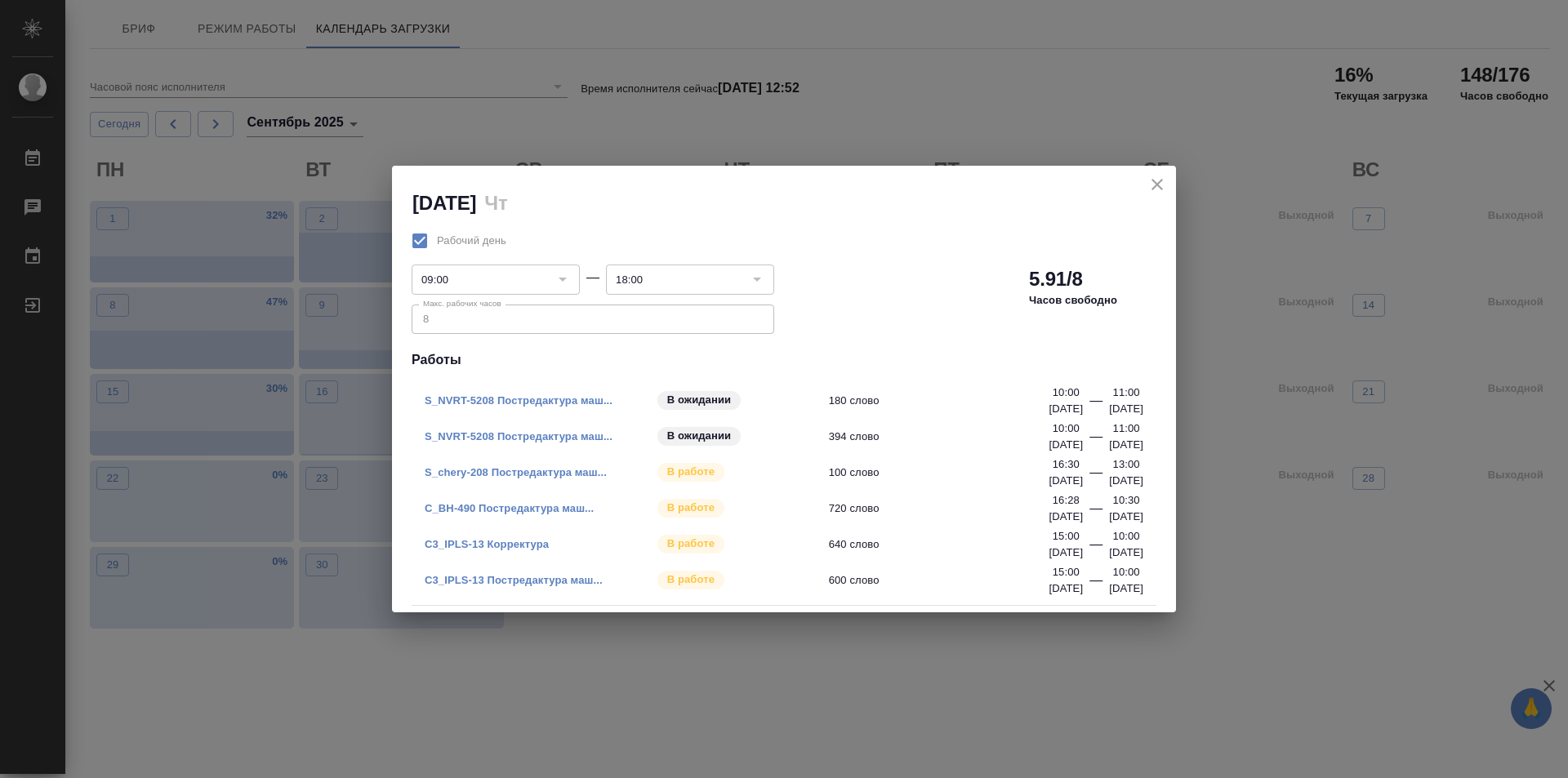
click at [533, 398] on link "S_NVRT-5208 Постредактура маш..." at bounding box center [518, 400] width 188 height 12
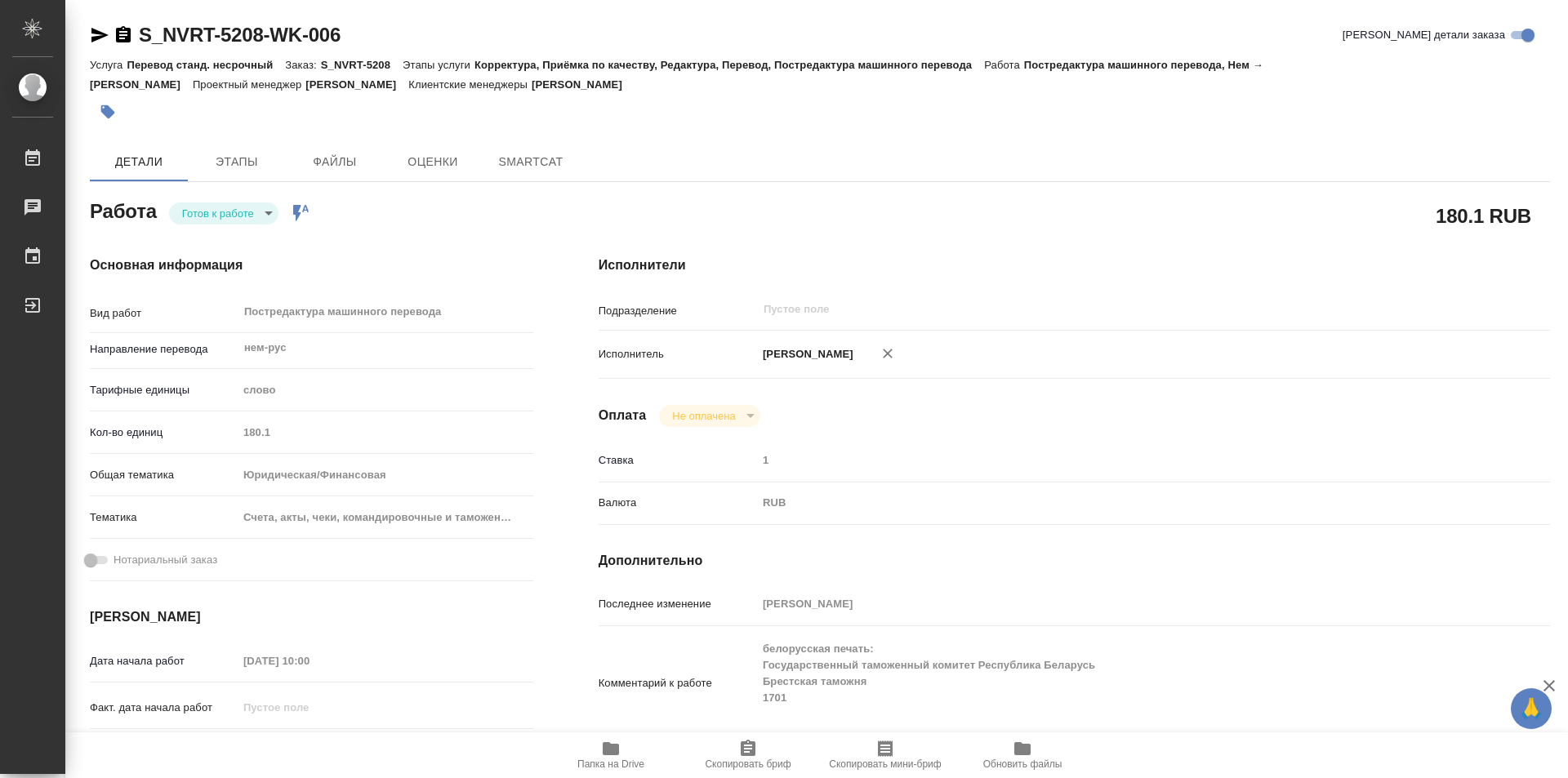
type textarea "x"
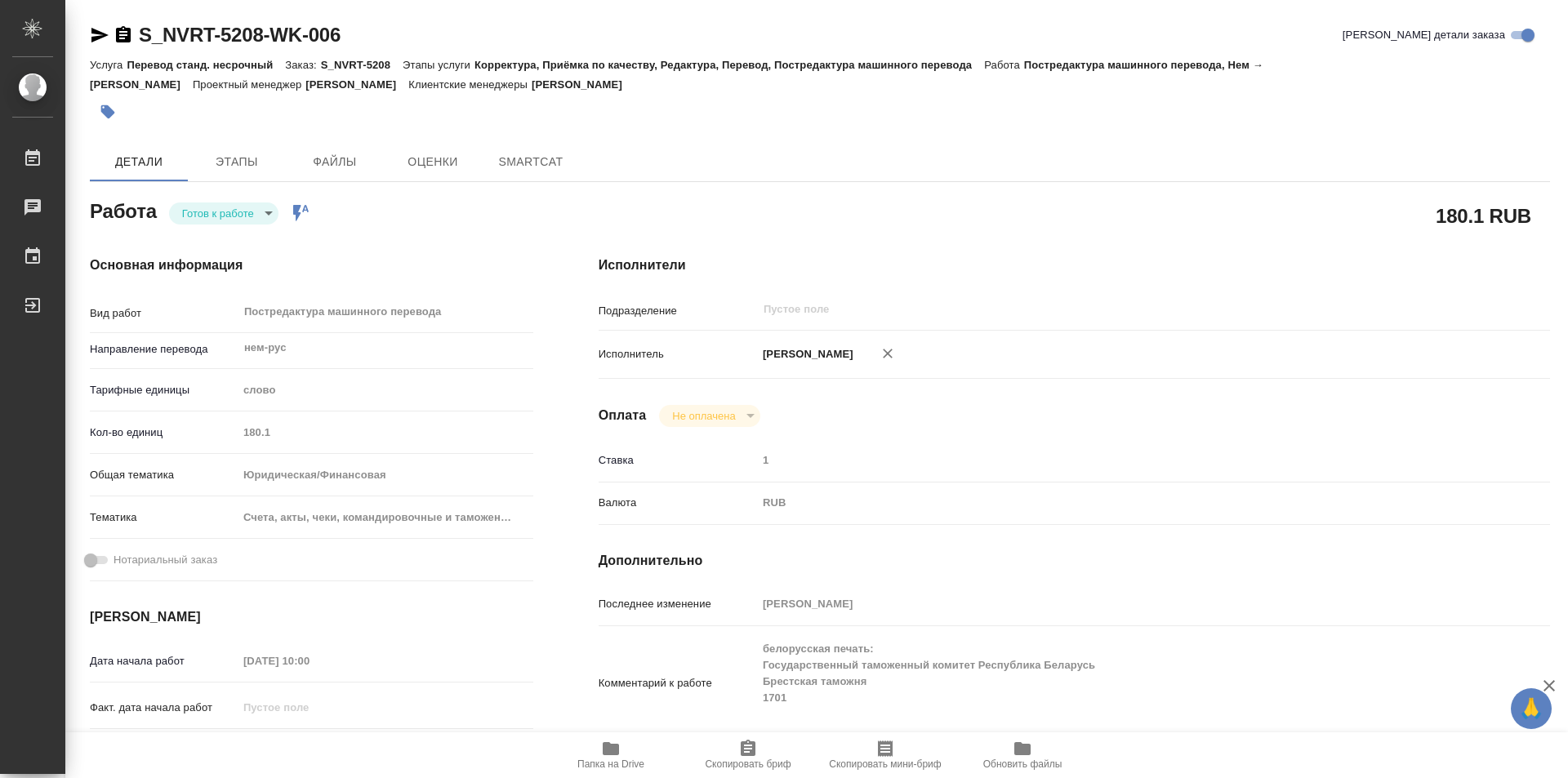
type textarea "x"
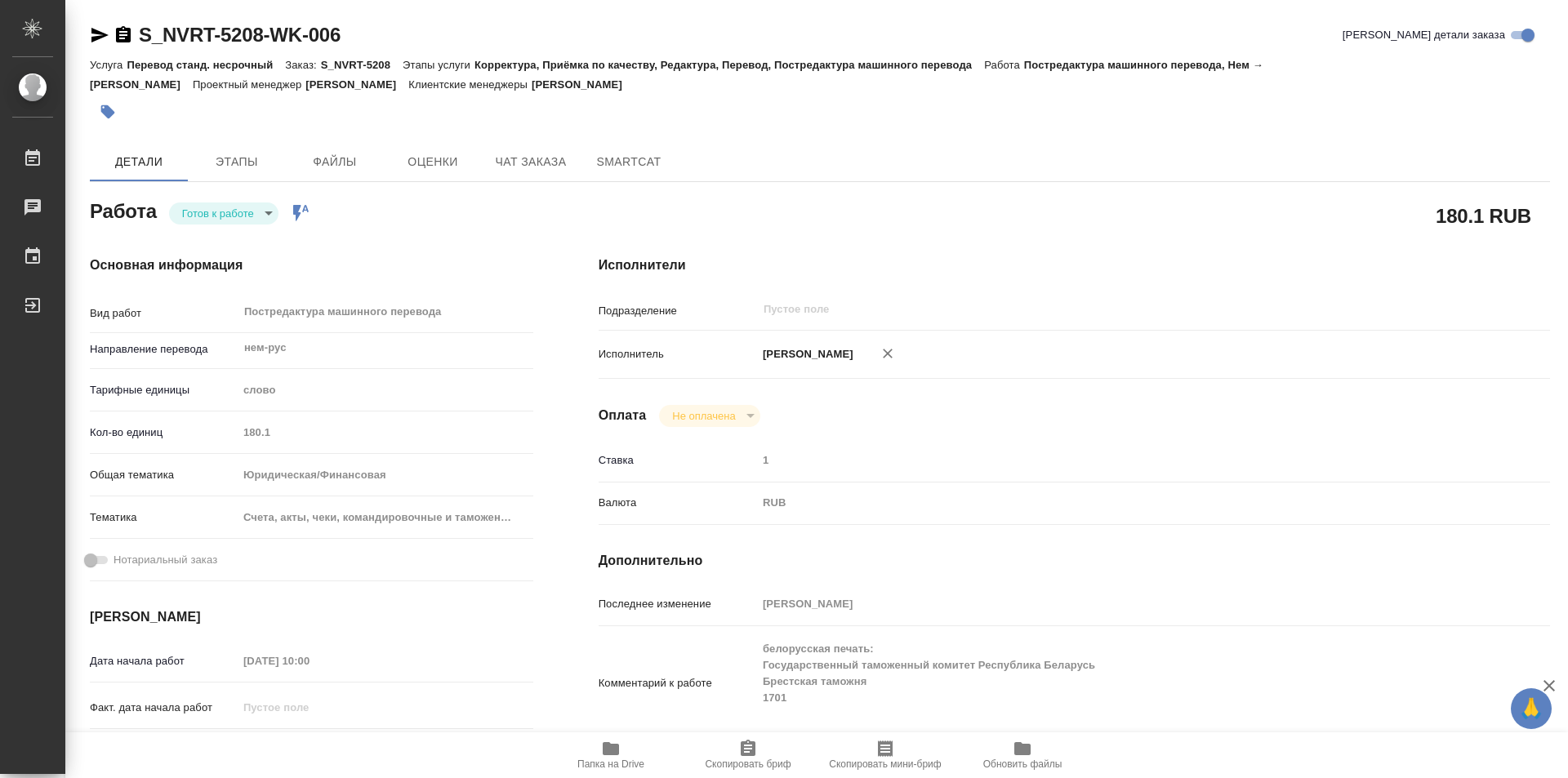
type textarea "x"
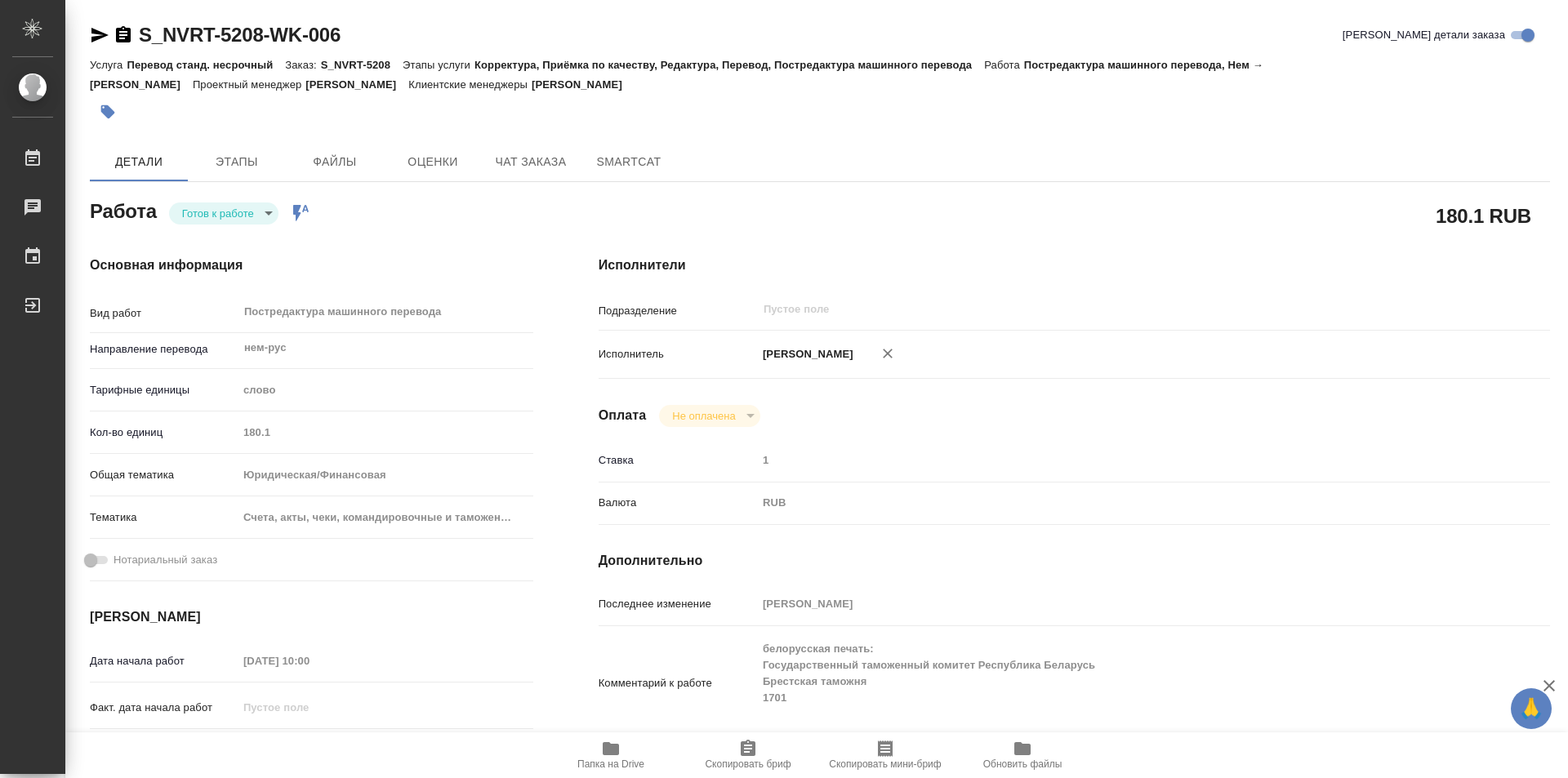
type textarea "x"
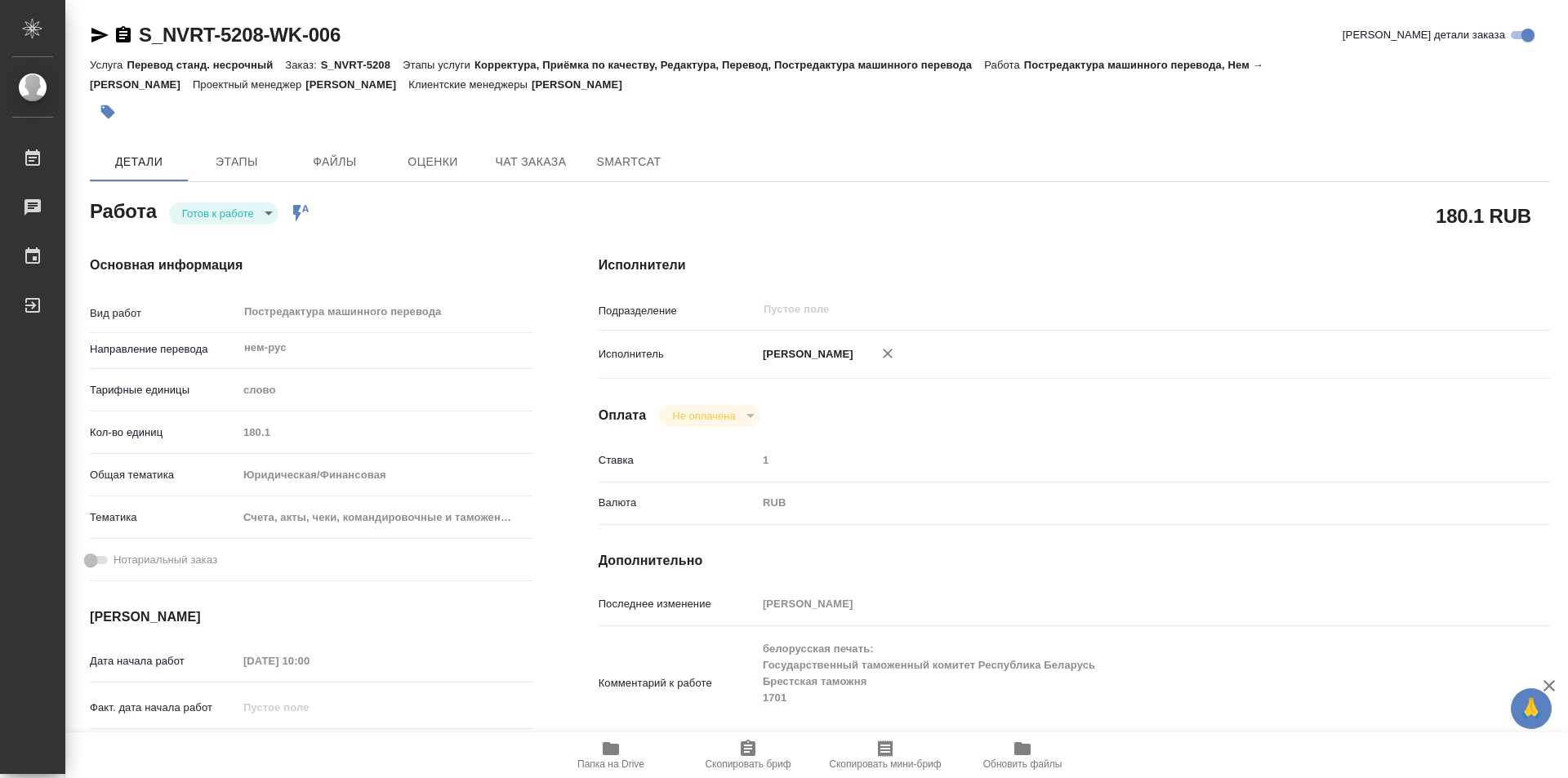
click at [269, 211] on body "🙏 .cls-1 fill:#fff; AWATERA Kozinets Larisa Работы Чаты График Выйти S_NVRT-520…" at bounding box center [784, 389] width 1568 height 778
click at [214, 208] on button "В работе" at bounding box center [210, 213] width 54 height 18
type textarea "x"
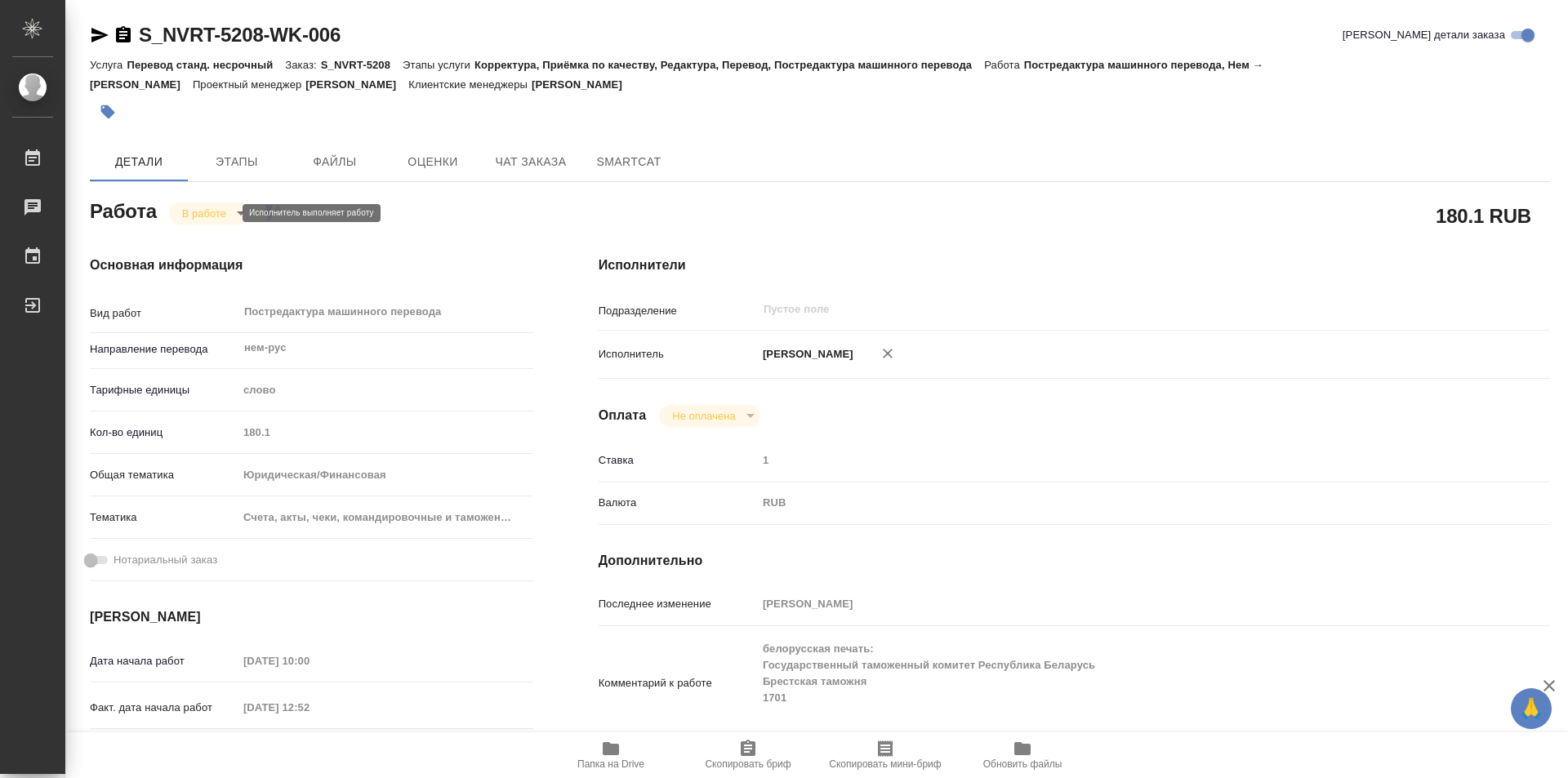
type textarea "x"
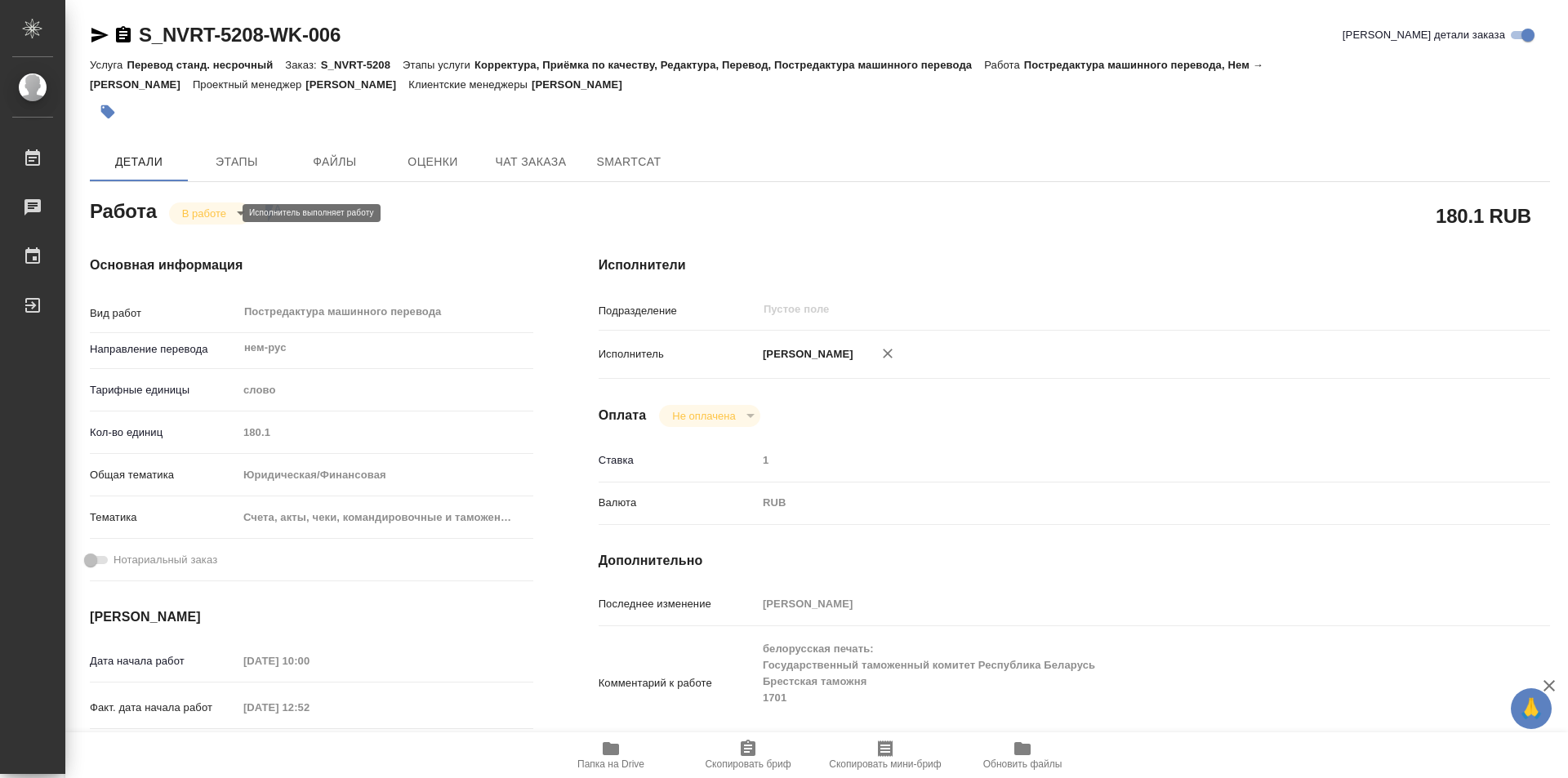
type textarea "x"
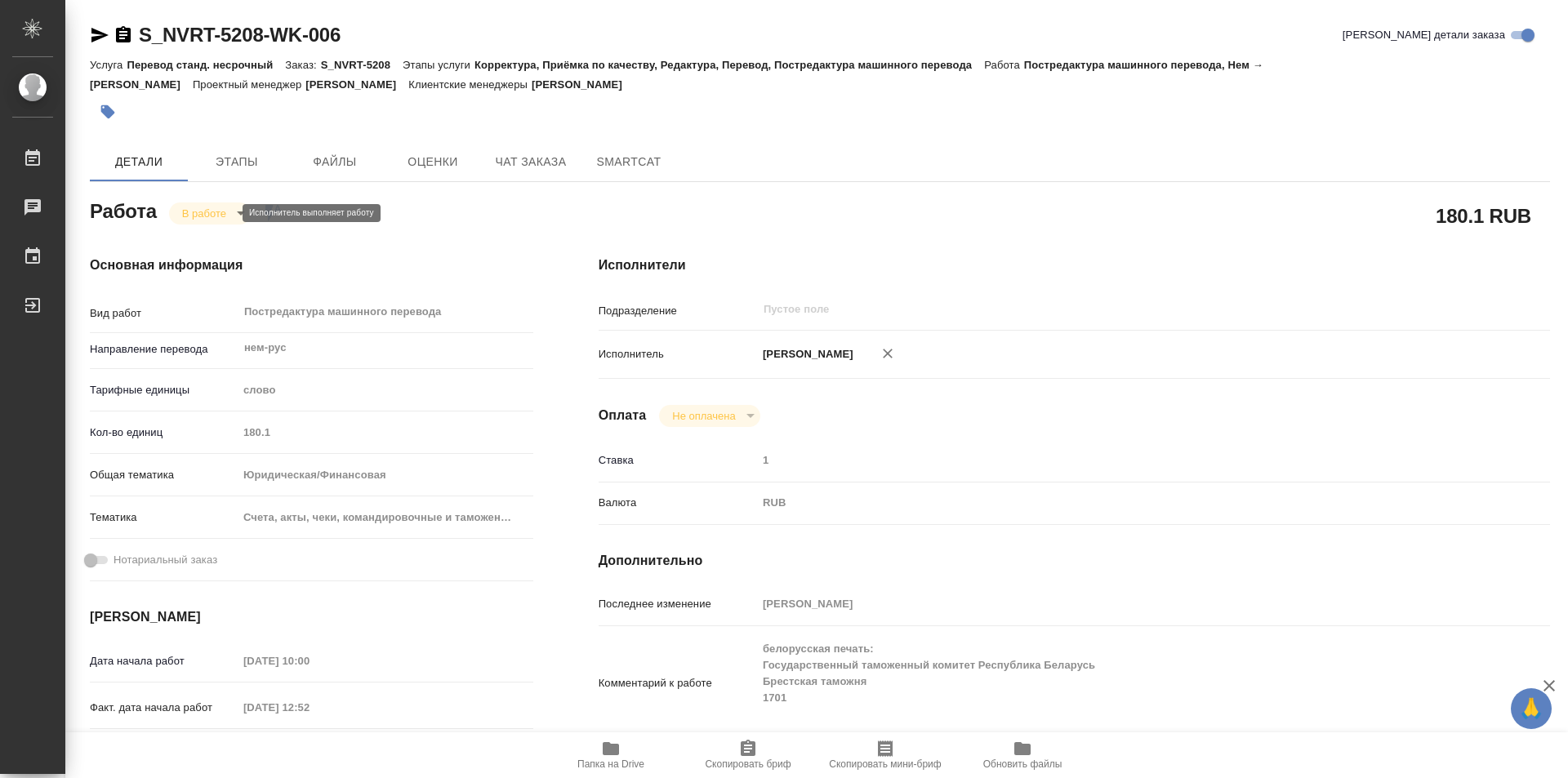
type textarea "x"
